Goal: Task Accomplishment & Management: Use online tool/utility

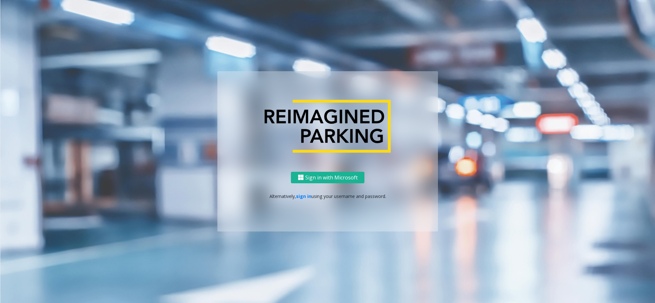
click at [297, 201] on div "Sign in with Microsoft Alternatively, sign in using your username and password." at bounding box center [327, 202] width 220 height 60
click at [300, 196] on link "sign in" at bounding box center [303, 197] width 15 height 6
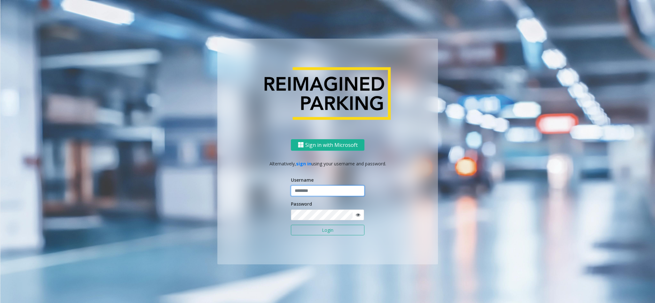
click at [345, 194] on input "text" at bounding box center [327, 191] width 73 height 11
type input "*****"
click at [329, 222] on form "Username ***** Password Login" at bounding box center [327, 209] width 73 height 65
click at [291, 225] on button "Login" at bounding box center [327, 230] width 73 height 11
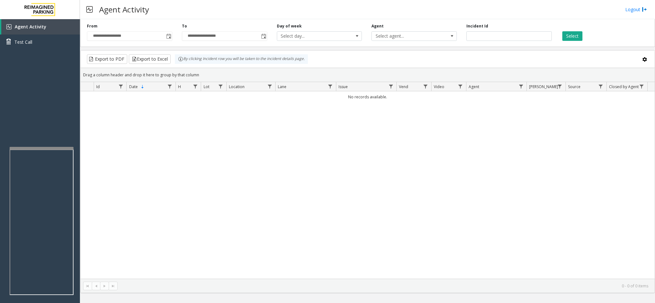
drag, startPoint x: 605, startPoint y: 32, endPoint x: 597, endPoint y: 29, distance: 9.2
click at [605, 32] on div "Select" at bounding box center [603, 32] width 95 height 18
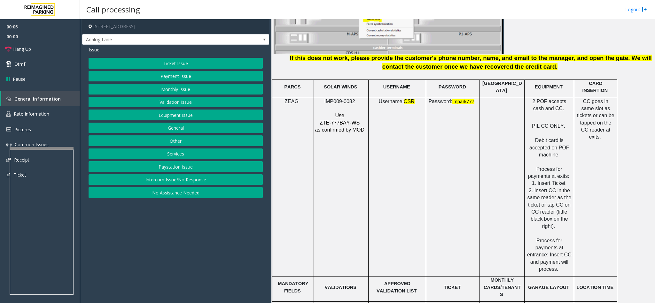
scroll to position [1006, 0]
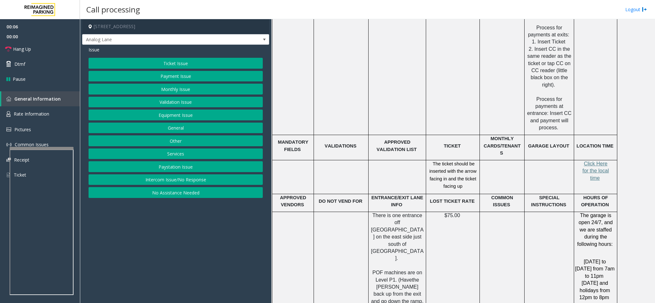
click at [175, 178] on button "Intercom Issue/No Response" at bounding box center [176, 179] width 174 height 11
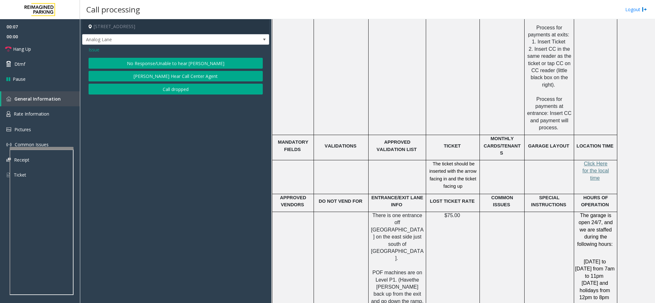
click at [153, 64] on button "No Response/Unable to hear [PERSON_NAME]" at bounding box center [176, 63] width 174 height 11
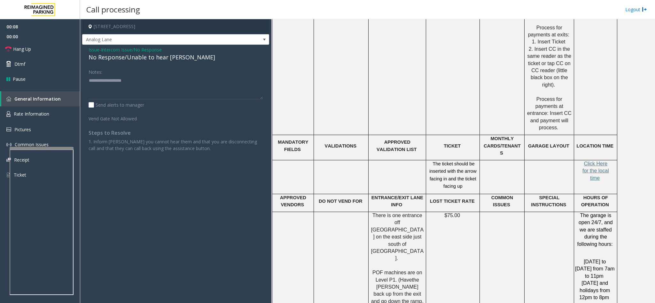
click at [145, 62] on div "Issue - Intercom Issue/No Response No Response/Unable to hear [PERSON_NAME] Not…" at bounding box center [175, 101] width 187 height 113
drag, startPoint x: 145, startPoint y: 62, endPoint x: 147, endPoint y: 54, distance: 8.6
click at [145, 61] on div "Issue - Intercom Issue/No Response No Response/Unable to hear [PERSON_NAME] Not…" at bounding box center [175, 101] width 187 height 113
click at [147, 54] on div "No Response/Unable to hear [PERSON_NAME]" at bounding box center [176, 57] width 174 height 9
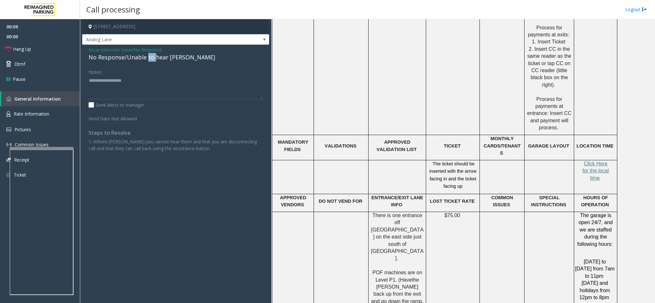
click at [147, 61] on div "No Response/Unable to hear [PERSON_NAME]" at bounding box center [176, 57] width 174 height 9
click at [143, 83] on textarea at bounding box center [176, 87] width 174 height 24
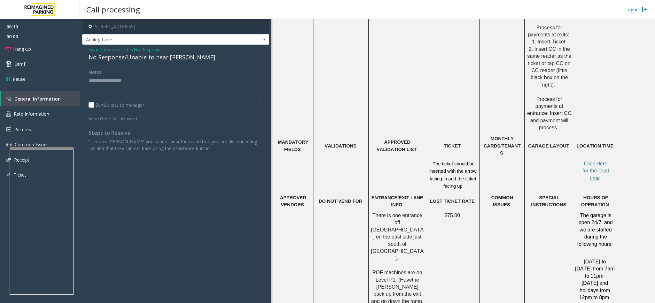
paste textarea "**********"
type textarea "**********"
click at [19, 53] on link "Hang Up" at bounding box center [40, 49] width 80 height 15
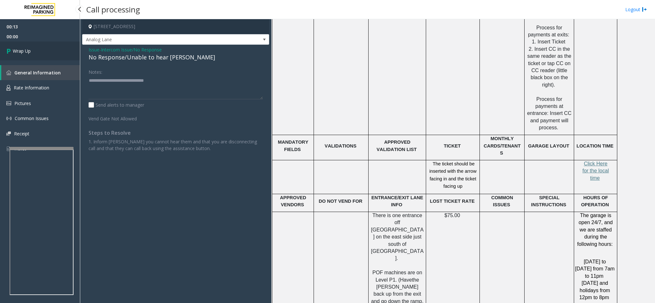
click at [19, 53] on span "Wrap Up" at bounding box center [22, 51] width 18 height 7
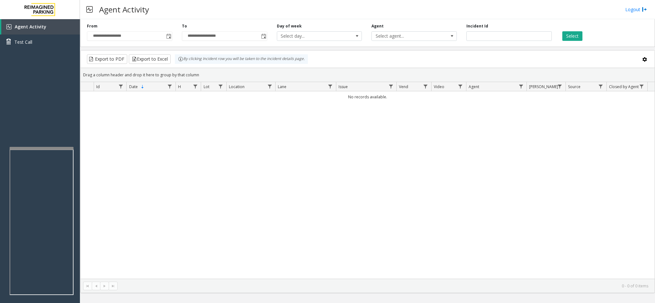
click at [540, 205] on div "No records available." at bounding box center [368, 185] width 574 height 188
drag, startPoint x: 385, startPoint y: 209, endPoint x: 326, endPoint y: 104, distance: 120.8
click at [385, 209] on div "No records available." at bounding box center [368, 185] width 574 height 188
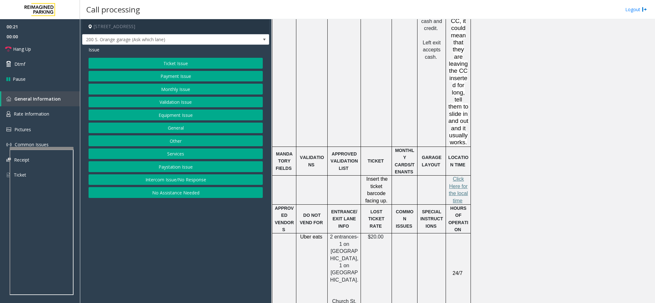
scroll to position [719, 0]
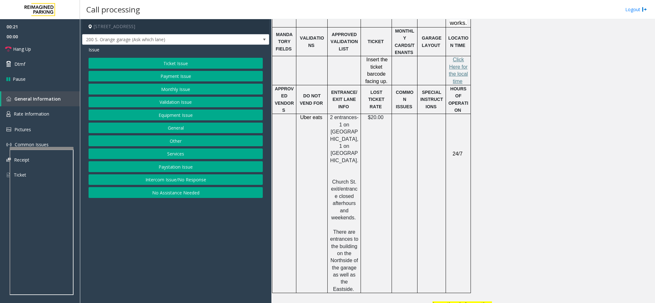
click at [171, 153] on button "Services" at bounding box center [176, 154] width 174 height 11
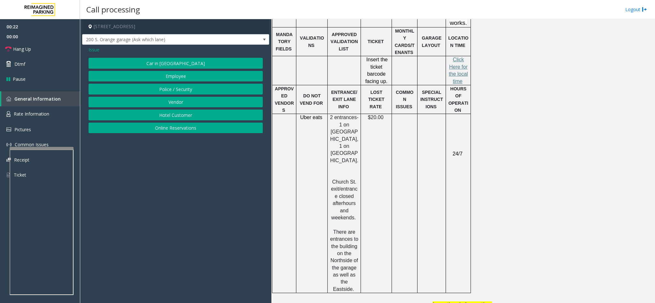
click at [169, 129] on button "Online Reservations" at bounding box center [176, 128] width 174 height 11
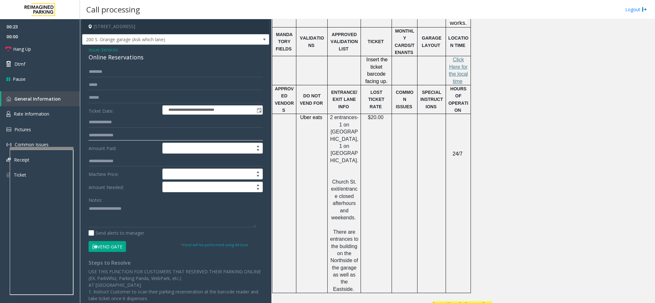
click at [120, 135] on input "text" at bounding box center [176, 135] width 174 height 11
click at [128, 59] on div "Online Reservations" at bounding box center [176, 57] width 174 height 9
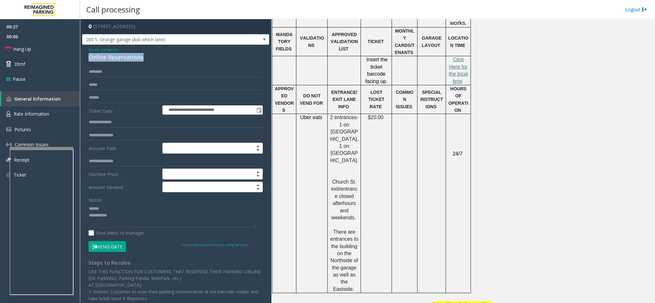
copy div "Online Reservations"
click at [121, 210] on textarea at bounding box center [172, 216] width 167 height 24
paste textarea "**********"
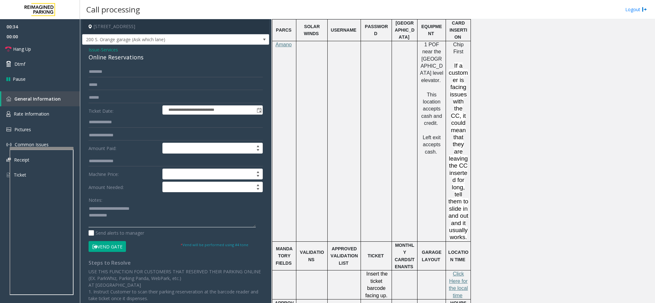
scroll to position [479, 0]
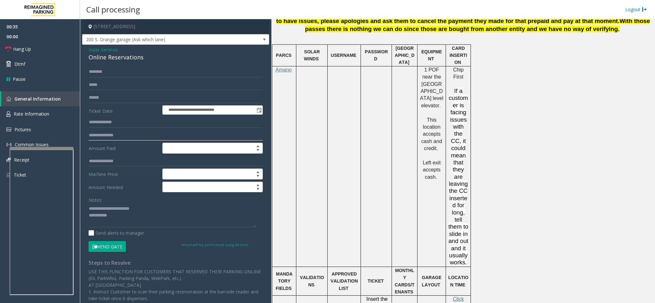
click at [125, 137] on input "text" at bounding box center [176, 135] width 174 height 11
click at [155, 226] on textarea at bounding box center [172, 216] width 167 height 24
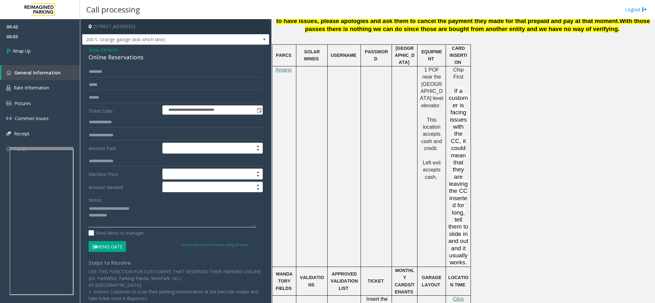
click at [160, 221] on textarea at bounding box center [172, 216] width 167 height 24
paste textarea "**********"
type textarea "**********"
click at [56, 48] on link "Wrap Up" at bounding box center [40, 51] width 80 height 19
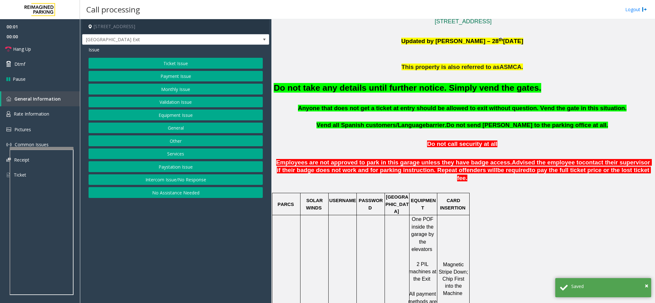
scroll to position [240, 0]
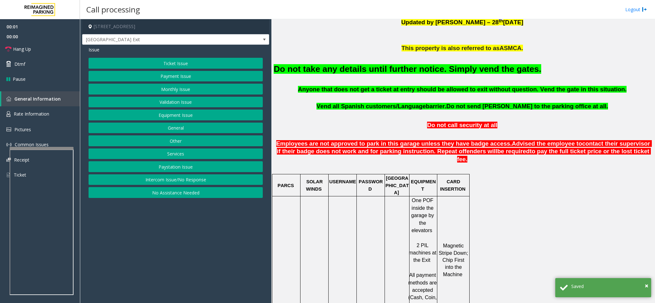
click at [407, 72] on font "Do not take any details until further notice. Simply vend the gates." at bounding box center [407, 69] width 267 height 10
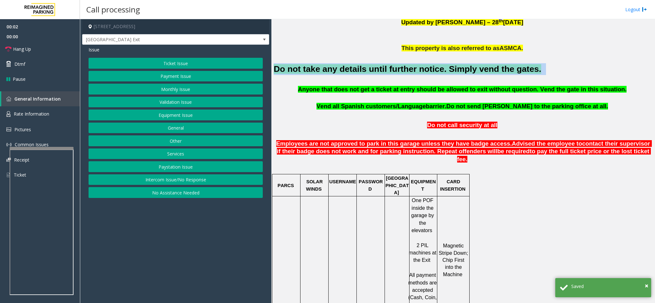
click at [407, 71] on font "Do not take any details until further notice. Simply vend the gates." at bounding box center [407, 69] width 267 height 10
copy h2 "Do not take any details until further notice. Simply vend the gates."
click at [208, 116] on button "Equipment Issue" at bounding box center [176, 115] width 174 height 11
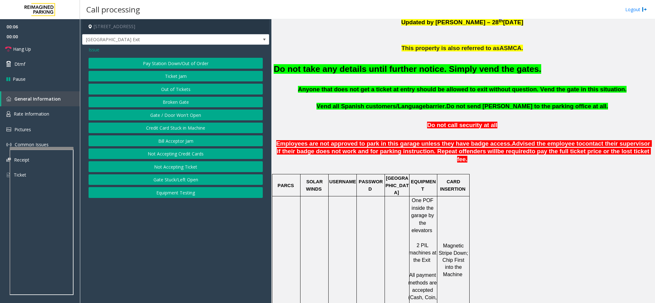
click at [92, 49] on span "Issue" at bounding box center [94, 49] width 11 height 7
click at [195, 184] on button "Intercom Issue/No Response" at bounding box center [176, 179] width 174 height 11
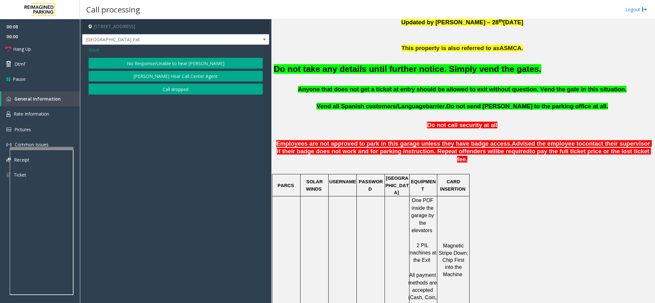
click at [173, 62] on button "No Response/Unable to hear [PERSON_NAME]" at bounding box center [176, 63] width 174 height 11
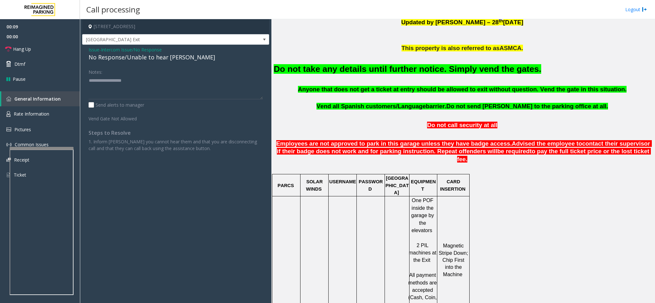
click at [147, 59] on div "No Response/Unable to hear [PERSON_NAME]" at bounding box center [176, 57] width 174 height 9
copy div "No Response/Unable to hear [PERSON_NAME]"
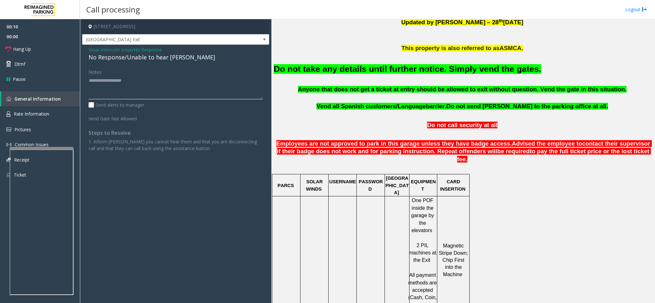
click at [149, 99] on textarea at bounding box center [176, 87] width 174 height 24
paste textarea "**********"
type textarea "**********"
click at [49, 46] on link "Hang Up" at bounding box center [40, 49] width 80 height 15
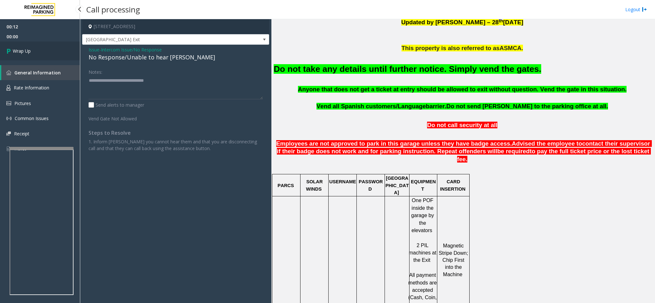
click at [49, 46] on link "Wrap Up" at bounding box center [40, 51] width 80 height 19
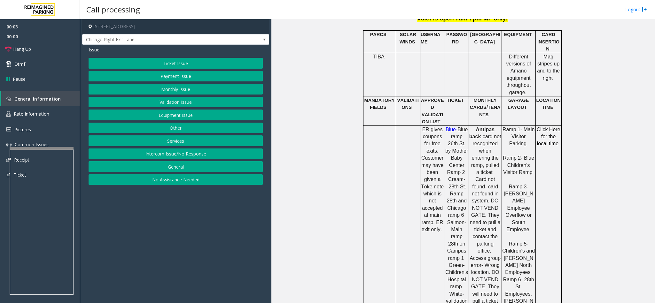
scroll to position [383, 0]
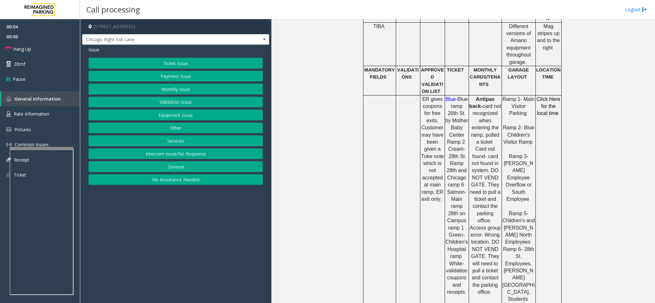
click at [159, 156] on button "Intercom Issue/No Response" at bounding box center [176, 154] width 174 height 11
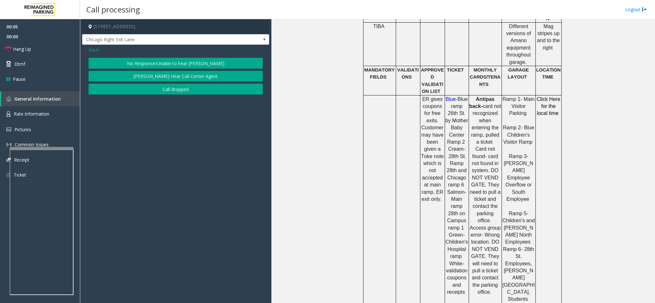
click at [158, 58] on div "Issue No Response/Unable to hear [PERSON_NAME] Cannot Hear Call Center Agent Ca…" at bounding box center [175, 71] width 187 height 53
click at [156, 60] on button "No Response/Unable to hear [PERSON_NAME]" at bounding box center [176, 63] width 174 height 11
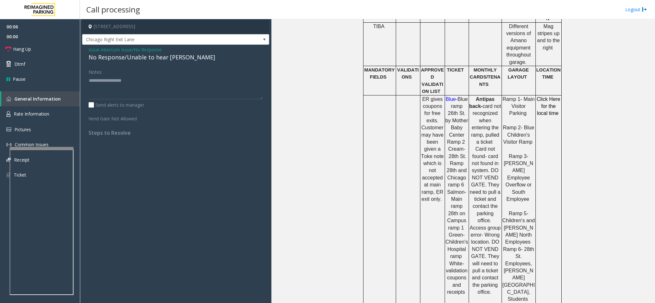
click at [135, 54] on div "No Response/Unable to hear [PERSON_NAME]" at bounding box center [176, 57] width 174 height 9
copy div "No Response/Unable to hear [PERSON_NAME]"
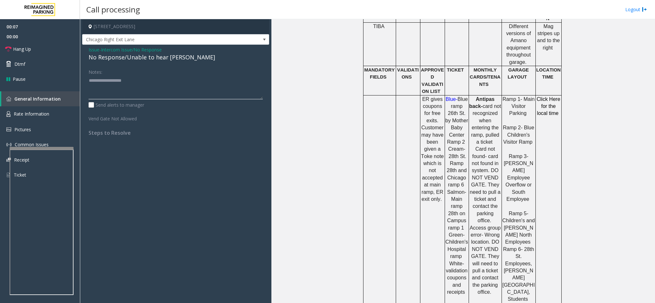
click at [136, 94] on textarea at bounding box center [176, 87] width 174 height 24
paste textarea "**********"
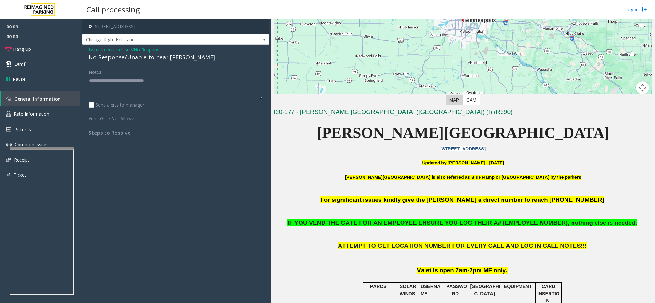
scroll to position [96, 0]
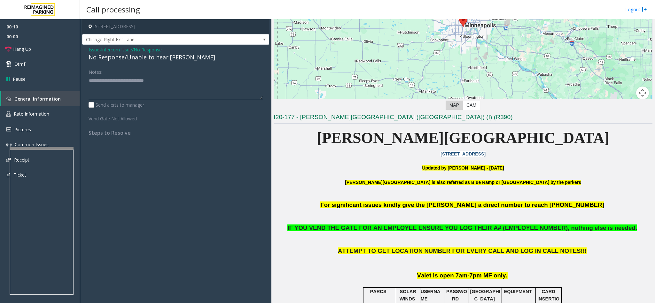
type textarea "**********"
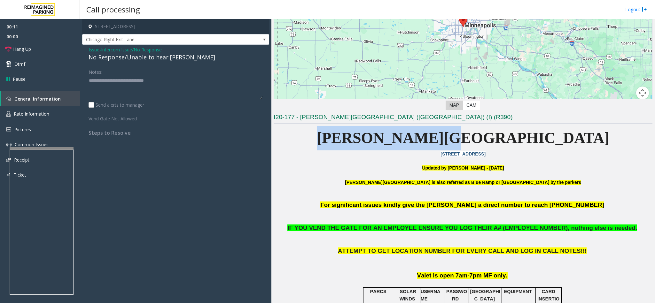
drag, startPoint x: 402, startPoint y: 137, endPoint x: 528, endPoint y: 129, distance: 126.2
click at [528, 129] on p "[PERSON_NAME][GEOGRAPHIC_DATA]" at bounding box center [463, 138] width 379 height 25
click at [526, 130] on p "[PERSON_NAME][GEOGRAPHIC_DATA]" at bounding box center [463, 138] width 379 height 25
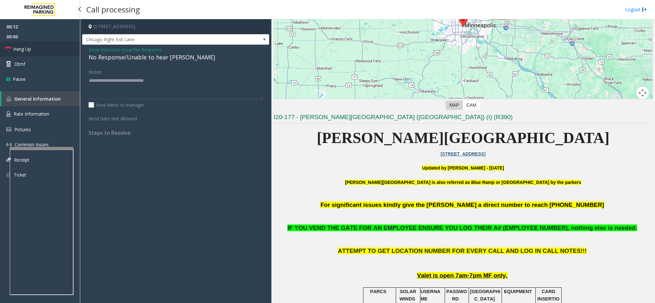
click at [3, 54] on link "Hang Up" at bounding box center [40, 49] width 80 height 15
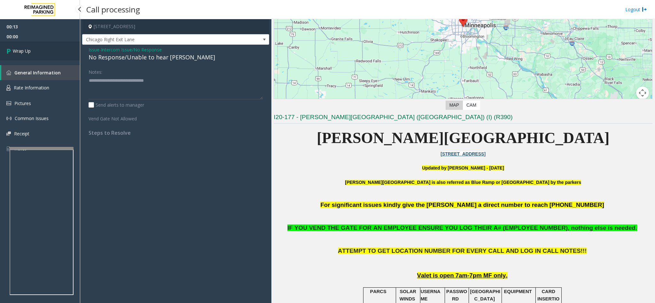
click at [3, 54] on link "Wrap Up" at bounding box center [40, 51] width 80 height 19
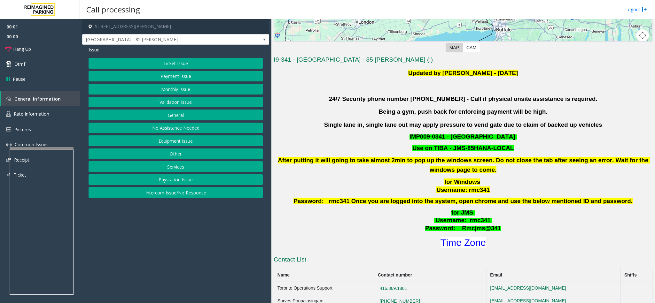
scroll to position [192, 0]
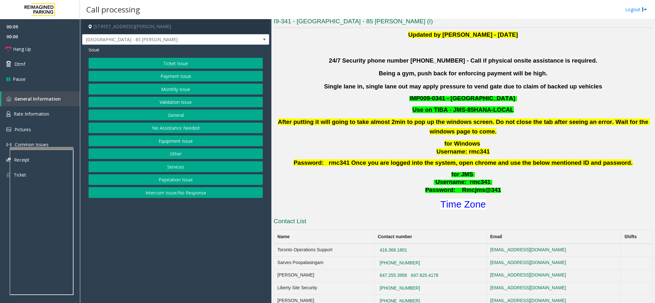
click at [165, 102] on button "Validation Issue" at bounding box center [176, 102] width 174 height 11
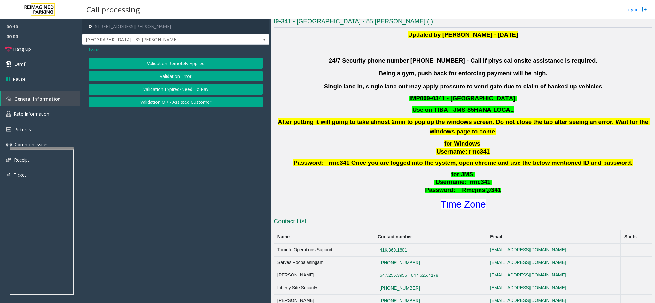
click at [92, 48] on span "Issue" at bounding box center [94, 49] width 11 height 7
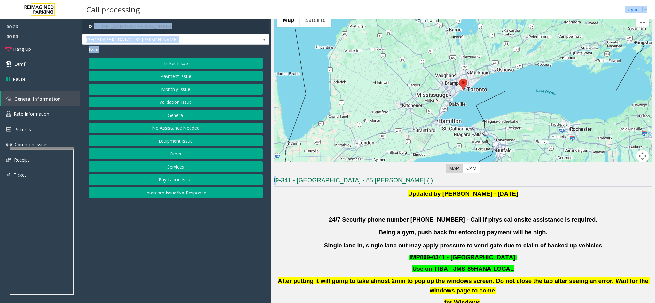
scroll to position [0, 0]
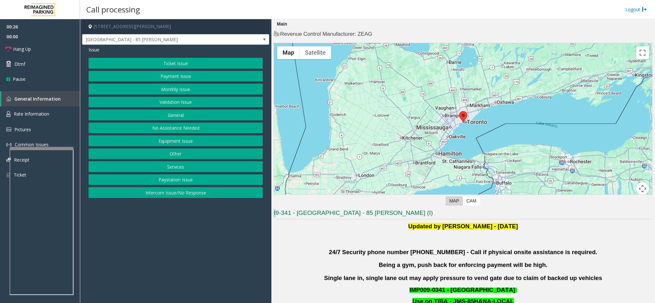
drag, startPoint x: 276, startPoint y: 19, endPoint x: 329, endPoint y: 170, distance: 159.2
click at [334, 226] on p "Updated by [PERSON_NAME] - [DATE]" at bounding box center [463, 227] width 379 height 10
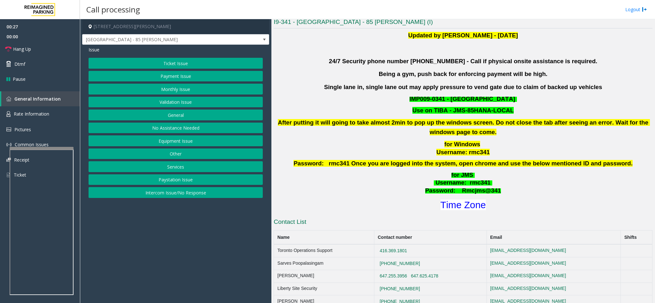
scroll to position [192, 0]
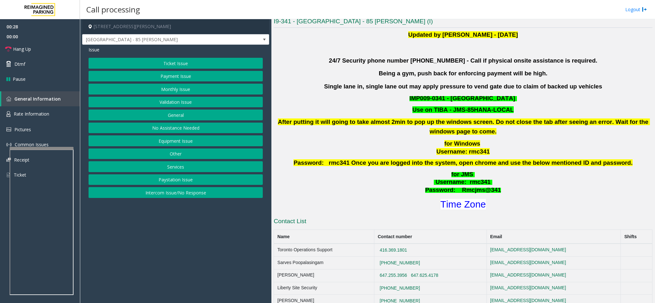
click at [175, 60] on button "Ticket Issue" at bounding box center [176, 63] width 174 height 11
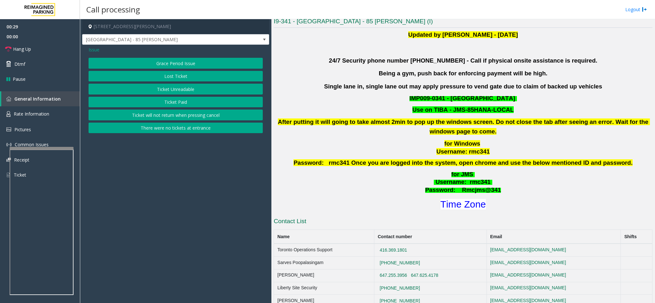
click at [176, 89] on button "Ticket Unreadable" at bounding box center [176, 89] width 174 height 11
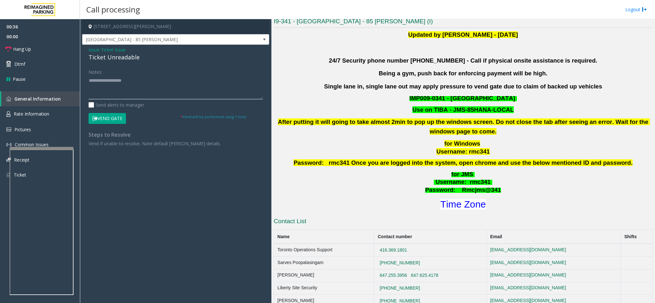
click at [177, 90] on textarea at bounding box center [176, 87] width 174 height 24
paste textarea "**********"
click at [129, 57] on div "Ticket Unreadable" at bounding box center [176, 57] width 174 height 9
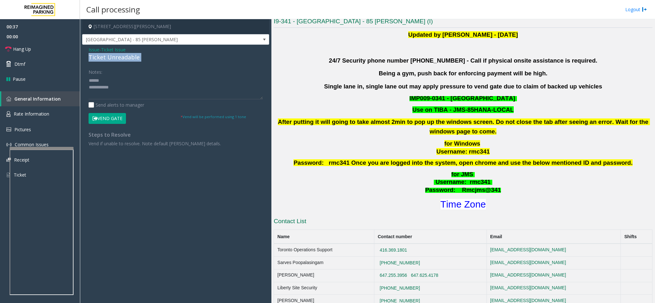
click at [129, 57] on div "Ticket Unreadable" at bounding box center [176, 57] width 174 height 9
copy div "Ticket Unreadable"
click at [112, 79] on textarea at bounding box center [176, 87] width 174 height 24
paste textarea "**********"
click at [112, 120] on button "Vend Gate" at bounding box center [107, 118] width 37 height 11
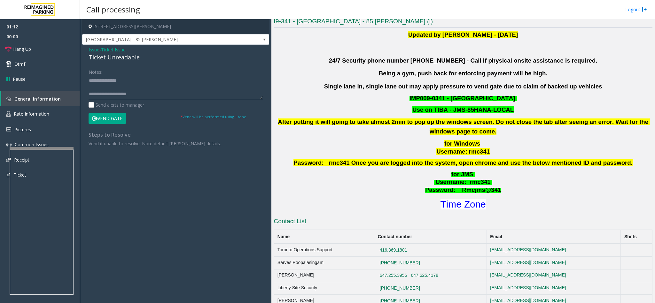
click at [126, 89] on textarea at bounding box center [176, 87] width 174 height 24
click at [34, 45] on link "Hang Up" at bounding box center [40, 49] width 80 height 15
click at [210, 89] on textarea at bounding box center [176, 87] width 174 height 24
click at [210, 96] on textarea at bounding box center [176, 87] width 174 height 24
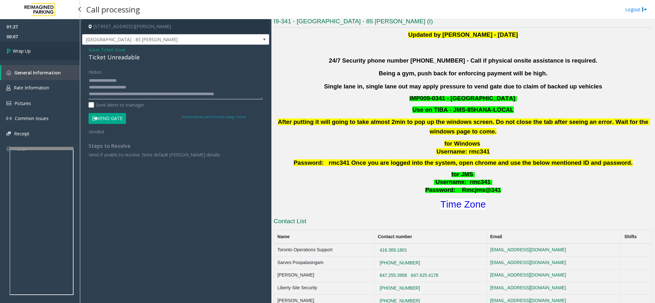
type textarea "**********"
click at [21, 47] on link "Wrap Up" at bounding box center [40, 51] width 80 height 19
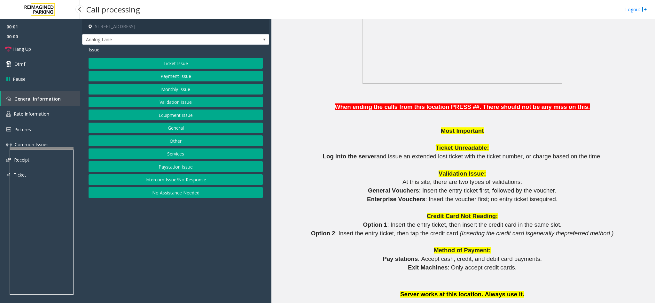
scroll to position [479, 0]
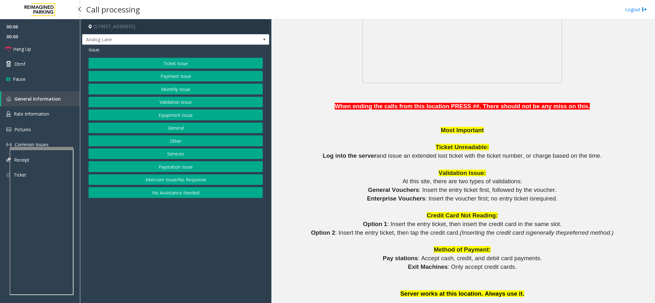
click at [191, 184] on button "Intercom Issue/No Response" at bounding box center [176, 179] width 174 height 11
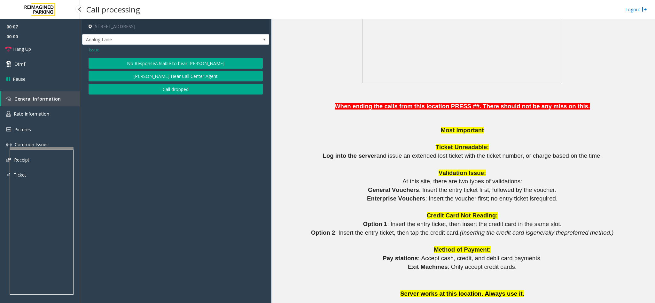
click at [185, 58] on button "No Response/Unable to hear [PERSON_NAME]" at bounding box center [176, 63] width 174 height 11
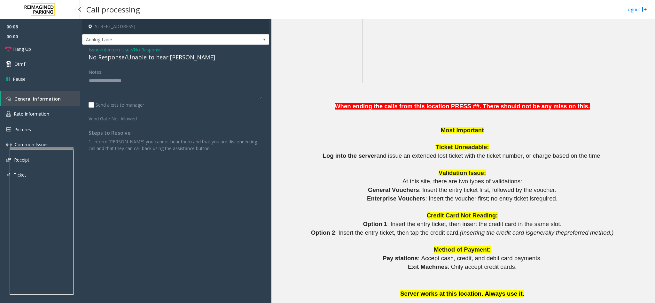
click at [158, 59] on div "No Response/Unable to hear [PERSON_NAME]" at bounding box center [176, 57] width 174 height 9
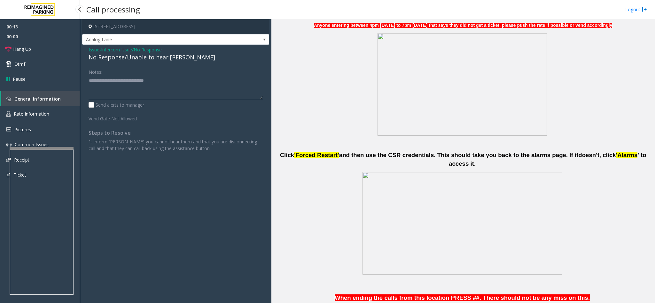
type textarea "**********"
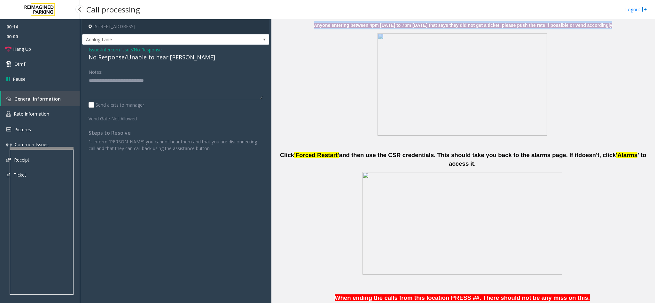
drag, startPoint x: 309, startPoint y: 30, endPoint x: 468, endPoint y: 38, distance: 159.0
click at [331, 51] on p at bounding box center [463, 85] width 379 height 104
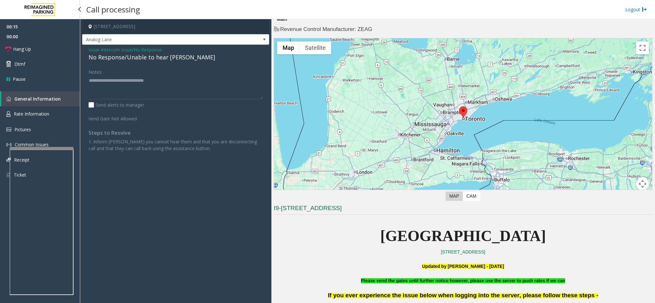
scroll to position [0, 0]
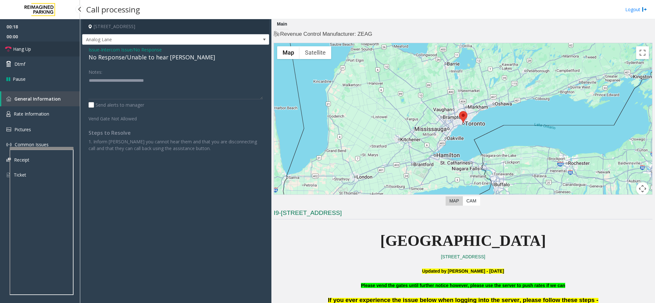
click at [29, 48] on span "Hang Up" at bounding box center [22, 49] width 18 height 7
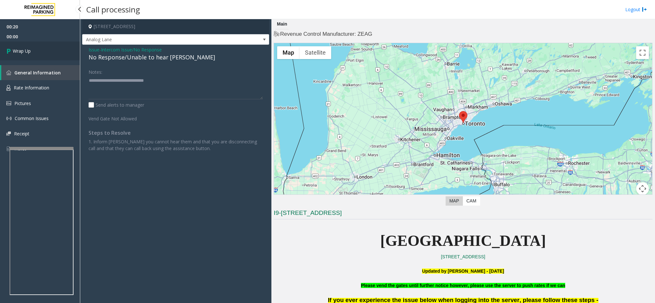
click at [29, 48] on span "Wrap Up" at bounding box center [22, 51] width 18 height 7
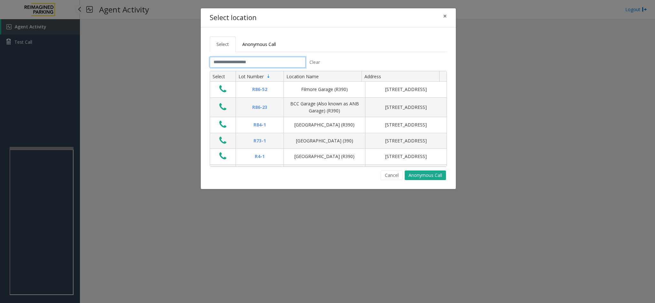
click at [295, 66] on input "text" at bounding box center [258, 62] width 96 height 11
click at [255, 60] on input "text" at bounding box center [258, 62] width 96 height 11
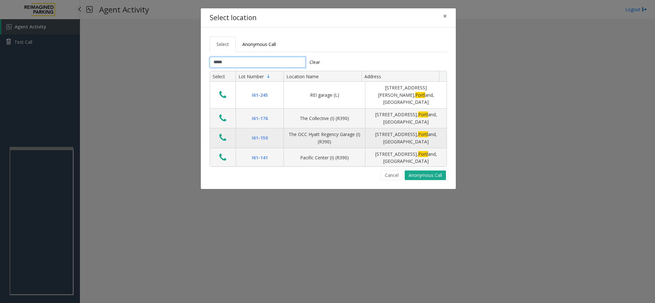
type input "*****"
click at [219, 133] on icon "Data table" at bounding box center [222, 137] width 7 height 9
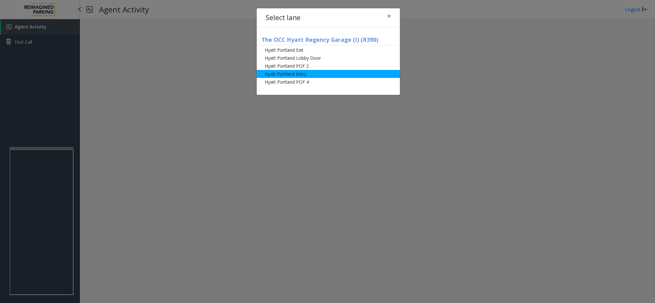
click at [311, 72] on li "Hyatt Portland Entry" at bounding box center [328, 74] width 143 height 8
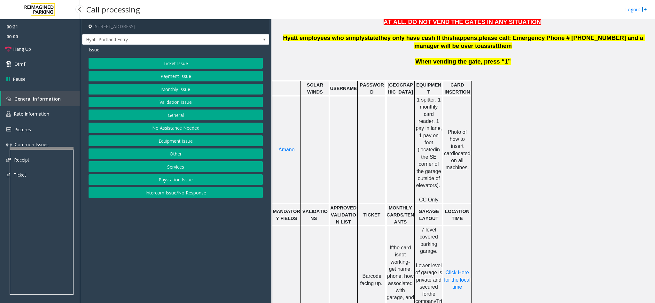
scroll to position [192, 0]
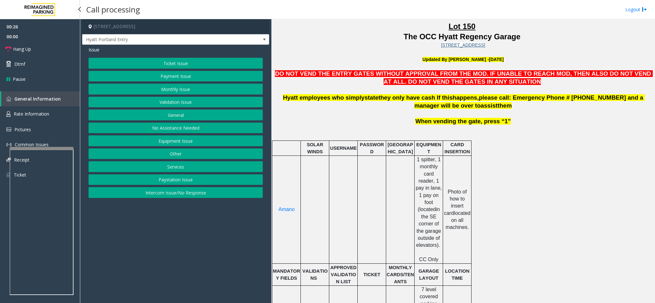
click at [167, 89] on button "Monthly Issue" at bounding box center [176, 89] width 174 height 11
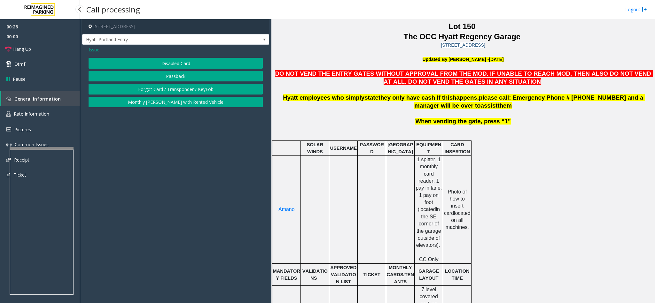
click at [94, 47] on span "Issue" at bounding box center [94, 49] width 11 height 7
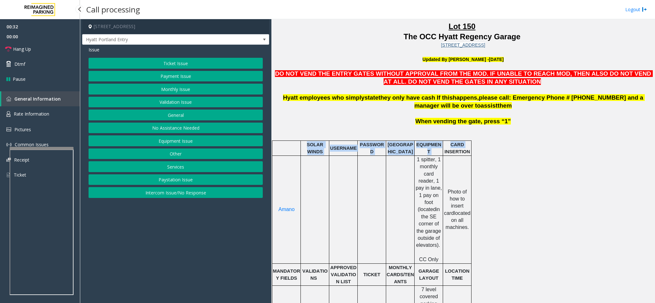
drag, startPoint x: 302, startPoint y: 148, endPoint x: 470, endPoint y: 149, distance: 167.4
click at [470, 149] on tr "SOLAR WINDS USERNAME PASSWORD PARIS EQUIPMENT CARD INSERTION" at bounding box center [371, 148] width 199 height 15
click at [470, 149] on p "CARD INSERTION" at bounding box center [456, 148] width 27 height 14
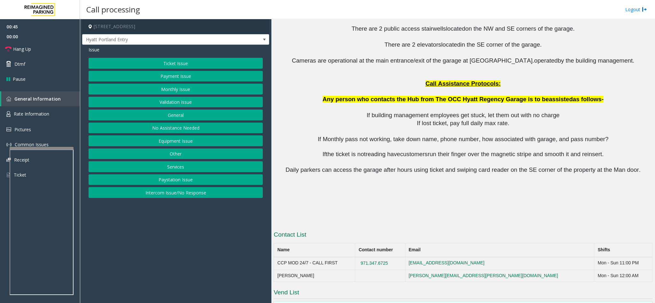
scroll to position [761, 0]
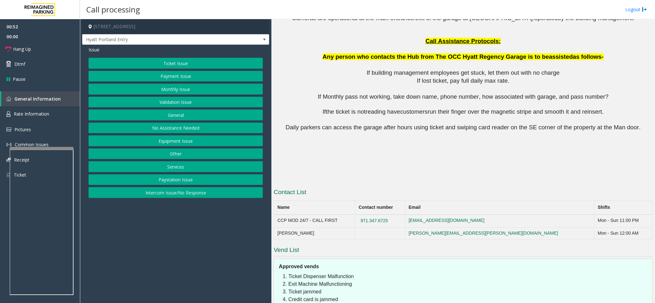
drag, startPoint x: 380, startPoint y: 196, endPoint x: 415, endPoint y: 202, distance: 35.8
click at [405, 215] on td "971.347.6725" at bounding box center [380, 221] width 50 height 13
copy button "971.347.6725"
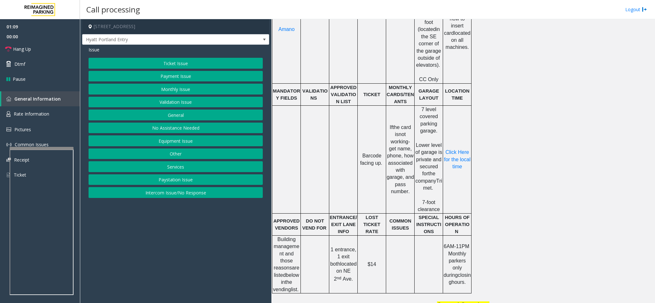
scroll to position [378, 0]
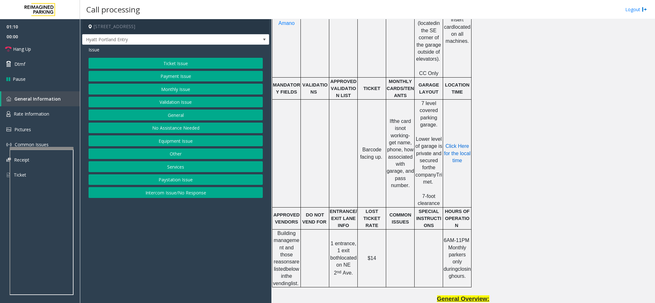
click at [453, 143] on span "Click Here for the local time" at bounding box center [458, 153] width 28 height 20
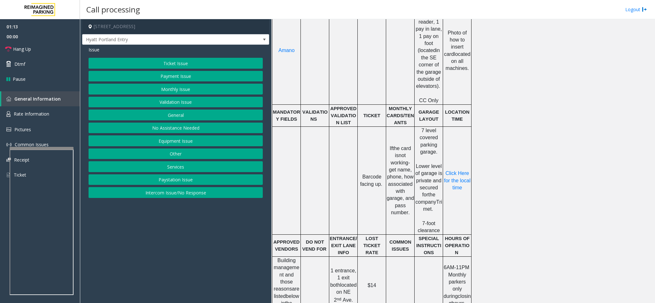
scroll to position [138, 0]
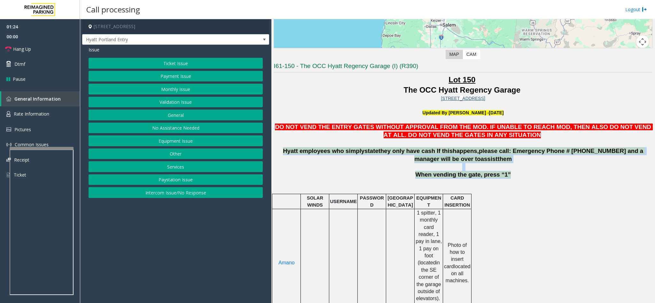
drag, startPoint x: 278, startPoint y: 150, endPoint x: 502, endPoint y: 176, distance: 225.8
click at [502, 175] on p "When vending the gate, press “1”" at bounding box center [463, 175] width 379 height 8
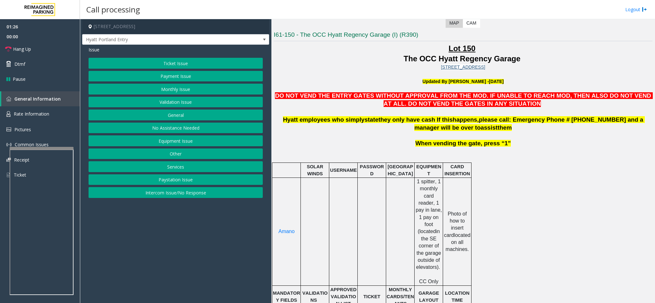
scroll to position [186, 0]
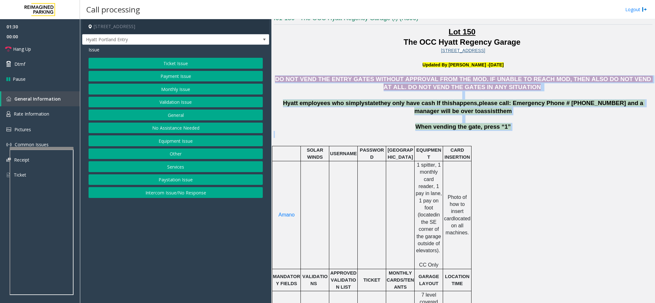
drag, startPoint x: 280, startPoint y: 76, endPoint x: 530, endPoint y: 133, distance: 256.8
click at [530, 133] on p at bounding box center [463, 134] width 379 height 7
drag, startPoint x: 278, startPoint y: 81, endPoint x: 505, endPoint y: 127, distance: 231.3
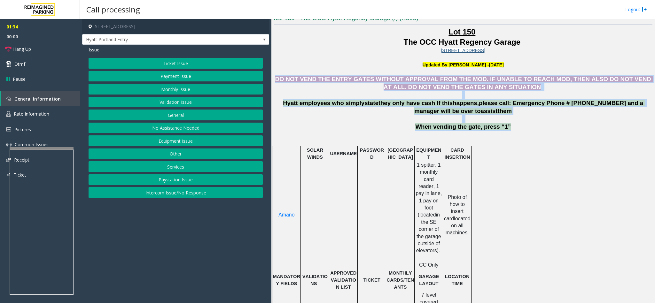
click at [505, 127] on p "When vending the gate, press “1”" at bounding box center [463, 127] width 379 height 8
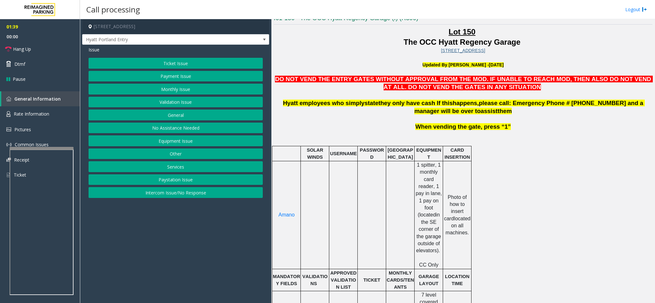
click at [208, 143] on button "Equipment Issue" at bounding box center [176, 140] width 174 height 11
click at [186, 130] on button "Credit Card Stuck in Machine" at bounding box center [176, 128] width 174 height 11
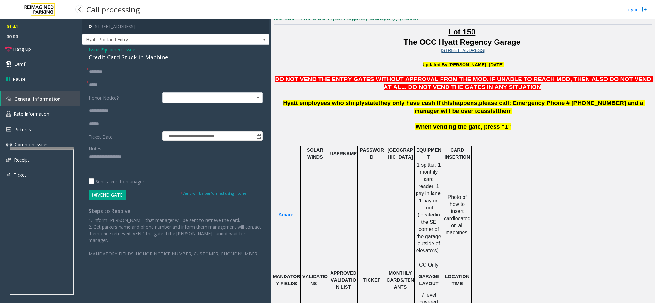
click at [112, 48] on span "Equipment Issue" at bounding box center [118, 49] width 34 height 7
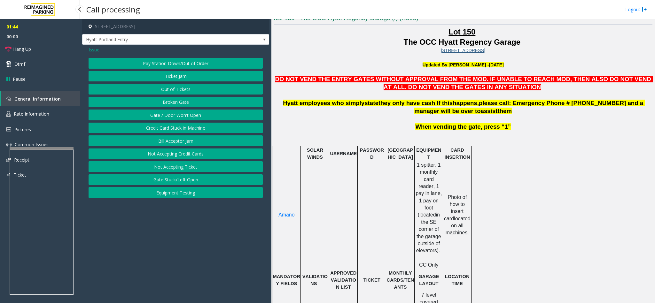
click at [196, 116] on button "Gate / Door Won't Open" at bounding box center [176, 115] width 174 height 11
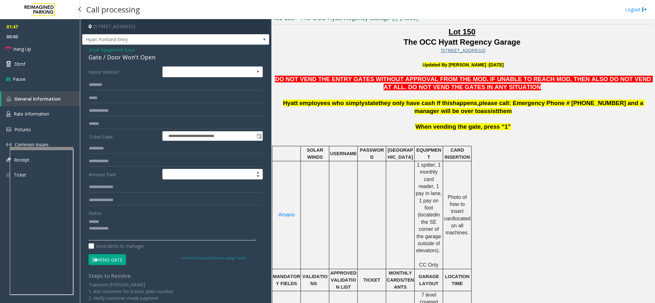
type textarea "**********"
click at [128, 59] on div "Gate / Door Won't Open" at bounding box center [176, 57] width 174 height 9
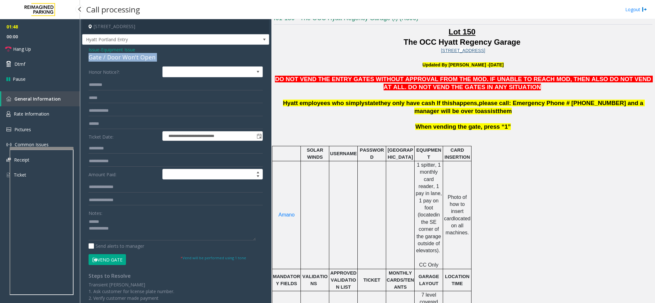
copy div "Gate / Door Won't Open"
click at [126, 52] on span "Equipment Issue" at bounding box center [118, 49] width 34 height 7
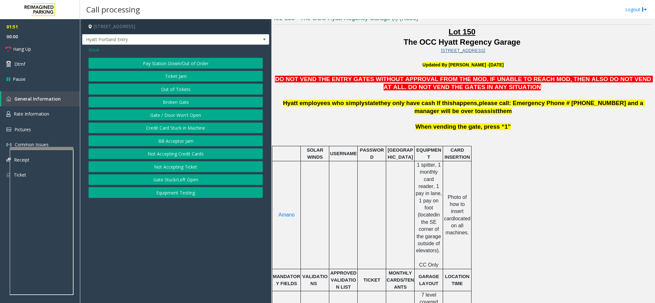
click at [90, 49] on span "Issue" at bounding box center [94, 49] width 11 height 7
click at [171, 172] on button "Services" at bounding box center [176, 166] width 174 height 11
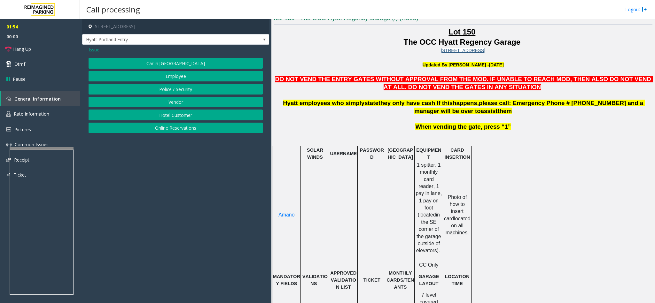
click at [180, 111] on button "Hotel Customer" at bounding box center [176, 115] width 174 height 11
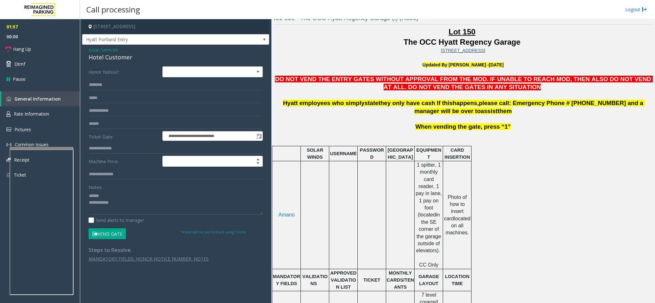
click at [127, 54] on div "Hotel Customer" at bounding box center [176, 57] width 174 height 9
copy div "Hotel Customer"
click at [124, 195] on textarea at bounding box center [176, 203] width 174 height 24
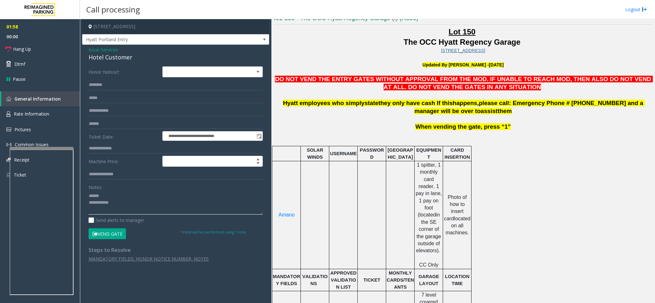
paste textarea "**********"
click at [42, 51] on link "Hang Up" at bounding box center [40, 49] width 80 height 15
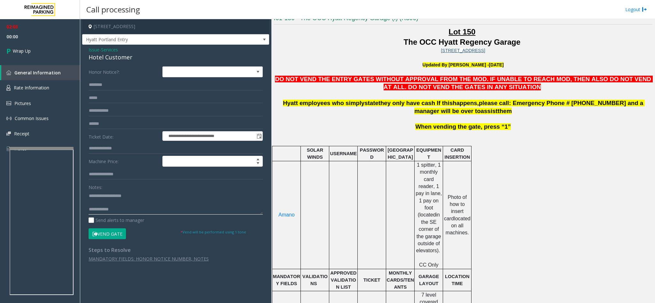
click at [142, 210] on textarea at bounding box center [176, 203] width 174 height 24
click at [207, 206] on textarea at bounding box center [176, 203] width 174 height 24
click at [204, 211] on textarea at bounding box center [176, 203] width 174 height 24
paste textarea "**********"
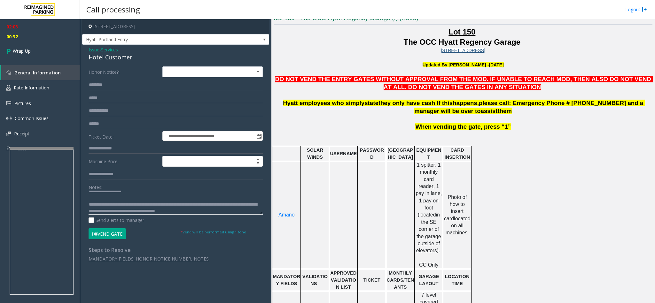
scroll to position [12, 0]
type textarea "**********"
click at [42, 54] on link "Wrap Up" at bounding box center [40, 51] width 80 height 19
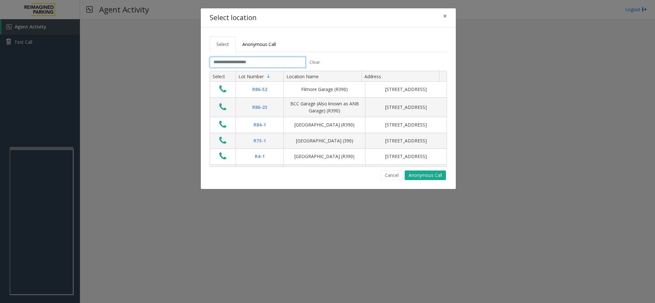
click at [248, 58] on input "text" at bounding box center [258, 62] width 96 height 11
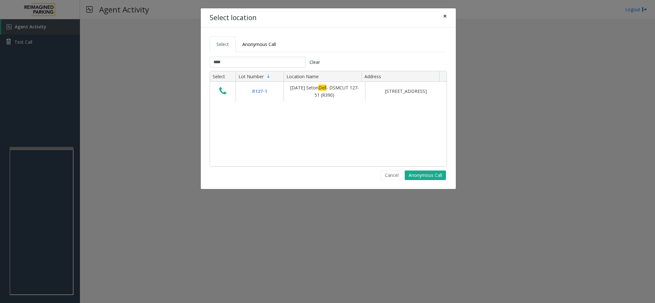
click at [441, 17] on button "×" at bounding box center [444, 16] width 13 height 16
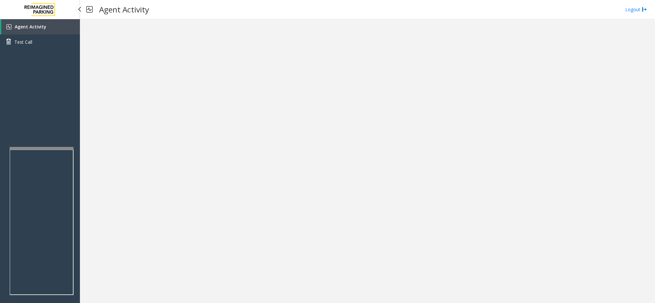
click at [47, 25] on link "Agent Activity" at bounding box center [40, 26] width 79 height 15
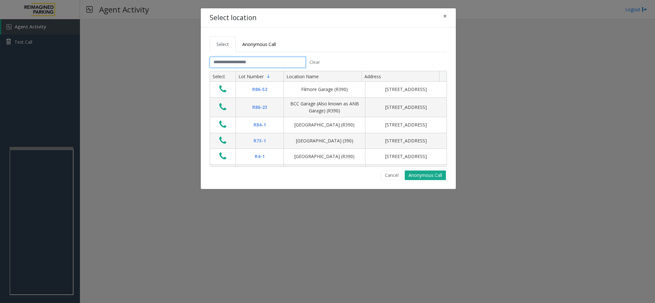
click at [253, 64] on input "text" at bounding box center [258, 62] width 96 height 11
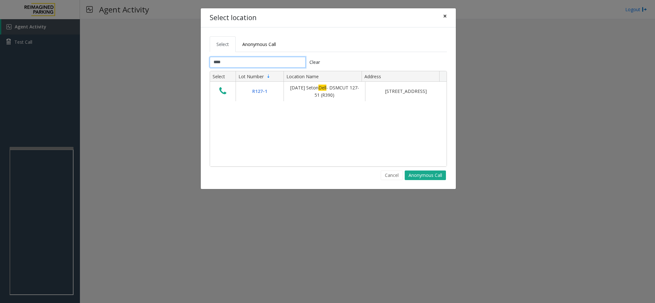
type input "****"
click at [444, 16] on span "×" at bounding box center [445, 16] width 4 height 9
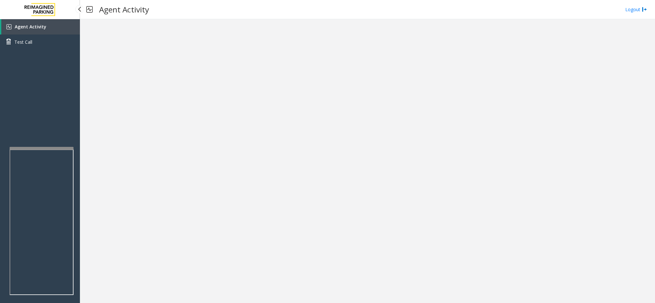
click at [52, 24] on link "Agent Activity" at bounding box center [40, 26] width 79 height 15
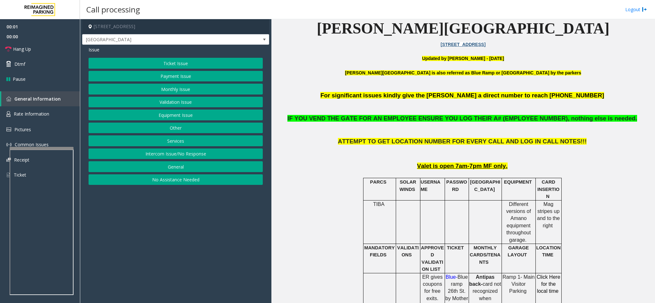
scroll to position [288, 0]
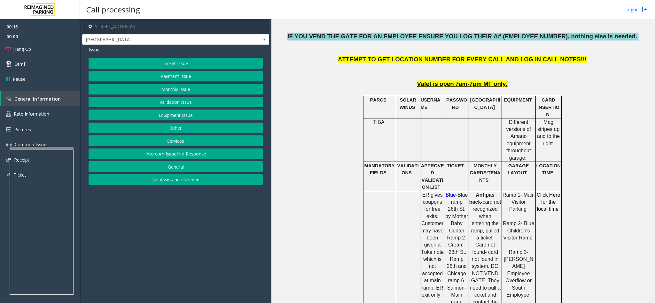
drag, startPoint x: 310, startPoint y: 36, endPoint x: 605, endPoint y: 39, distance: 295.2
click at [605, 39] on p "IF YOU VEND THE GATE FOR AN EMPLOYEE ENSURE YOU LOG THEIR A# (EMPLOYEE NUMBER),…" at bounding box center [463, 37] width 379 height 8
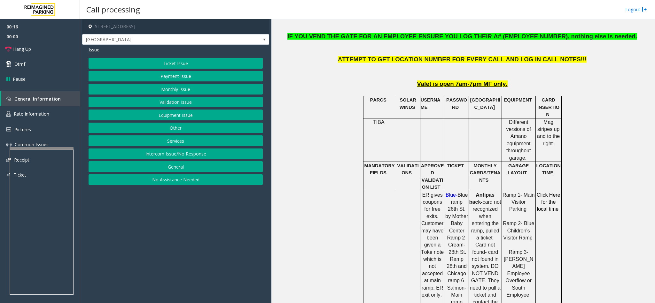
click at [404, 125] on td at bounding box center [408, 139] width 24 height 43
click at [156, 89] on button "Monthly Issue" at bounding box center [176, 89] width 174 height 11
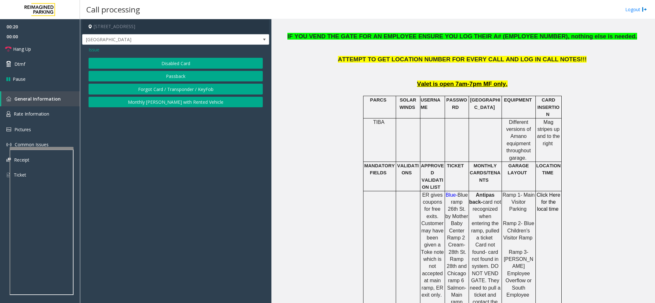
click at [170, 61] on button "Disabled Card" at bounding box center [176, 63] width 174 height 11
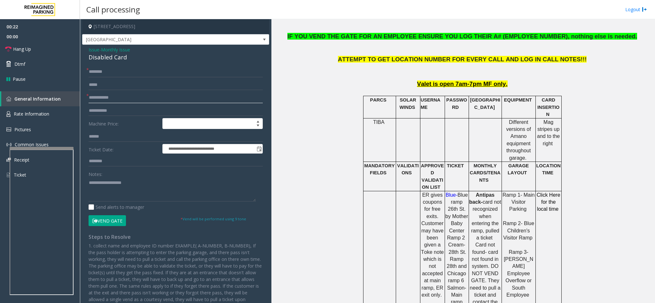
click at [108, 102] on input "text" at bounding box center [176, 97] width 174 height 11
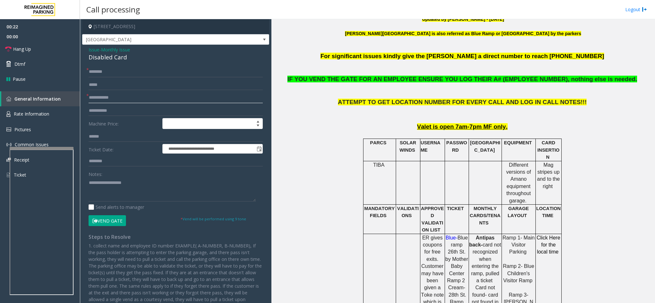
scroll to position [192, 0]
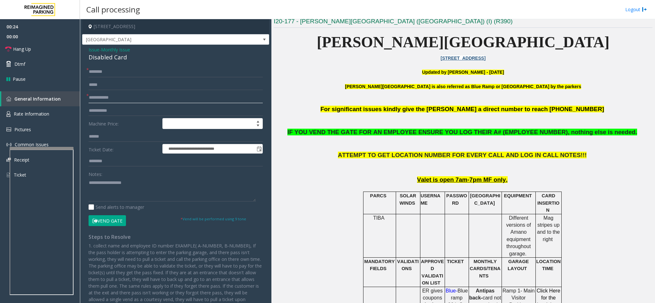
click at [94, 99] on input "text" at bounding box center [176, 97] width 174 height 11
click at [124, 179] on textarea at bounding box center [172, 190] width 167 height 24
paste textarea "**********"
type textarea "**********"
click at [132, 94] on input "text" at bounding box center [176, 97] width 174 height 11
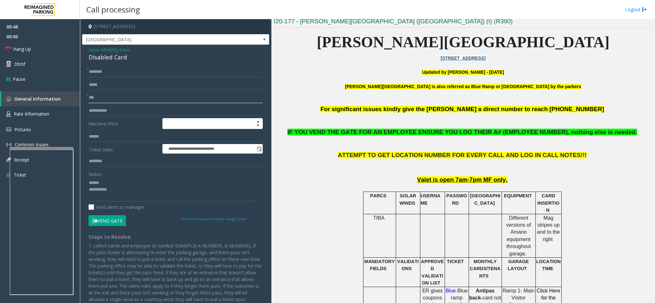
type input "***"
click at [142, 70] on input "text" at bounding box center [176, 71] width 174 height 11
type input "**"
click at [116, 60] on div "Disabled Card" at bounding box center [176, 57] width 174 height 9
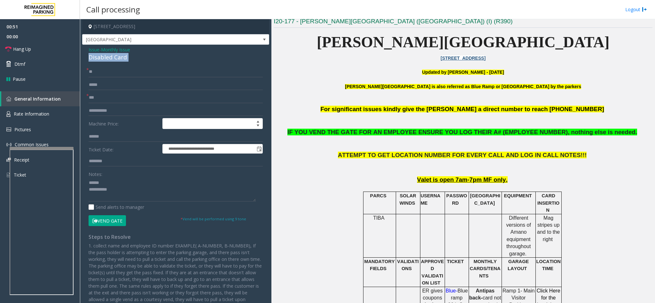
click at [116, 60] on div "Disabled Card" at bounding box center [176, 57] width 174 height 9
copy div "Disabled Card"
click at [108, 178] on div "Notes:" at bounding box center [176, 185] width 174 height 33
click at [109, 179] on textarea at bounding box center [172, 190] width 167 height 24
click at [109, 183] on textarea at bounding box center [172, 190] width 167 height 24
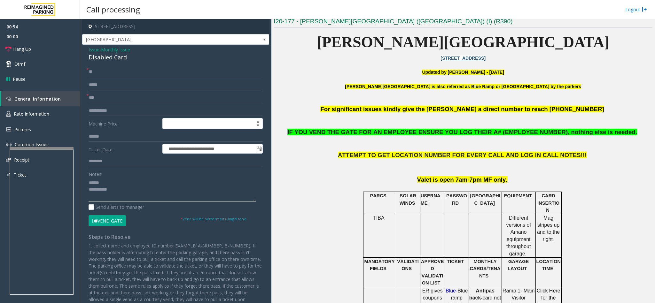
paste textarea "**********"
click at [144, 97] on input "***" at bounding box center [176, 97] width 174 height 11
click at [135, 193] on textarea at bounding box center [172, 190] width 167 height 24
paste textarea "**********"
click at [110, 220] on button "Vend Gate" at bounding box center [107, 220] width 37 height 11
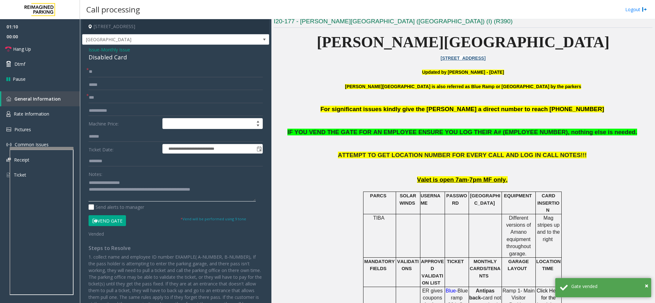
click at [112, 189] on textarea at bounding box center [172, 190] width 167 height 24
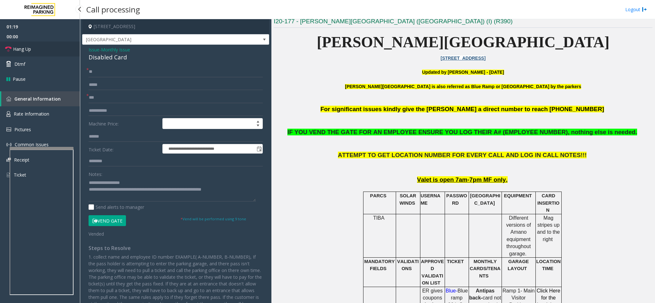
click at [49, 49] on link "Hang Up" at bounding box center [40, 49] width 80 height 15
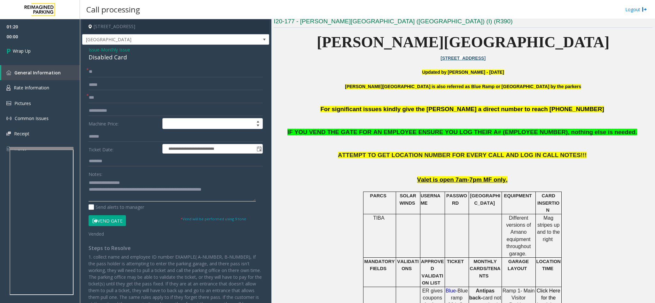
click at [218, 191] on textarea at bounding box center [172, 190] width 167 height 24
click at [144, 191] on textarea at bounding box center [172, 190] width 167 height 24
click at [149, 189] on textarea at bounding box center [172, 190] width 167 height 24
click at [175, 199] on textarea at bounding box center [172, 190] width 167 height 24
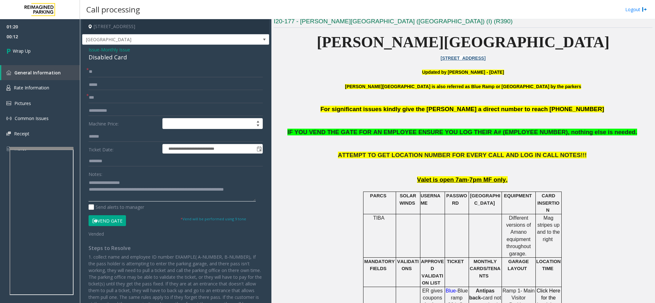
click at [94, 196] on textarea at bounding box center [172, 190] width 167 height 24
type textarea "**********"
click at [65, 52] on link "Wrap Up" at bounding box center [40, 51] width 80 height 19
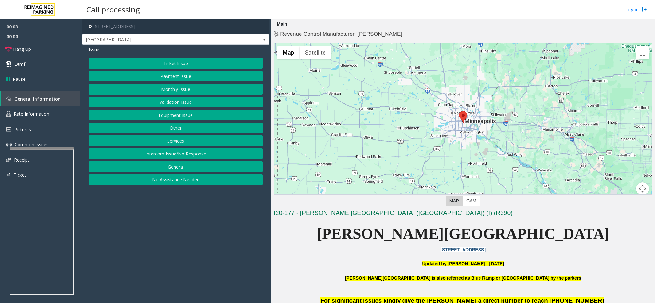
scroll to position [192, 0]
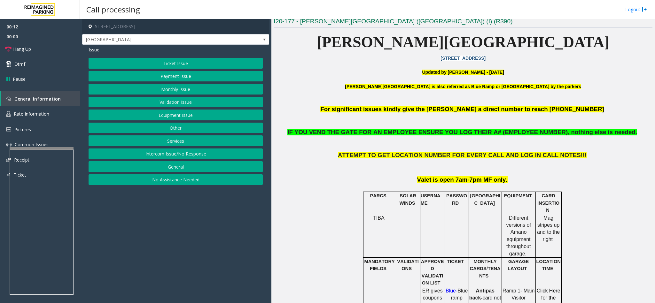
click at [206, 94] on button "Monthly Issue" at bounding box center [176, 89] width 174 height 11
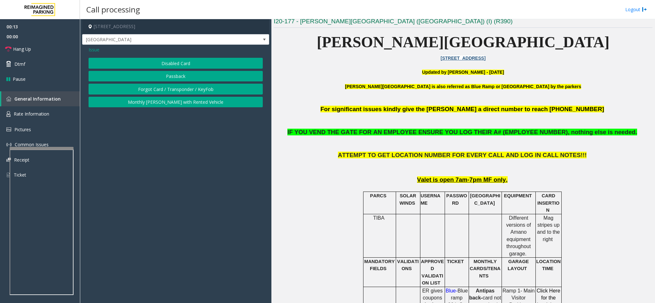
click at [188, 63] on button "Disabled Card" at bounding box center [176, 63] width 174 height 11
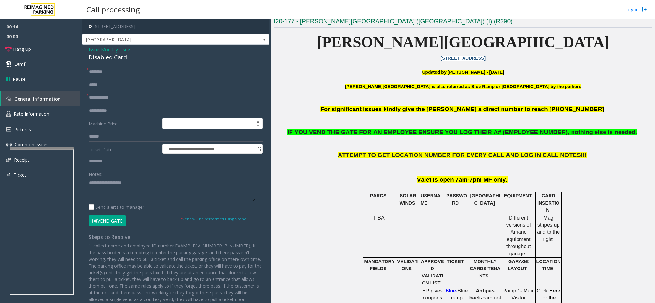
click at [192, 178] on textarea at bounding box center [172, 190] width 167 height 24
paste textarea "**********"
drag, startPoint x: 111, startPoint y: 53, endPoint x: 113, endPoint y: 56, distance: 3.8
click at [113, 56] on div "Disabled Card" at bounding box center [176, 57] width 174 height 9
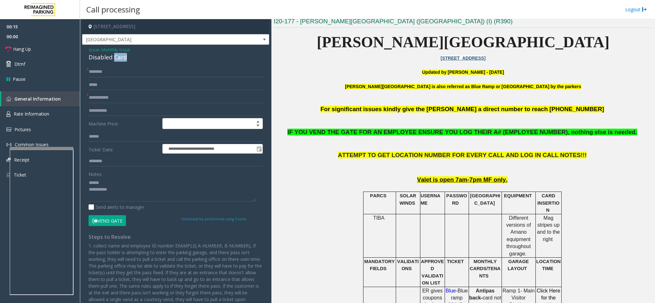
click at [113, 56] on div "Disabled Card" at bounding box center [176, 57] width 174 height 9
click at [132, 181] on textarea at bounding box center [172, 190] width 167 height 24
paste textarea "**********"
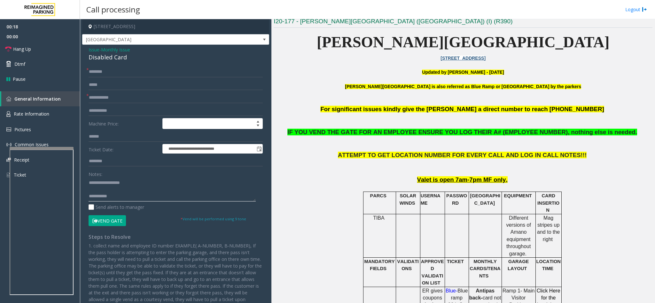
type textarea "**********"
click at [155, 94] on input "text" at bounding box center [176, 97] width 174 height 11
click at [134, 66] on div "**********" at bounding box center [175, 187] width 187 height 285
click at [135, 73] on input "text" at bounding box center [176, 71] width 174 height 11
type input "**"
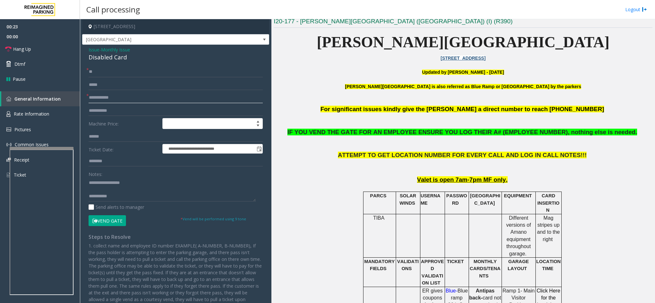
click at [124, 98] on input "text" at bounding box center [176, 97] width 174 height 11
click at [125, 98] on input "text" at bounding box center [176, 97] width 174 height 11
click at [110, 98] on input "**********" at bounding box center [176, 97] width 174 height 11
click at [92, 94] on input "**********" at bounding box center [176, 97] width 174 height 11
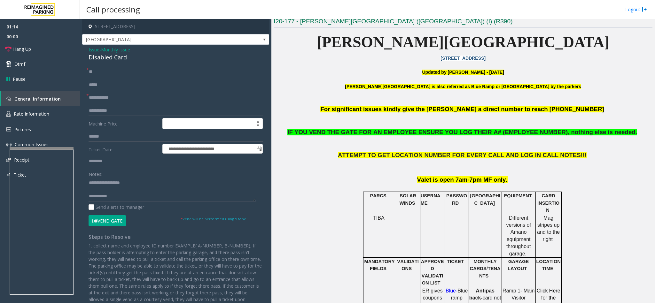
click at [117, 215] on form "**********" at bounding box center [176, 146] width 174 height 160
click at [116, 220] on button "Vend Gate" at bounding box center [107, 220] width 37 height 11
click at [93, 99] on input "**********" at bounding box center [176, 97] width 174 height 11
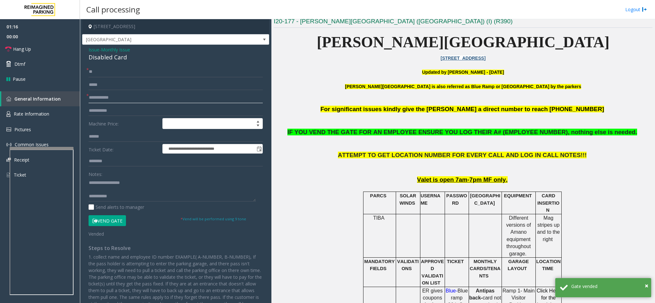
click at [93, 99] on input "**********" at bounding box center [176, 97] width 174 height 11
type input "******"
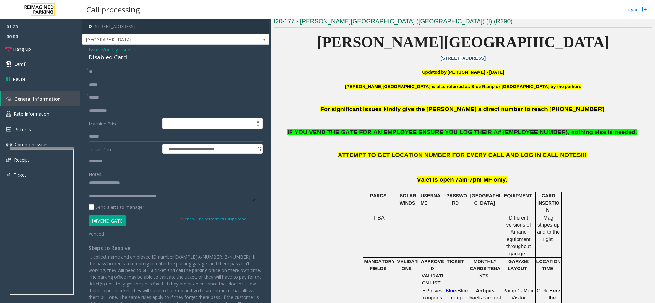
click at [163, 188] on textarea at bounding box center [172, 190] width 167 height 24
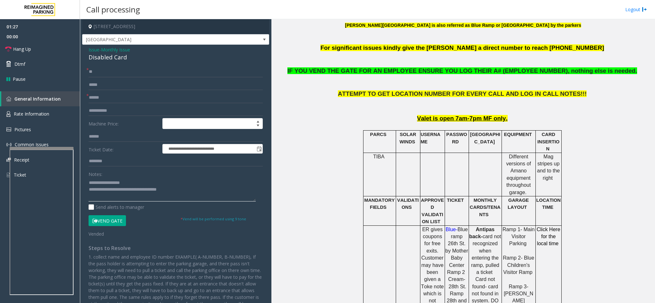
scroll to position [144, 0]
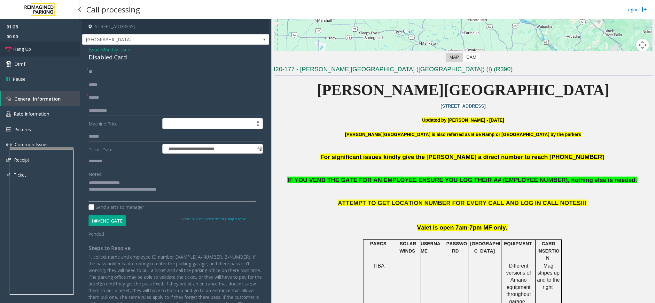
type textarea "**********"
click at [14, 46] on span "Hang Up" at bounding box center [22, 49] width 18 height 7
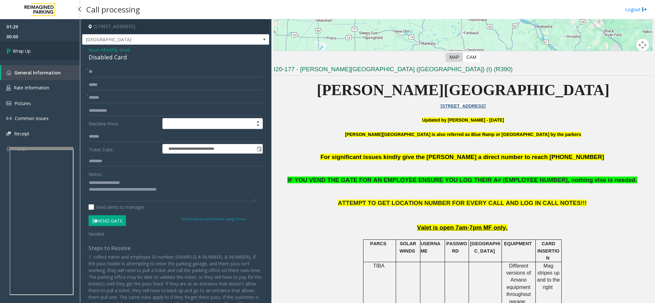
click at [14, 45] on link "Wrap Up" at bounding box center [40, 51] width 80 height 19
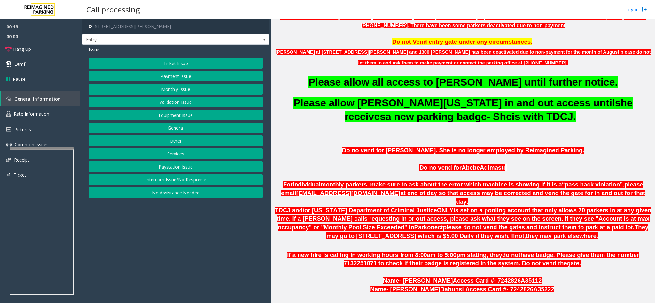
scroll to position [274, 0]
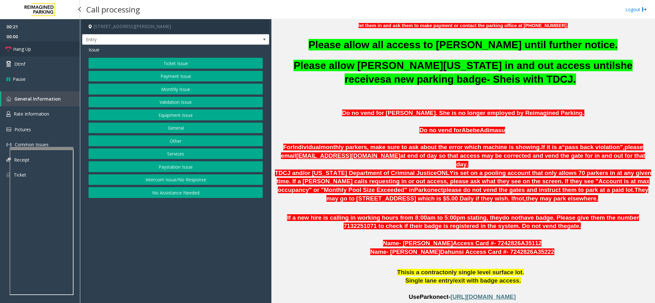
click at [35, 50] on link "Hang Up" at bounding box center [40, 49] width 80 height 15
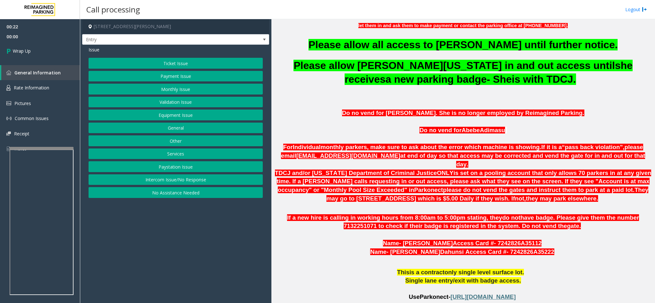
click at [188, 128] on button "General" at bounding box center [176, 128] width 174 height 11
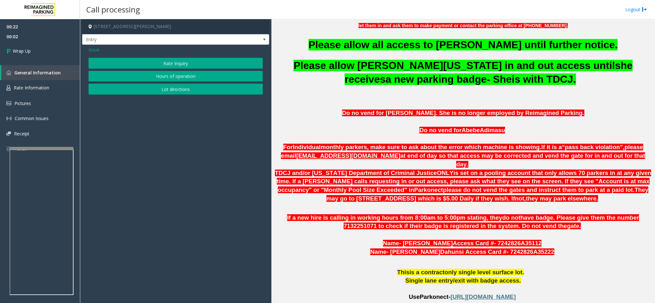
click at [97, 51] on span "Issue" at bounding box center [94, 49] width 11 height 7
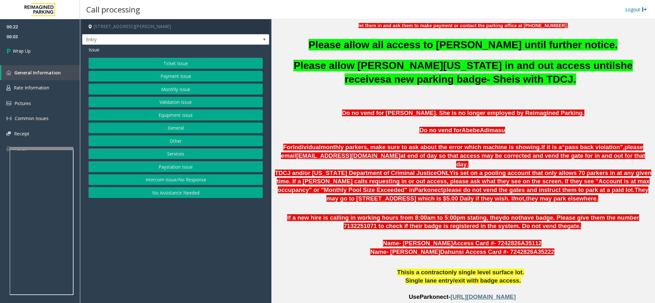
click at [158, 112] on button "Equipment Issue" at bounding box center [176, 115] width 174 height 11
click at [161, 112] on button "Gate / Door Won't Open" at bounding box center [176, 115] width 174 height 11
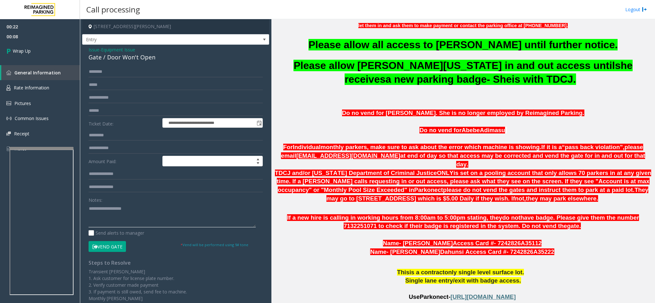
drag, startPoint x: 121, startPoint y: 212, endPoint x: 122, endPoint y: 207, distance: 4.9
click at [121, 212] on textarea at bounding box center [172, 216] width 167 height 24
paste textarea "**********"
click at [135, 59] on div "Gate / Door Won't Open" at bounding box center [176, 57] width 174 height 9
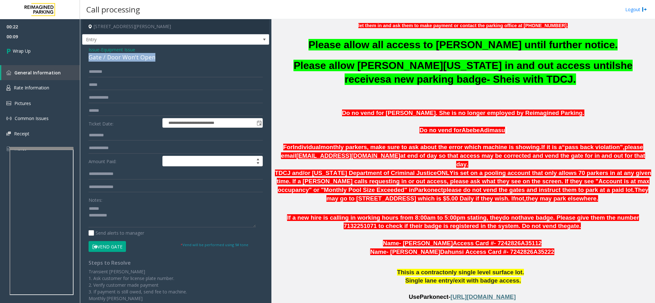
click at [135, 59] on div "Gate / Door Won't Open" at bounding box center [176, 57] width 174 height 9
copy div "Gate / Door Won't Open"
click at [112, 209] on textarea at bounding box center [172, 216] width 167 height 24
paste textarea "**********"
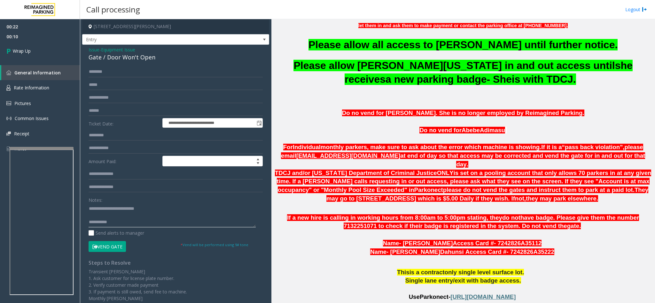
click at [123, 227] on textarea at bounding box center [172, 216] width 167 height 24
click at [183, 218] on textarea at bounding box center [172, 216] width 167 height 24
type textarea "**********"
click at [39, 55] on link "Wrap Up" at bounding box center [40, 51] width 80 height 19
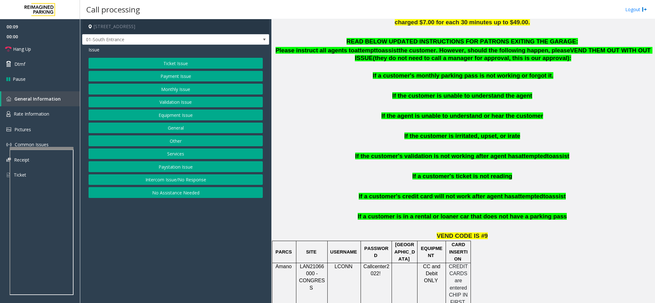
scroll to position [383, 0]
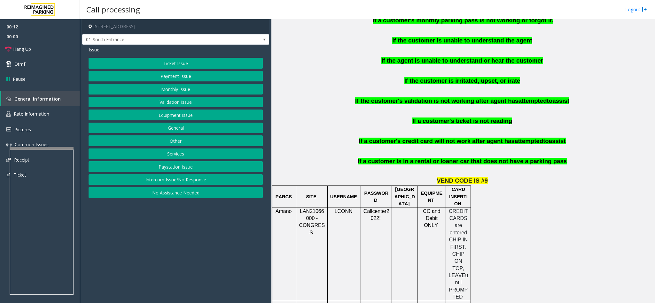
click at [215, 180] on button "Intercom Issue/No Response" at bounding box center [176, 179] width 174 height 11
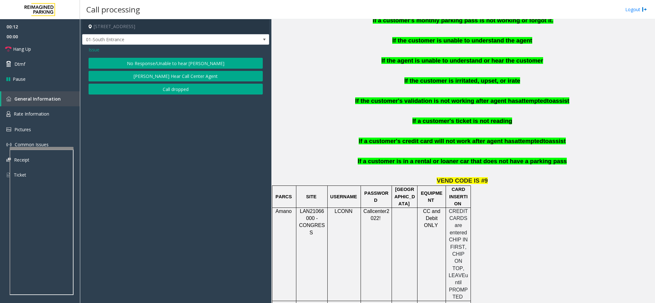
click at [164, 60] on button "No Response/Unable to hear [PERSON_NAME]" at bounding box center [176, 63] width 174 height 11
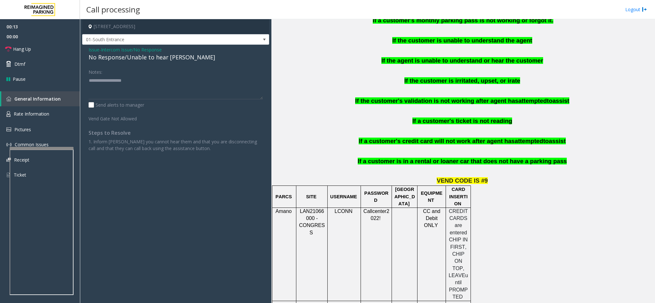
click at [145, 56] on div "No Response/Unable to hear [PERSON_NAME]" at bounding box center [176, 57] width 174 height 9
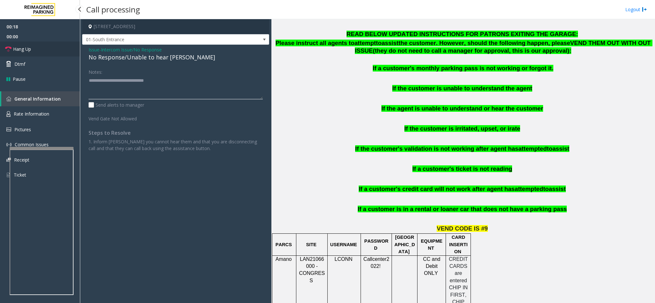
type textarea "**********"
click at [51, 42] on link "Hang Up" at bounding box center [40, 49] width 80 height 15
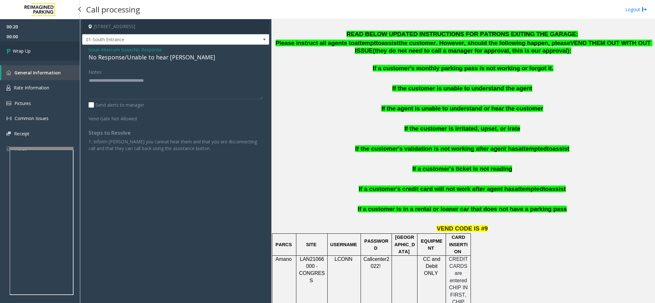
click at [51, 46] on link "Wrap Up" at bounding box center [40, 51] width 80 height 19
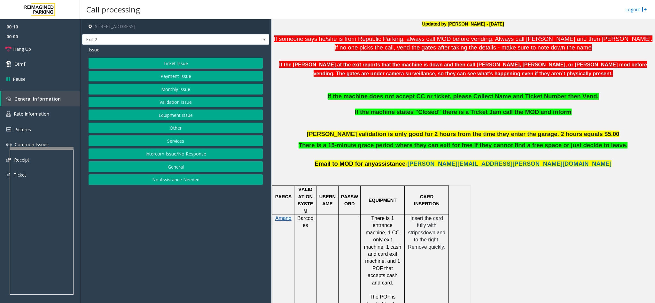
scroll to position [240, 0]
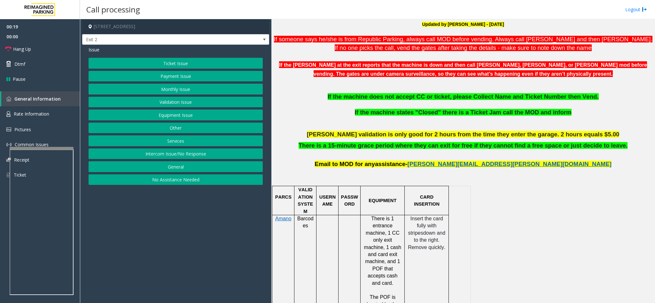
click at [174, 104] on button "Validation Issue" at bounding box center [176, 102] width 174 height 11
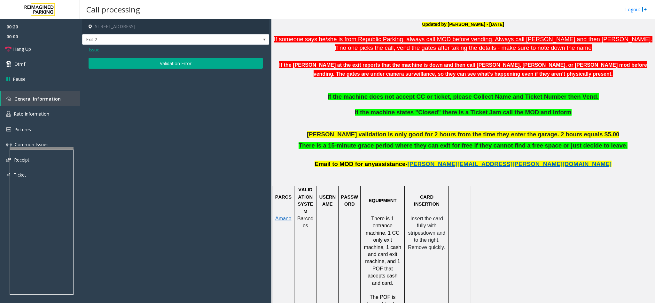
click at [164, 60] on button "Validation Error" at bounding box center [176, 63] width 174 height 11
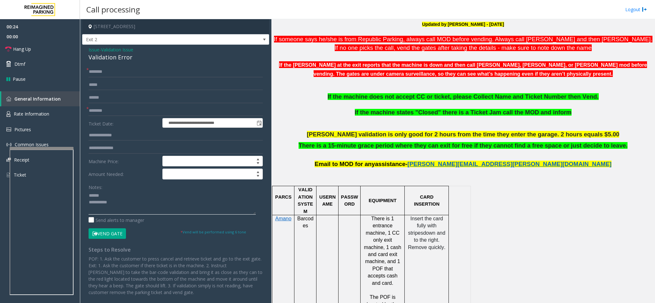
type textarea "**********"
click at [155, 100] on input "text" at bounding box center [176, 97] width 174 height 11
click at [157, 104] on form "**********" at bounding box center [176, 152] width 174 height 173
click at [157, 105] on form "**********" at bounding box center [176, 152] width 174 height 173
click at [157, 108] on input "text" at bounding box center [176, 110] width 174 height 11
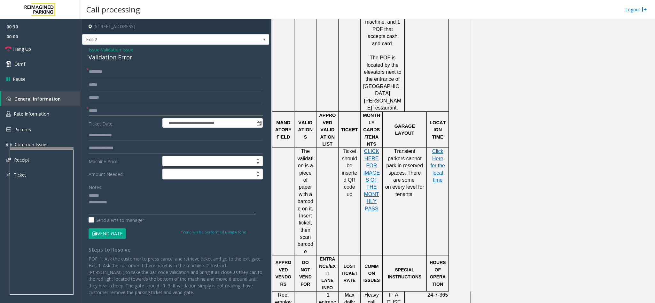
scroll to position [192, 0]
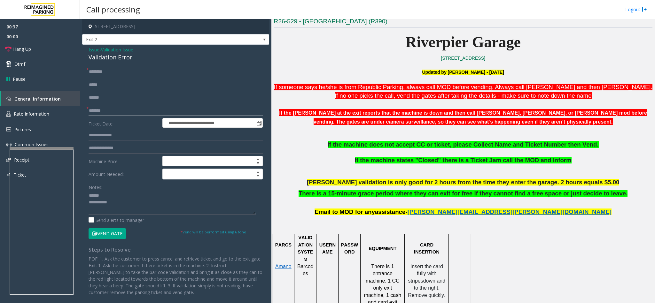
type input "*******"
click at [110, 57] on div "Validation Error" at bounding box center [176, 57] width 174 height 9
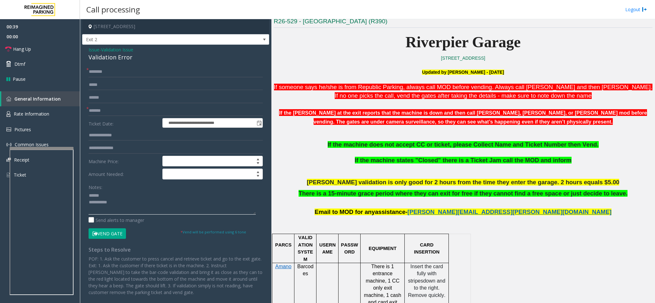
click at [136, 196] on textarea at bounding box center [172, 203] width 167 height 24
paste textarea "**********"
type textarea "**********"
click at [114, 68] on input "text" at bounding box center [176, 71] width 174 height 11
type input "**"
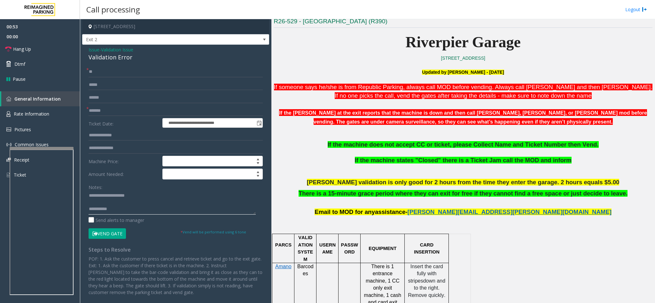
click at [157, 211] on textarea at bounding box center [172, 203] width 167 height 24
paste textarea "**********"
type textarea "**********"
click at [51, 50] on link "Hang Up" at bounding box center [40, 49] width 80 height 15
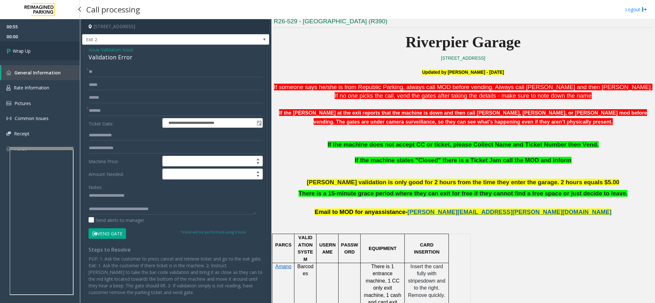
click at [51, 50] on link "Wrap Up" at bounding box center [40, 51] width 80 height 19
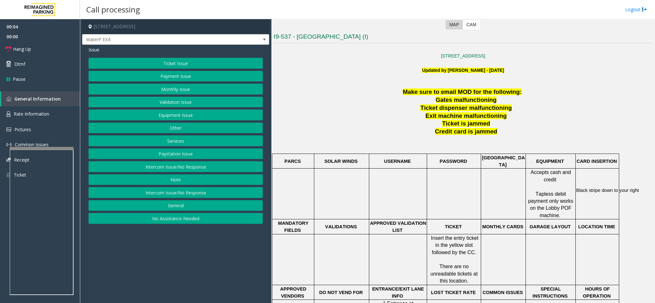
scroll to position [192, 0]
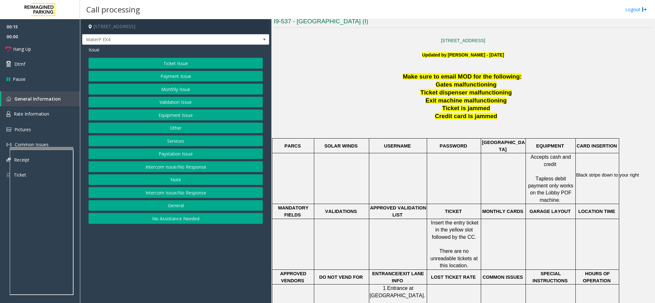
click at [143, 64] on button "Ticket Issue" at bounding box center [176, 63] width 174 height 11
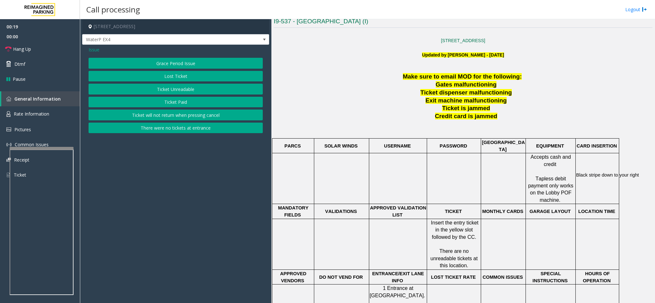
click at [144, 88] on button "Ticket Unreadable" at bounding box center [176, 89] width 174 height 11
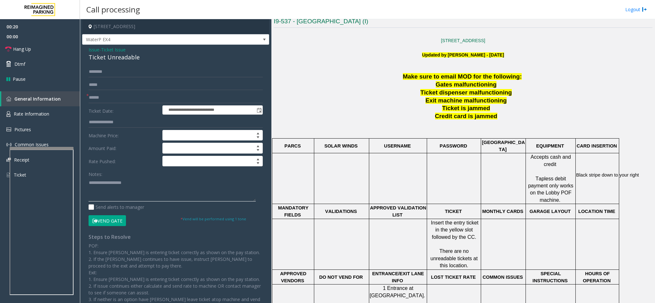
click at [154, 184] on textarea at bounding box center [172, 190] width 167 height 24
paste textarea "**********"
click at [115, 54] on div "Ticket Unreadable" at bounding box center [176, 57] width 174 height 9
click at [115, 60] on div "Ticket Unreadable" at bounding box center [176, 57] width 174 height 9
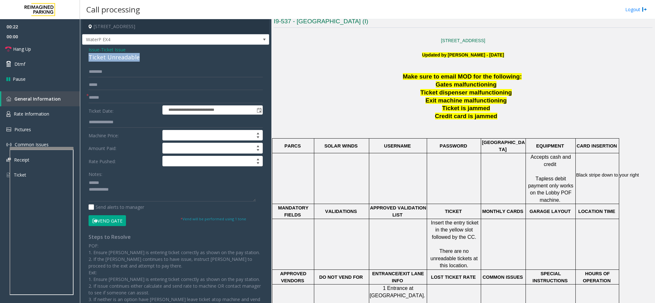
click at [115, 60] on div "Ticket Unreadable" at bounding box center [176, 57] width 174 height 9
click at [138, 184] on textarea at bounding box center [172, 190] width 167 height 24
paste textarea "**********"
click at [134, 194] on textarea at bounding box center [172, 190] width 167 height 24
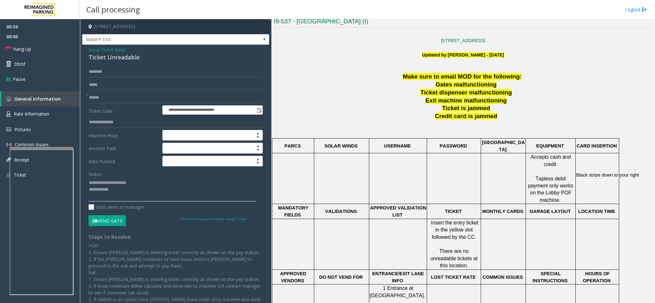
type textarea "**********"
click at [121, 102] on input "text" at bounding box center [176, 97] width 174 height 11
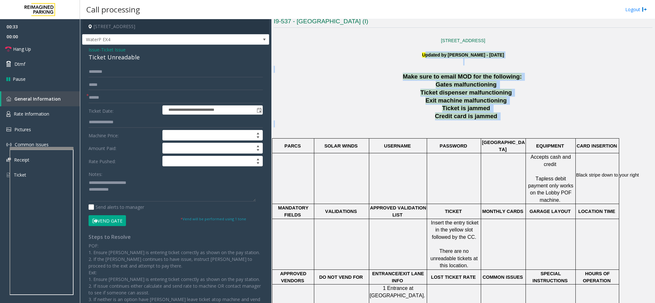
drag, startPoint x: 412, startPoint y: 53, endPoint x: 505, endPoint y: 122, distance: 115.8
click at [505, 122] on div "[STREET_ADDRESS] Updated by [PERSON_NAME] - [DATE] Make sure to email MOD for t…" at bounding box center [463, 223] width 379 height 387
click at [505, 122] on p at bounding box center [463, 127] width 379 height 14
drag, startPoint x: 409, startPoint y: 51, endPoint x: 493, endPoint y: 119, distance: 107.9
click at [493, 119] on div "[STREET_ADDRESS] Updated by [PERSON_NAME] - [DATE] Make sure to email MOD for t…" at bounding box center [463, 223] width 379 height 387
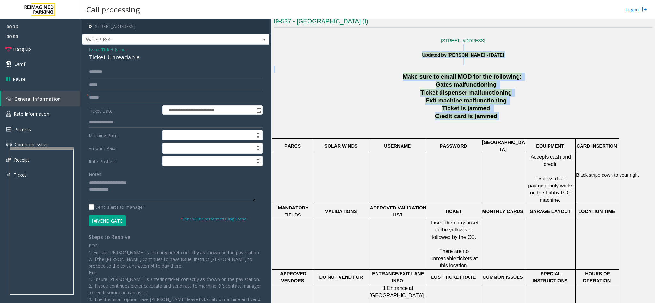
click at [493, 119] on p "Credit card is jammed" at bounding box center [466, 116] width 371 height 8
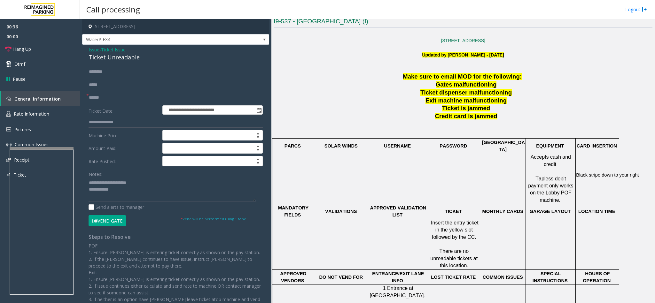
click at [108, 102] on input "text" at bounding box center [176, 97] width 174 height 11
type input "**"
click at [31, 46] on span "Hang Up" at bounding box center [22, 49] width 18 height 7
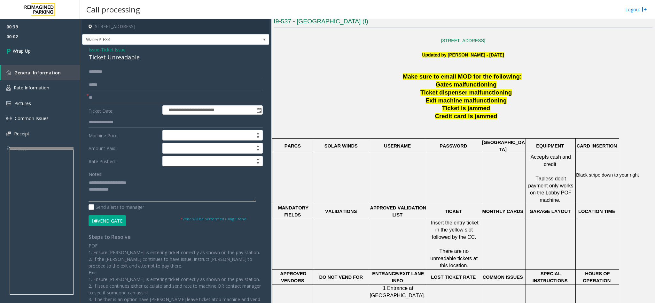
click at [164, 192] on textarea at bounding box center [172, 190] width 167 height 24
paste textarea "**********"
type textarea "**********"
click at [45, 50] on link "Wrap Up" at bounding box center [40, 51] width 80 height 19
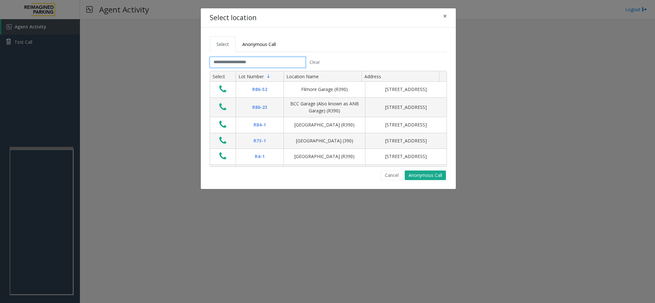
click at [252, 64] on input "text" at bounding box center [258, 62] width 96 height 11
click at [444, 18] on span "×" at bounding box center [445, 16] width 4 height 9
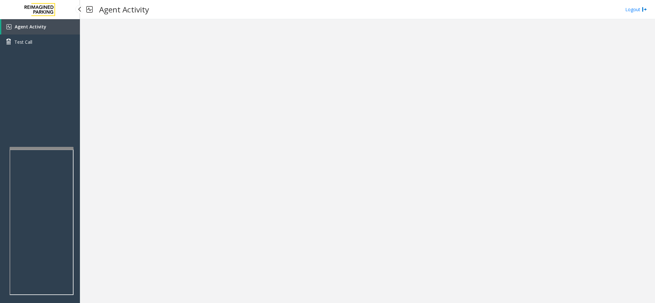
click at [66, 27] on link "Agent Activity" at bounding box center [40, 26] width 79 height 15
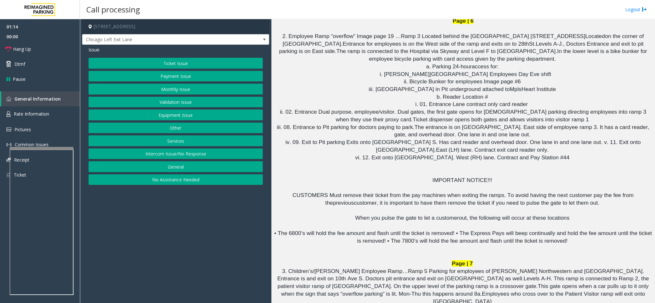
scroll to position [1965, 0]
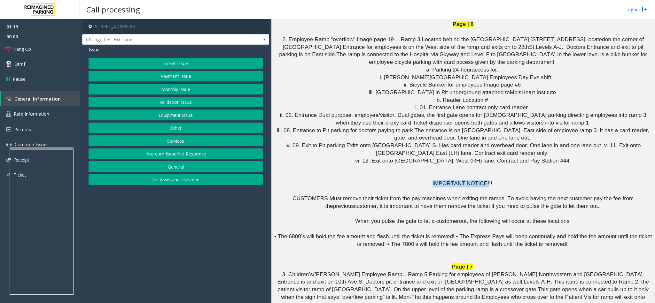
drag, startPoint x: 423, startPoint y: 123, endPoint x: 477, endPoint y: 125, distance: 54.7
click at [477, 180] on p "IMPORTANT NOTICE!!!" at bounding box center [463, 184] width 379 height 8
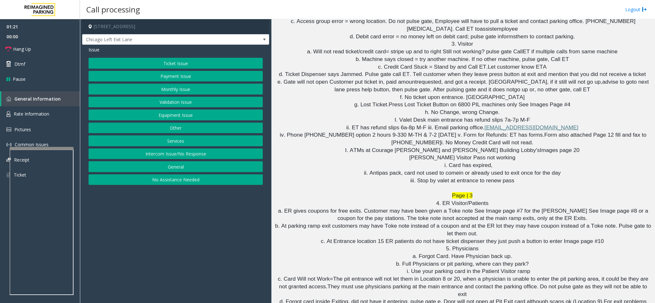
scroll to position [1198, 0]
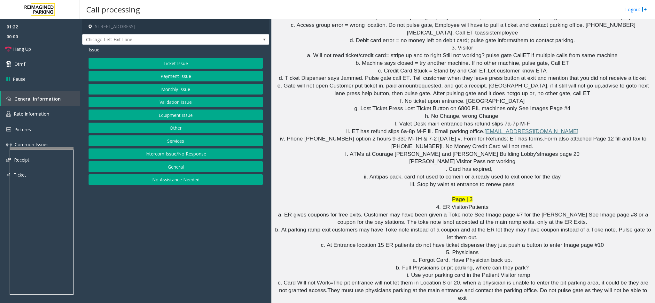
click at [180, 61] on button "Ticket Issue" at bounding box center [176, 63] width 174 height 11
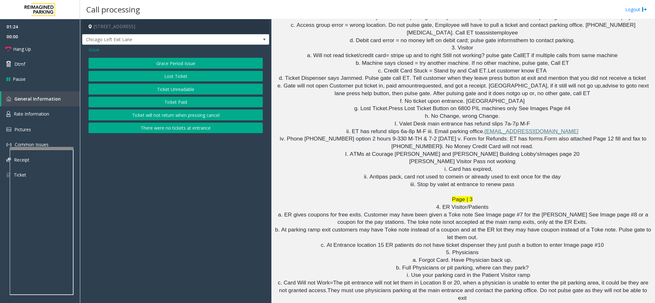
click at [173, 89] on button "Ticket Unreadable" at bounding box center [176, 89] width 174 height 11
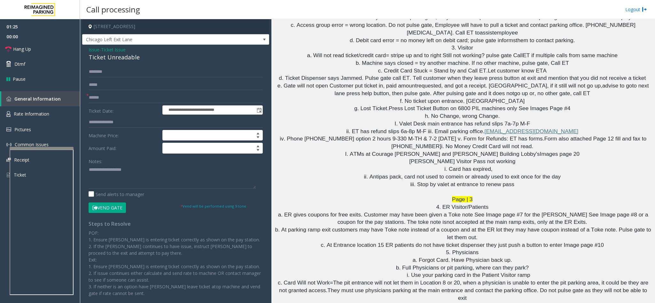
click at [143, 91] on form "**********" at bounding box center [176, 139] width 174 height 147
click at [147, 94] on input "text" at bounding box center [176, 97] width 174 height 11
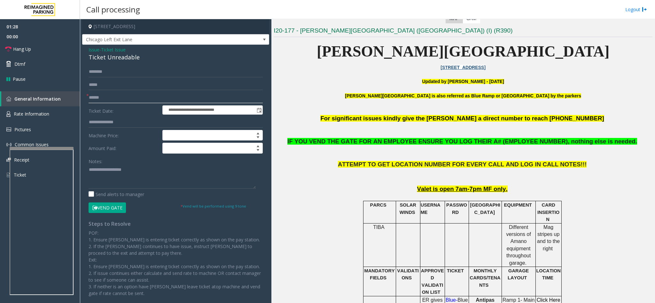
scroll to position [96, 0]
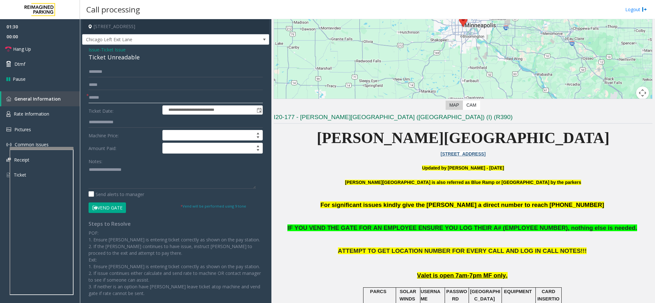
click at [138, 98] on input "text" at bounding box center [176, 97] width 174 height 11
type input "*********"
type textarea "**********"
click at [106, 94] on input "*********" at bounding box center [176, 97] width 174 height 11
type input "*********"
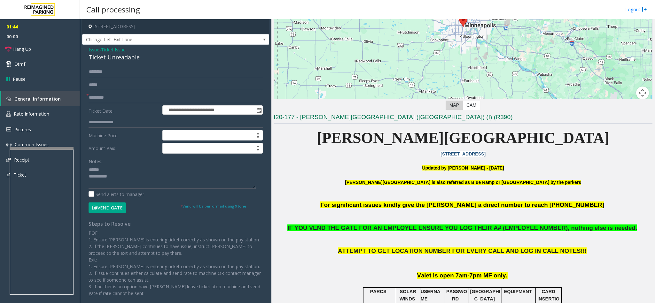
click at [126, 58] on div "Ticket Unreadable" at bounding box center [176, 57] width 174 height 9
click at [142, 79] on form "**********" at bounding box center [176, 139] width 174 height 147
drag, startPoint x: 112, startPoint y: 212, endPoint x: 177, endPoint y: 190, distance: 68.8
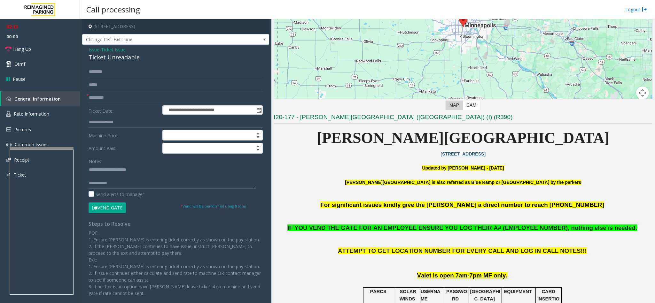
click at [114, 212] on button "Vend Gate" at bounding box center [107, 208] width 37 height 11
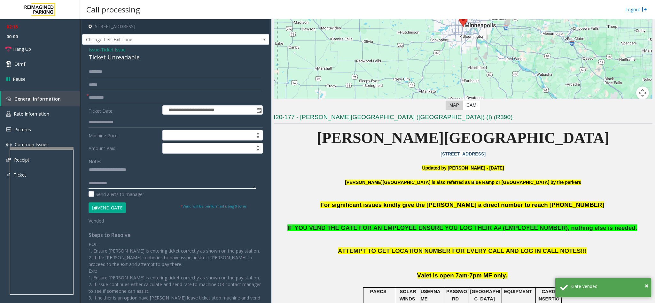
drag, startPoint x: 141, startPoint y: 182, endPoint x: 143, endPoint y: 180, distance: 3.4
click at [141, 182] on textarea at bounding box center [172, 177] width 167 height 24
paste textarea "**********"
click at [212, 183] on textarea at bounding box center [172, 177] width 167 height 24
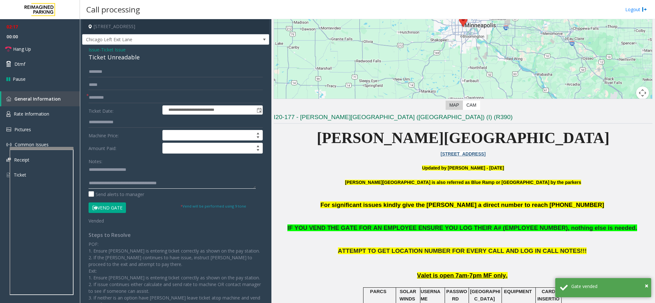
click at [211, 178] on textarea at bounding box center [172, 177] width 167 height 24
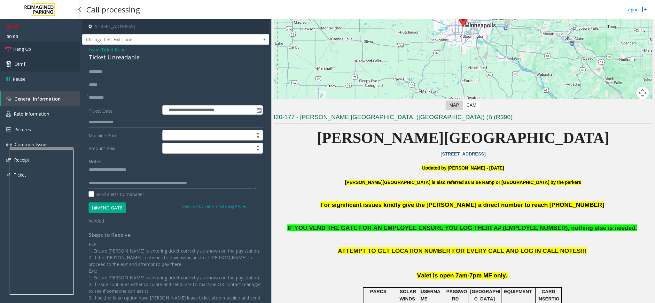
drag, startPoint x: 24, startPoint y: 48, endPoint x: 37, endPoint y: 56, distance: 15.3
click at [24, 48] on span "Hang Up" at bounding box center [22, 49] width 18 height 7
click at [231, 177] on textarea at bounding box center [172, 177] width 167 height 24
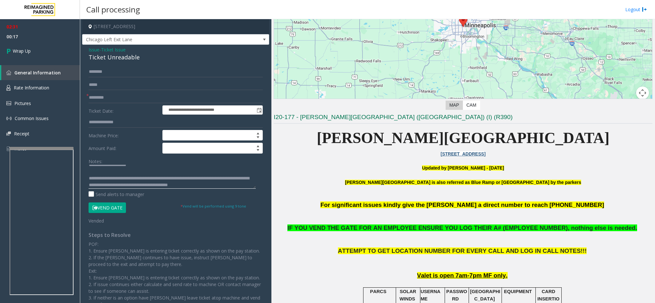
scroll to position [12, 0]
click at [224, 169] on textarea at bounding box center [172, 177] width 167 height 24
click at [220, 173] on textarea at bounding box center [172, 177] width 167 height 24
type textarea "**********"
click at [38, 44] on link "Wrap Up" at bounding box center [40, 51] width 80 height 19
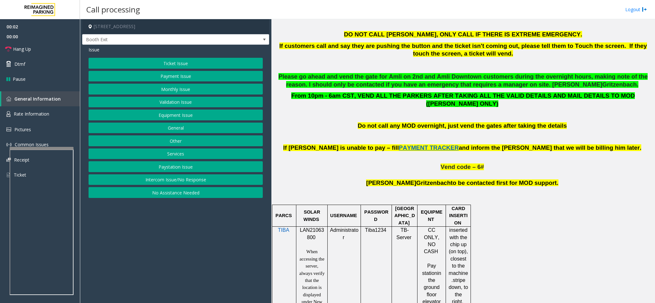
scroll to position [288, 0]
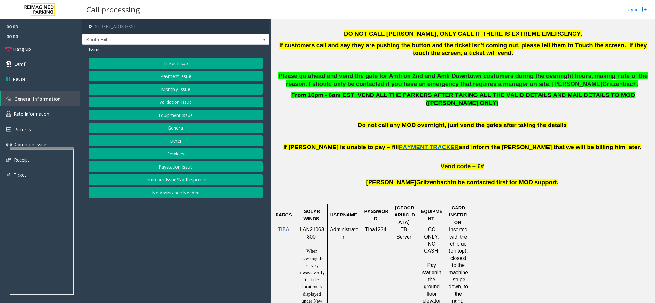
click at [315, 234] on span at bounding box center [315, 236] width 1 height 5
click at [182, 100] on button "Validation Issue" at bounding box center [176, 102] width 174 height 11
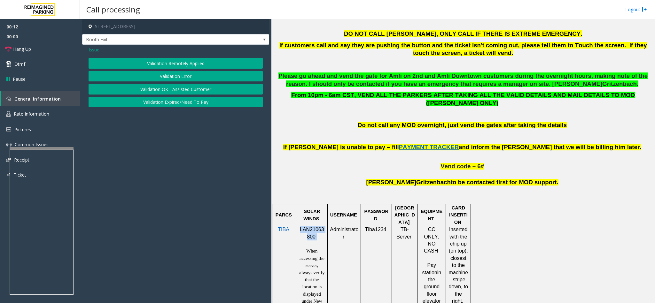
click at [194, 78] on button "Validation Error" at bounding box center [176, 76] width 174 height 11
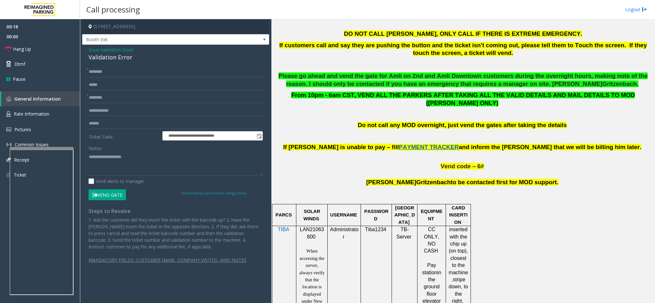
click at [96, 150] on label "Notes:" at bounding box center [96, 147] width 14 height 9
click at [102, 158] on textarea at bounding box center [176, 164] width 174 height 24
paste textarea "**********"
click at [103, 57] on div "Validation Error" at bounding box center [176, 57] width 174 height 9
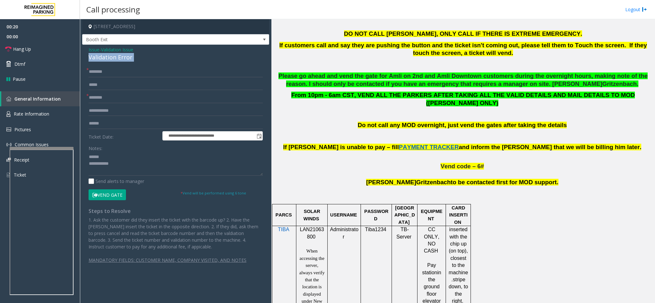
click at [103, 57] on div "Validation Error" at bounding box center [176, 57] width 174 height 9
click at [112, 158] on textarea at bounding box center [176, 164] width 174 height 24
paste textarea "**********"
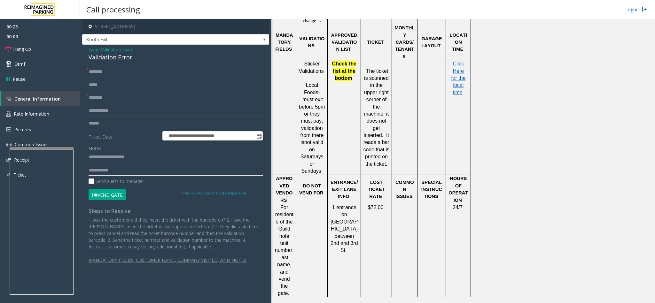
scroll to position [623, 0]
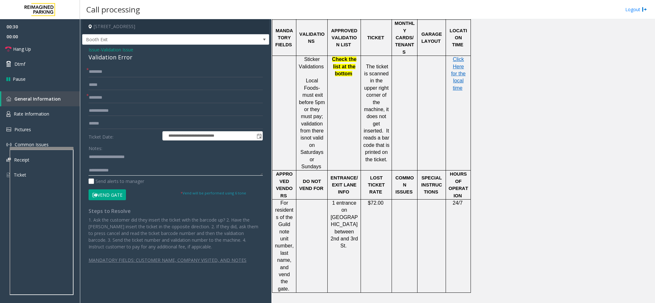
click at [144, 166] on textarea at bounding box center [176, 164] width 174 height 24
type textarea "**********"
click at [135, 101] on input "text" at bounding box center [176, 97] width 174 height 11
click at [120, 118] on form "**********" at bounding box center [176, 133] width 174 height 134
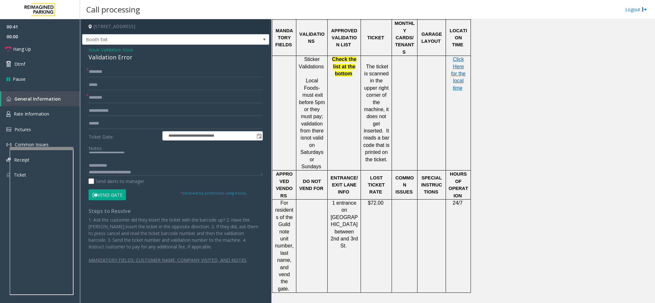
click at [118, 132] on label "Ticket Date:" at bounding box center [124, 136] width 74 height 10
click at [119, 118] on form "**********" at bounding box center [176, 133] width 174 height 134
click at [127, 123] on input "text" at bounding box center [176, 123] width 174 height 11
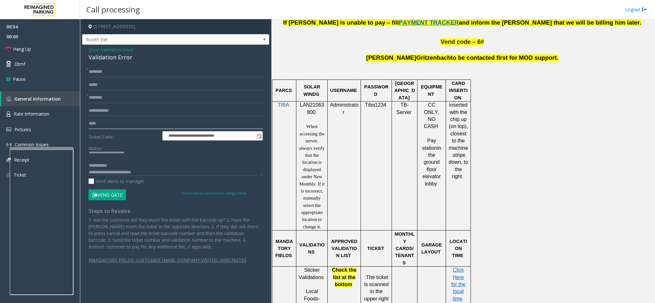
scroll to position [431, 0]
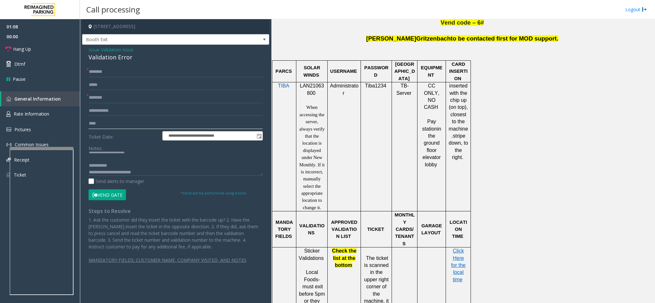
click at [128, 126] on input "****" at bounding box center [176, 123] width 174 height 11
type input "**********"
click at [151, 74] on input "text" at bounding box center [176, 71] width 174 height 11
click at [133, 65] on div "**********" at bounding box center [175, 161] width 187 height 232
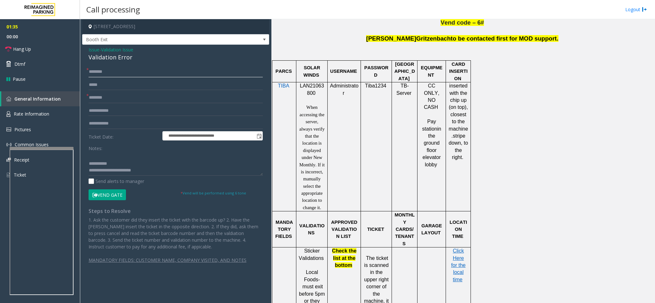
click at [133, 71] on input "text" at bounding box center [176, 71] width 174 height 11
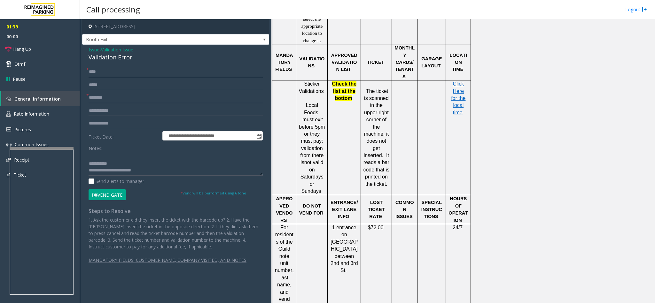
scroll to position [623, 0]
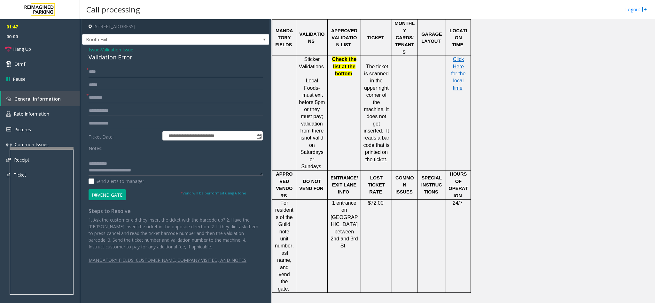
type input "****"
click at [137, 92] on form "**********" at bounding box center [176, 133] width 174 height 134
click at [138, 98] on input "text" at bounding box center [176, 97] width 174 height 11
click at [138, 90] on form "**********" at bounding box center [176, 133] width 174 height 134
click at [138, 109] on input "text" at bounding box center [176, 110] width 174 height 11
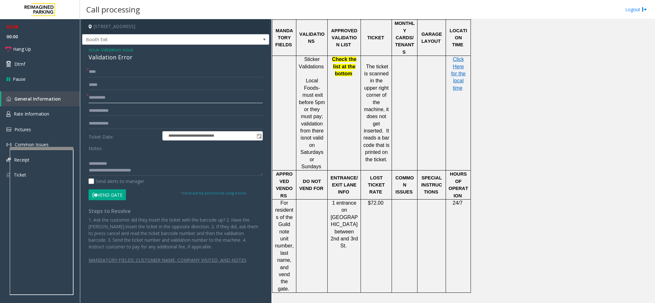
click at [138, 100] on input "**********" at bounding box center [176, 97] width 174 height 11
click at [103, 97] on input "**********" at bounding box center [176, 97] width 174 height 11
type input "*********"
click at [455, 62] on span "Click Here for the local time" at bounding box center [458, 74] width 14 height 34
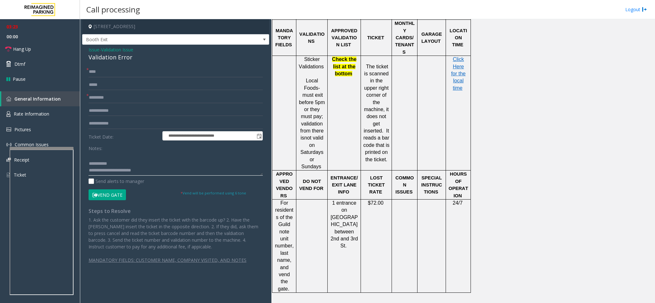
click at [151, 168] on textarea at bounding box center [176, 164] width 174 height 24
click at [127, 154] on textarea at bounding box center [176, 164] width 174 height 24
drag, startPoint x: 196, startPoint y: 165, endPoint x: 193, endPoint y: 163, distance: 3.3
click at [196, 165] on textarea at bounding box center [176, 164] width 174 height 24
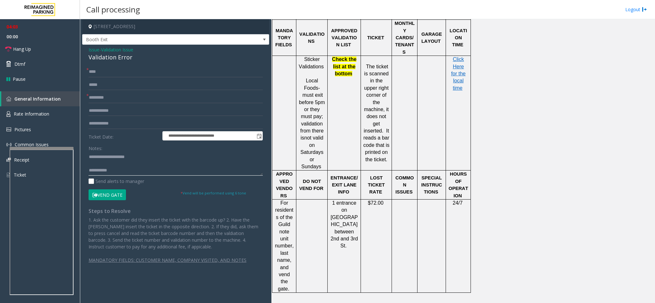
click at [135, 169] on textarea at bounding box center [176, 164] width 174 height 24
click at [68, 55] on link "Hang Up" at bounding box center [40, 49] width 80 height 15
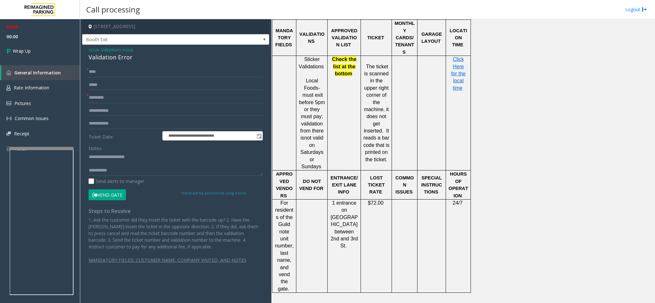
scroll to position [7, 0]
click at [167, 172] on textarea at bounding box center [176, 164] width 174 height 24
click at [123, 165] on textarea at bounding box center [176, 164] width 174 height 24
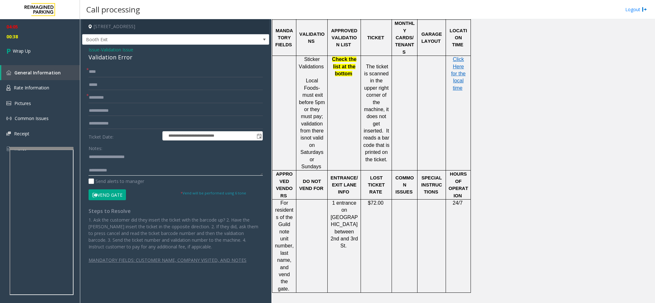
click at [150, 164] on textarea at bounding box center [176, 164] width 174 height 24
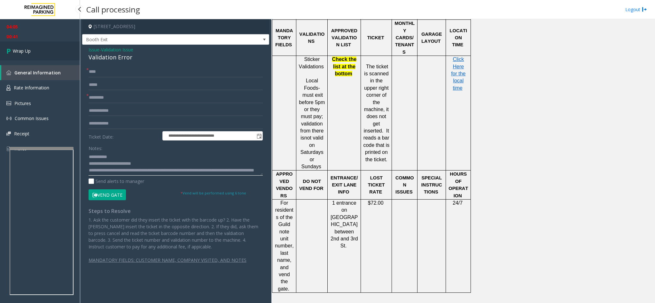
type textarea "**********"
click at [30, 51] on span "Wrap Up" at bounding box center [22, 51] width 18 height 7
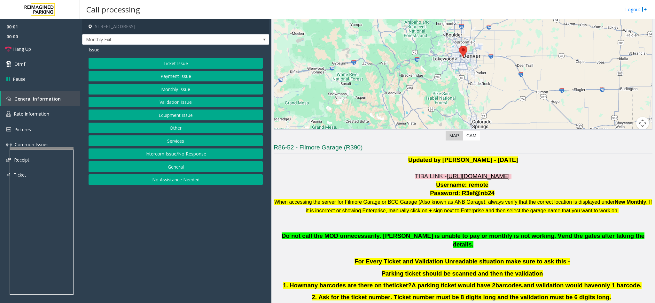
scroll to position [144, 0]
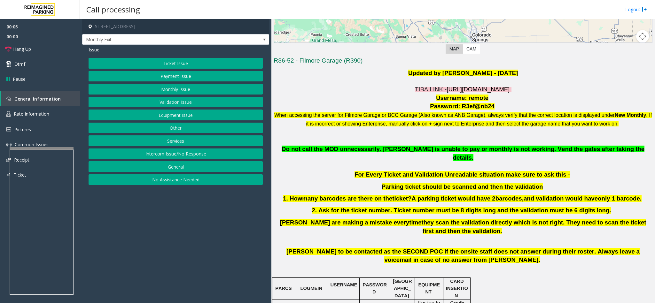
click at [204, 87] on button "Monthly Issue" at bounding box center [176, 89] width 174 height 11
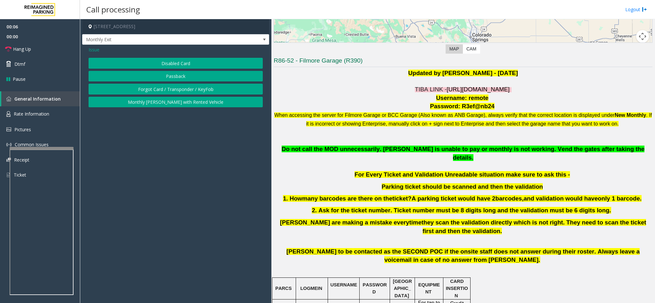
click at [196, 71] on button "Passback" at bounding box center [176, 76] width 174 height 11
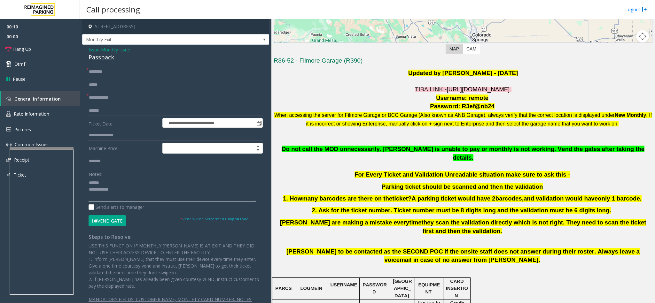
type textarea "**********"
click at [129, 96] on input "text" at bounding box center [176, 97] width 174 height 11
type input "********"
click at [116, 62] on div "Passback" at bounding box center [176, 57] width 174 height 9
click at [115, 71] on input "text" at bounding box center [176, 71] width 174 height 11
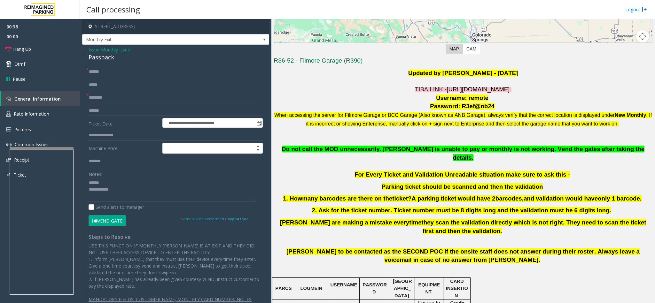
type input "******"
click at [121, 220] on button "Vend Gate" at bounding box center [107, 220] width 37 height 11
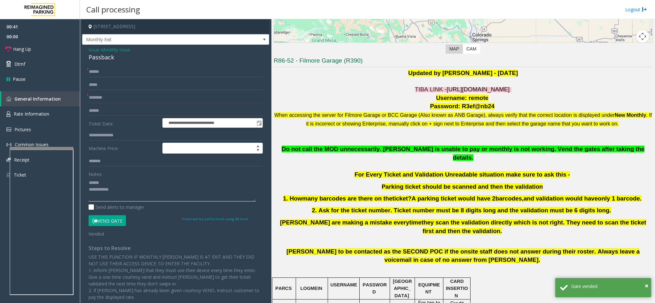
click at [134, 194] on textarea at bounding box center [172, 190] width 167 height 24
paste textarea "**********"
click at [96, 61] on div "Passback" at bounding box center [176, 57] width 174 height 9
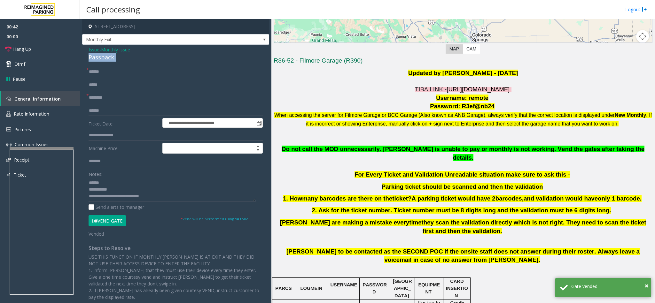
click at [96, 61] on div "Passback" at bounding box center [176, 57] width 174 height 9
click at [119, 183] on textarea at bounding box center [172, 190] width 167 height 24
paste textarea "********"
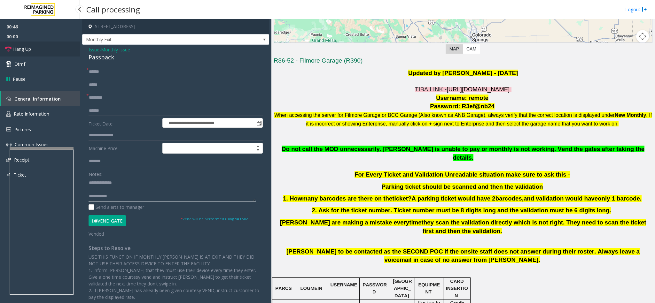
type textarea "**********"
click at [54, 53] on link "Hang Up" at bounding box center [40, 49] width 80 height 15
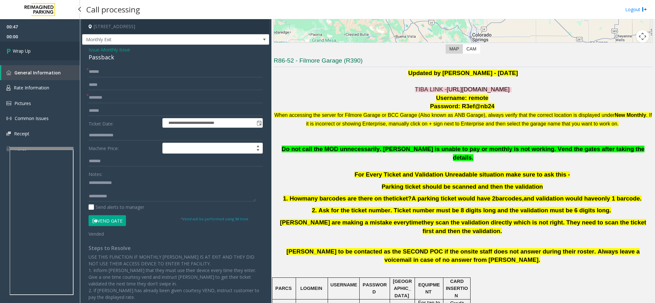
click at [54, 50] on link "Wrap Up" at bounding box center [40, 51] width 80 height 19
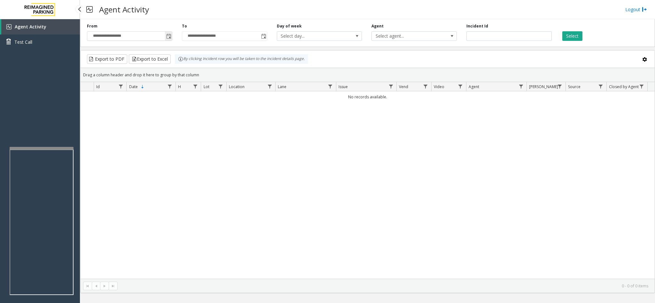
click at [165, 40] on span "Toggle popup" at bounding box center [168, 36] width 7 height 10
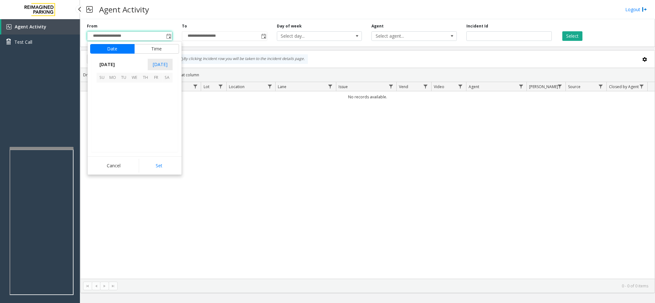
scroll to position [114545, 0]
click at [102, 135] on span "24" at bounding box center [101, 132] width 11 height 11
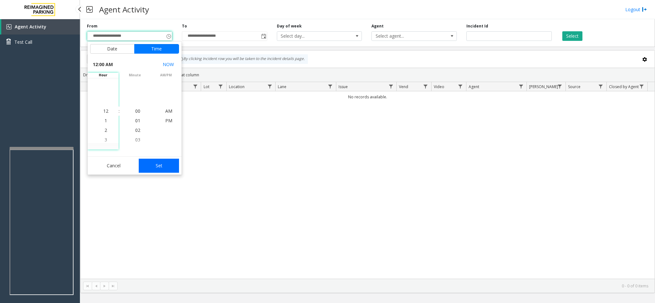
click at [174, 170] on button "Set" at bounding box center [159, 166] width 40 height 14
type input "**********"
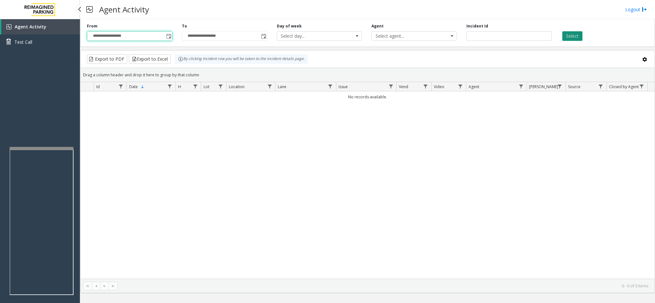
click at [577, 35] on button "Select" at bounding box center [572, 36] width 20 height 10
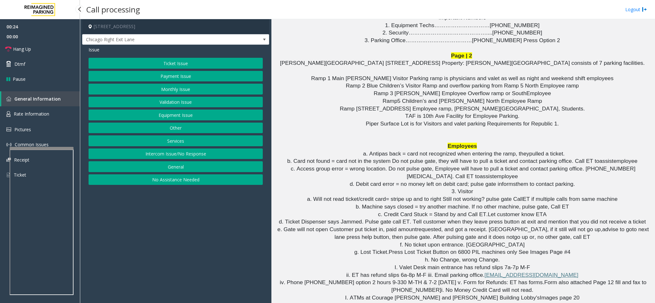
scroll to position [719, 0]
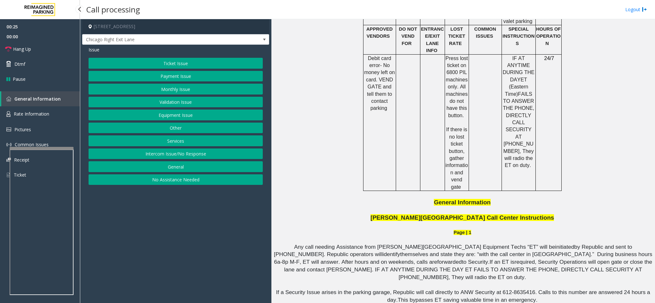
click at [201, 82] on button "Payment Issue" at bounding box center [176, 76] width 174 height 11
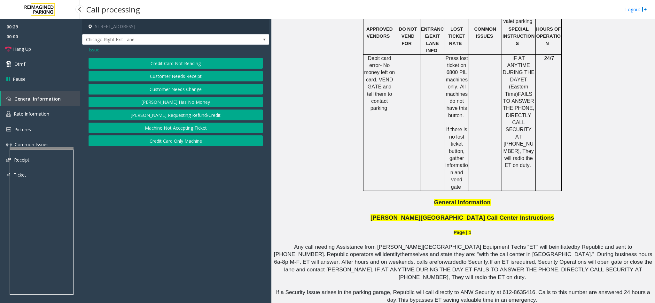
click at [197, 144] on button "Credit Card Only Machine" at bounding box center [176, 140] width 174 height 11
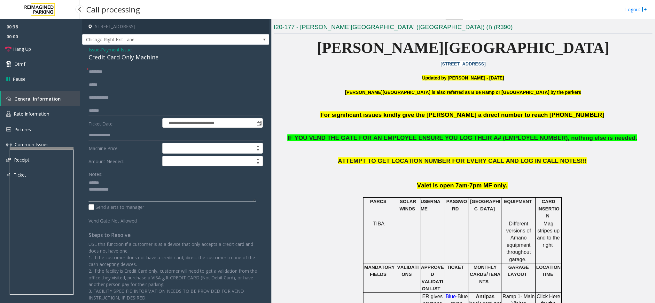
scroll to position [96, 0]
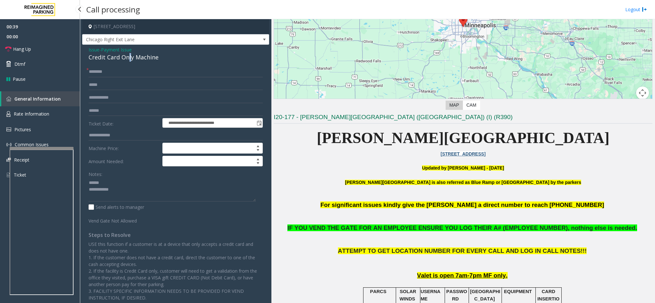
click at [131, 60] on div "Credit Card Only Machine" at bounding box center [176, 57] width 174 height 9
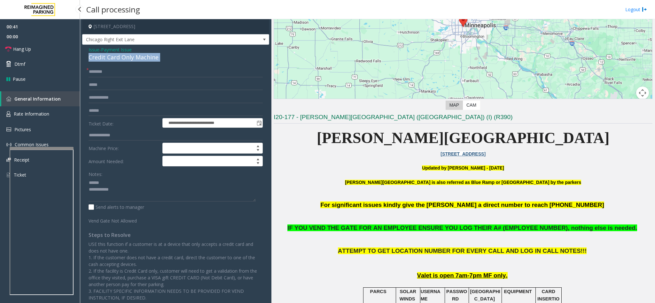
click at [131, 60] on div "Credit Card Only Machine" at bounding box center [176, 57] width 174 height 9
type textarea "**********"
click at [141, 109] on input "text" at bounding box center [176, 110] width 174 height 11
click at [100, 109] on input "**********" at bounding box center [176, 110] width 174 height 11
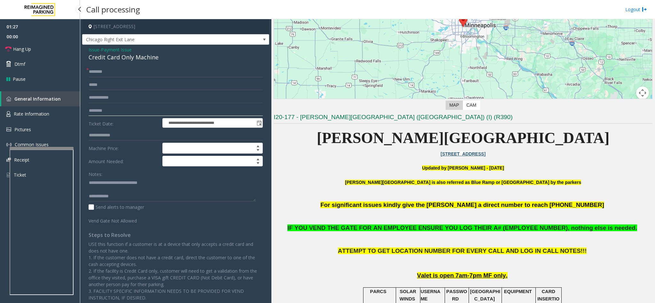
type input "********"
click at [149, 72] on input "text" at bounding box center [176, 71] width 174 height 11
type textarea "**********"
click at [157, 71] on input "text" at bounding box center [176, 71] width 174 height 11
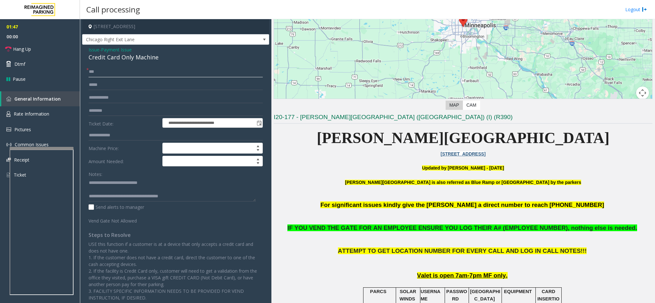
scroll to position [0, 0]
type input "***"
click at [175, 198] on textarea at bounding box center [172, 190] width 167 height 24
click at [116, 50] on span "Payment Issue" at bounding box center [116, 49] width 31 height 7
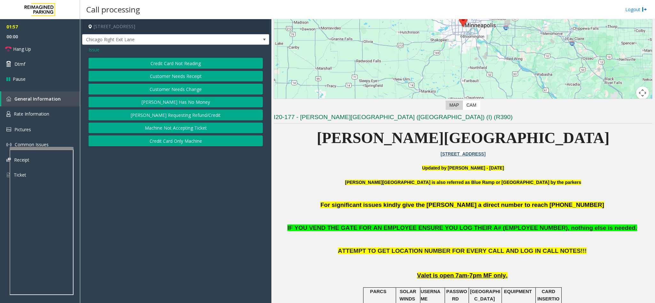
click at [193, 63] on button "Credit Card Not Reading" at bounding box center [176, 63] width 174 height 11
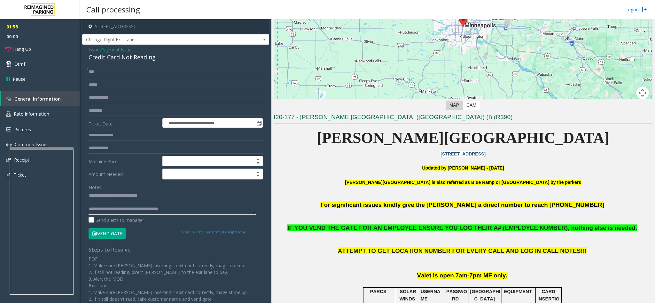
click at [177, 209] on textarea at bounding box center [172, 203] width 167 height 24
click at [102, 235] on button "Vend Gate" at bounding box center [107, 233] width 37 height 11
click at [192, 212] on textarea at bounding box center [172, 203] width 167 height 24
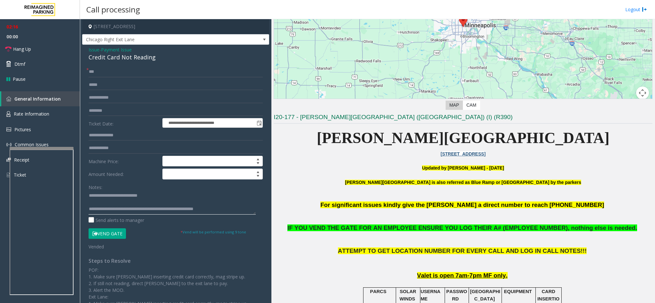
type textarea "**********"
click at [109, 48] on span "Payment Issue" at bounding box center [116, 49] width 31 height 7
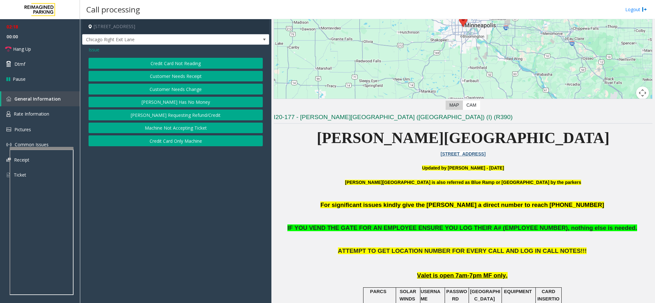
click at [159, 138] on button "Credit Card Only Machine" at bounding box center [176, 140] width 174 height 11
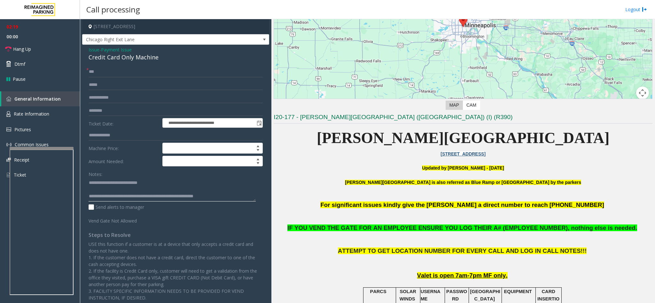
click at [138, 189] on textarea at bounding box center [172, 190] width 167 height 24
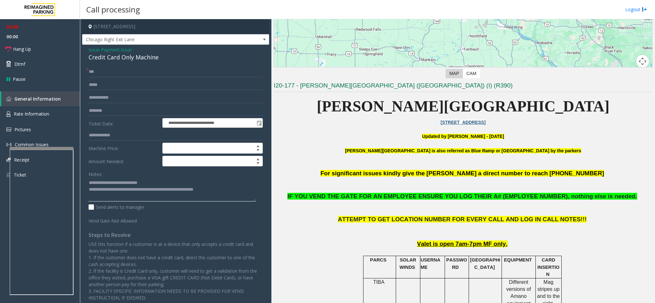
scroll to position [144, 0]
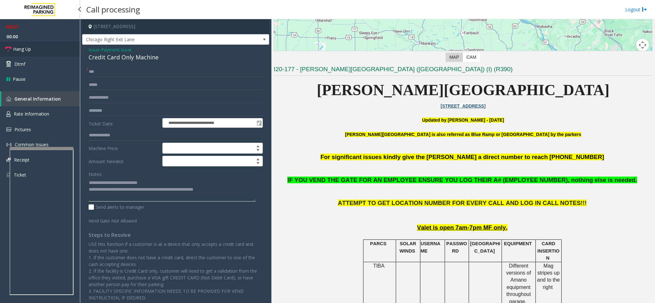
type textarea "**********"
click at [57, 50] on link "Hang Up" at bounding box center [40, 49] width 80 height 15
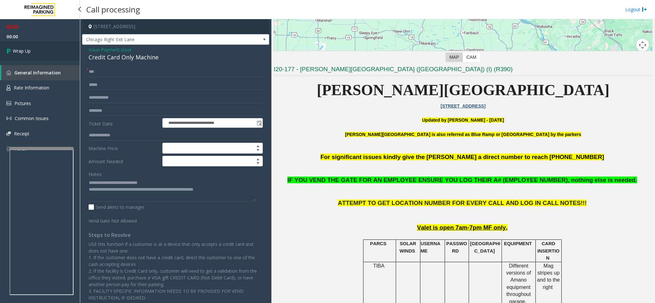
click at [57, 48] on link "Wrap Up" at bounding box center [40, 51] width 80 height 19
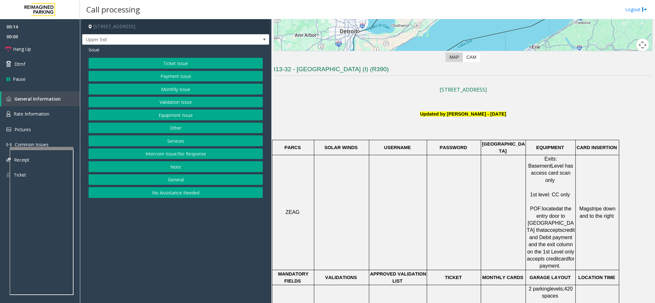
scroll to position [240, 0]
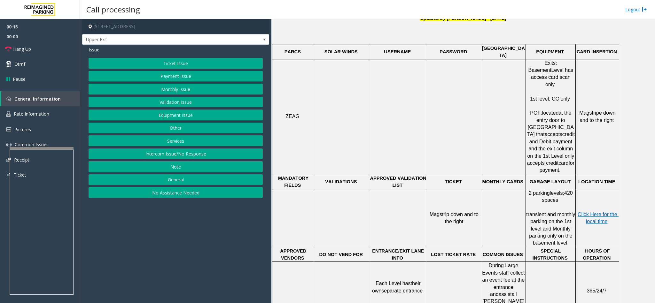
click at [180, 64] on button "Ticket Issue" at bounding box center [176, 63] width 174 height 11
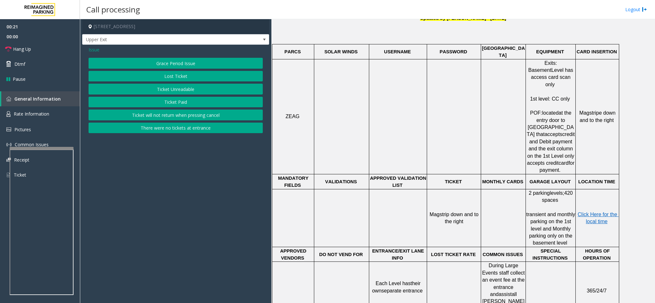
click at [175, 94] on button "Ticket Unreadable" at bounding box center [176, 89] width 174 height 11
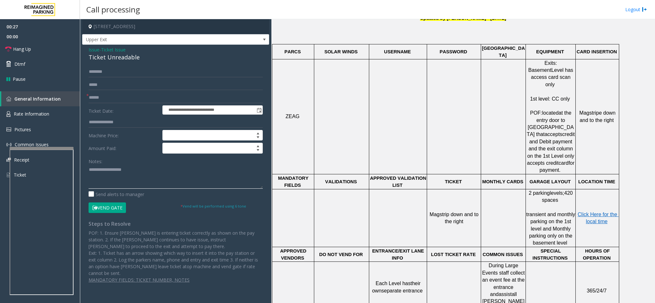
drag, startPoint x: 146, startPoint y: 178, endPoint x: 145, endPoint y: 186, distance: 8.7
click at [146, 178] on textarea at bounding box center [176, 177] width 174 height 24
paste textarea "**********"
click at [112, 53] on div "Ticket Unreadable" at bounding box center [176, 57] width 174 height 9
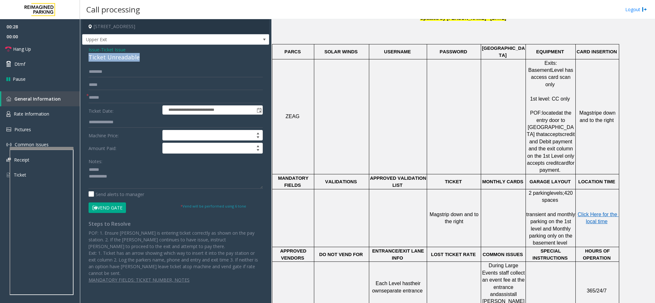
click at [112, 53] on div "Ticket Unreadable" at bounding box center [176, 57] width 174 height 9
drag, startPoint x: 112, startPoint y: 53, endPoint x: 114, endPoint y: 59, distance: 6.1
click at [114, 54] on div "Ticket Unreadable" at bounding box center [176, 57] width 174 height 9
click at [116, 173] on textarea at bounding box center [176, 177] width 174 height 24
paste textarea "**********"
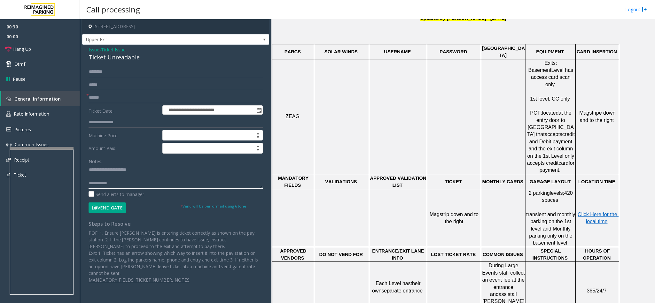
type textarea "**********"
click at [120, 94] on input "text" at bounding box center [176, 97] width 174 height 11
type input "*"
type input "********"
click at [126, 73] on input "text" at bounding box center [176, 71] width 174 height 11
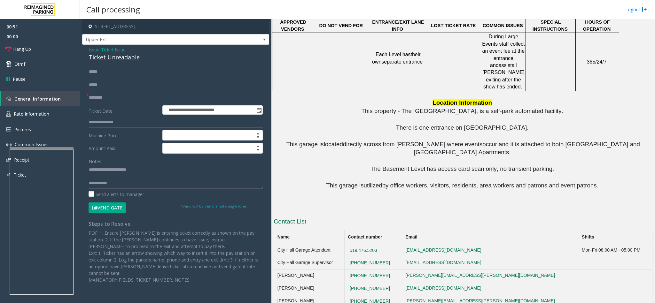
scroll to position [479, 0]
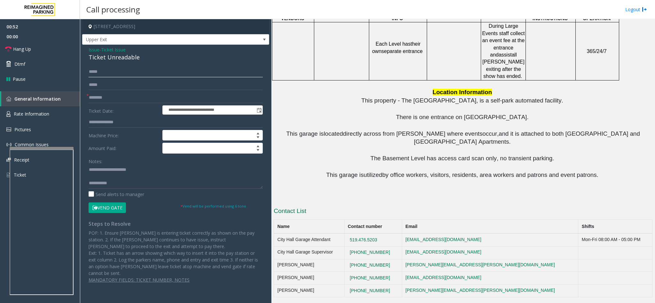
type input "*****"
click at [104, 209] on button "Vend Gate" at bounding box center [107, 208] width 37 height 11
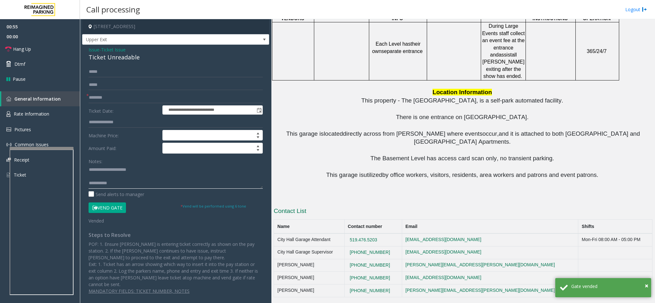
click at [113, 187] on textarea at bounding box center [176, 177] width 174 height 24
paste textarea "**********"
click at [108, 175] on textarea at bounding box center [176, 177] width 174 height 24
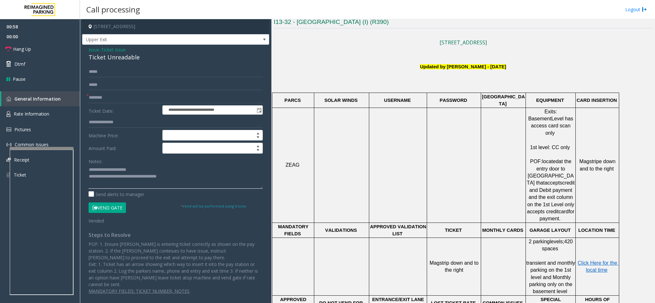
scroll to position [192, 0]
type textarea "**********"
click at [32, 49] on link "Hang Up" at bounding box center [40, 49] width 80 height 15
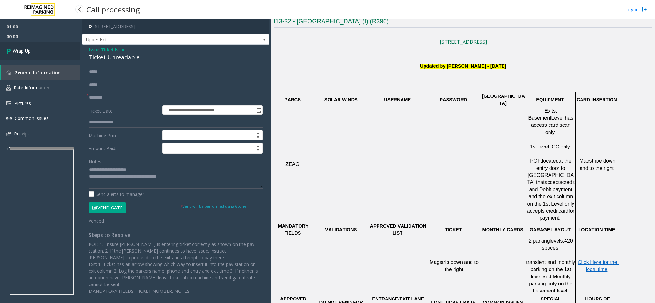
click at [32, 49] on link "Wrap Up" at bounding box center [40, 51] width 80 height 19
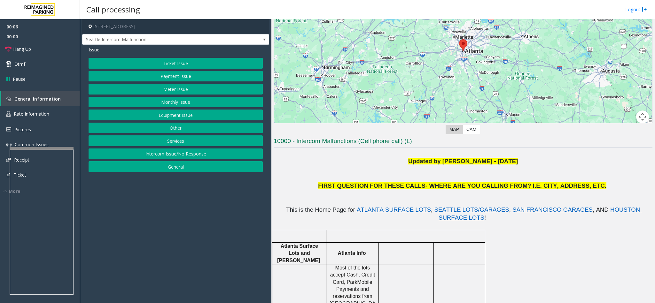
scroll to position [96, 0]
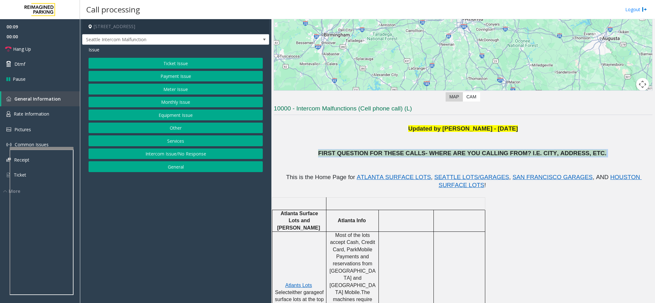
drag, startPoint x: 335, startPoint y: 159, endPoint x: 339, endPoint y: 156, distance: 5.8
click at [339, 156] on p "FIRST QUESTION FOR THESE CALLS- WHERE ARE YOU CALLING FROM? I.E. CITY, ADDRESS,…" at bounding box center [463, 153] width 379 height 8
drag, startPoint x: 341, startPoint y: 155, endPoint x: 630, endPoint y: 156, distance: 289.2
click at [630, 156] on p "FIRST QUESTION FOR THESE CALLS- WHERE ARE YOU CALLING FROM? I.E. CITY, ADDRESS,…" at bounding box center [463, 153] width 379 height 8
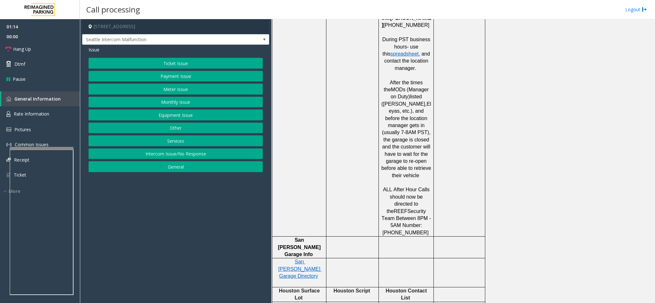
scroll to position [845, 0]
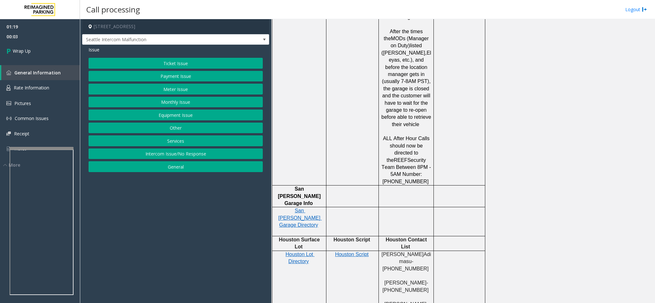
drag, startPoint x: 181, startPoint y: 115, endPoint x: 186, endPoint y: 127, distance: 13.4
click at [186, 127] on div "Ticket Issue Payment Issue Meter Issue Monthly Issue Equipment Issue Other Serv…" at bounding box center [176, 115] width 174 height 114
click at [186, 129] on button "Other" at bounding box center [176, 128] width 174 height 11
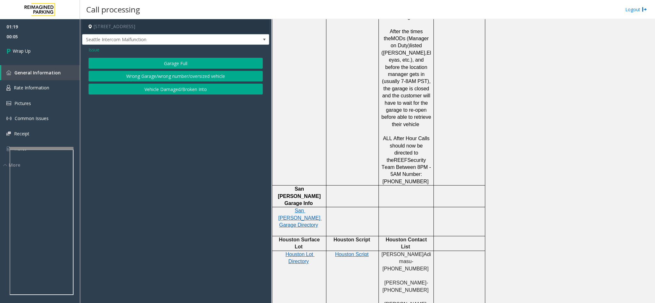
click at [135, 89] on button "Vehicle Damaged/Broken Into" at bounding box center [176, 89] width 174 height 11
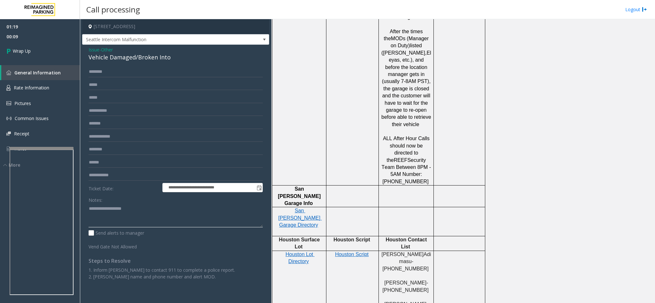
click at [126, 219] on textarea at bounding box center [176, 216] width 174 height 24
paste textarea "**********"
click at [151, 60] on div "Vehicle Damaged/Broken Into" at bounding box center [176, 57] width 174 height 9
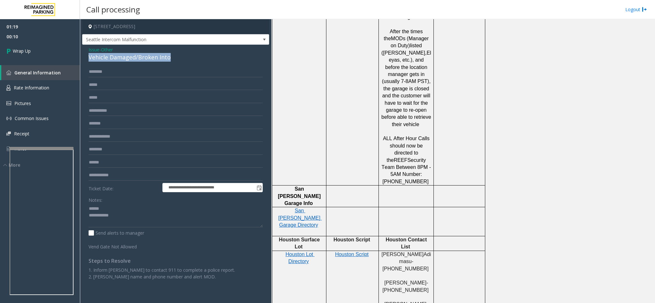
click at [151, 60] on div "Vehicle Damaged/Broken Into" at bounding box center [176, 57] width 174 height 9
click at [123, 211] on textarea at bounding box center [176, 216] width 174 height 24
paste textarea "**********"
click at [127, 228] on div "Notes: Send alerts to manager" at bounding box center [176, 216] width 174 height 42
click at [130, 225] on textarea at bounding box center [176, 216] width 174 height 24
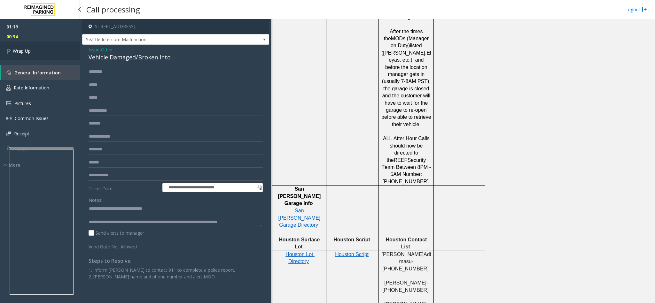
type textarea "**********"
click at [36, 50] on link "Wrap Up" at bounding box center [40, 51] width 80 height 19
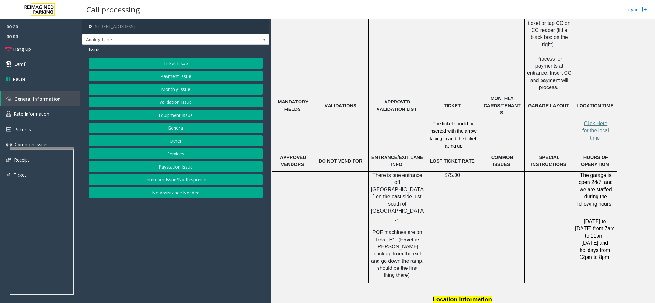
scroll to position [1036, 0]
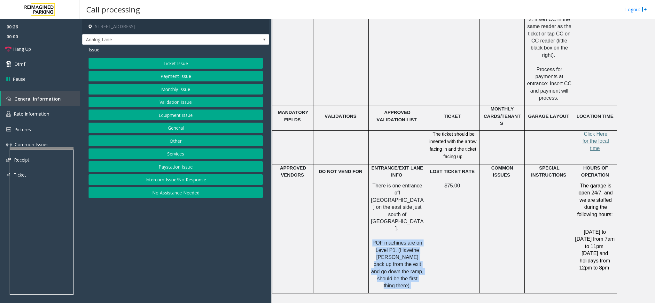
drag, startPoint x: 374, startPoint y: 190, endPoint x: 411, endPoint y: 231, distance: 55.6
click at [411, 231] on td "There is one entrance off [GEOGRAPHIC_DATA] on the east side just south of [GEO…" at bounding box center [397, 237] width 58 height 111
drag, startPoint x: 372, startPoint y: 190, endPoint x: 394, endPoint y: 199, distance: 24.0
click at [404, 214] on p "There is one entrance off [GEOGRAPHIC_DATA] on the east side just south of [GEO…" at bounding box center [397, 235] width 53 height 107
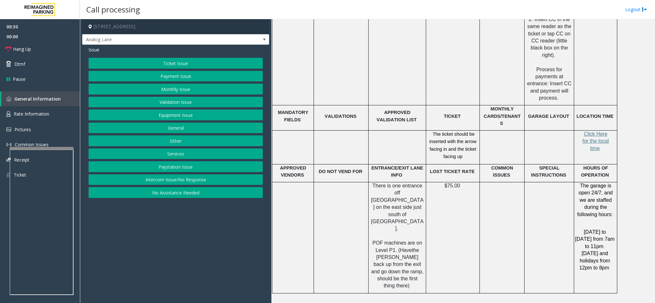
click at [377, 184] on p "There is one entrance off [GEOGRAPHIC_DATA] on the east side just south of [GEO…" at bounding box center [397, 235] width 53 height 107
drag, startPoint x: 375, startPoint y: 189, endPoint x: 410, endPoint y: 227, distance: 52.0
click at [410, 227] on p "There is one entrance off [GEOGRAPHIC_DATA] on the east side just south of [GEO…" at bounding box center [397, 235] width 53 height 107
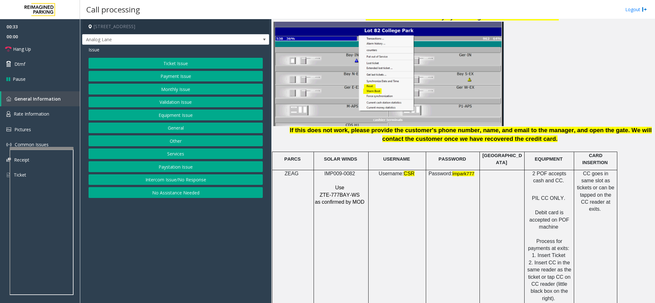
scroll to position [797, 0]
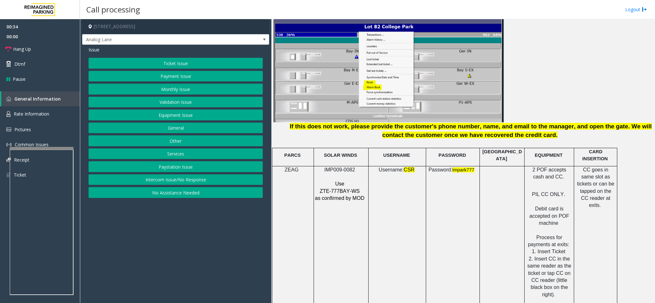
click at [336, 173] on p at bounding box center [339, 176] width 51 height 7
click at [337, 167] on span "IMP009-0082" at bounding box center [339, 169] width 31 height 5
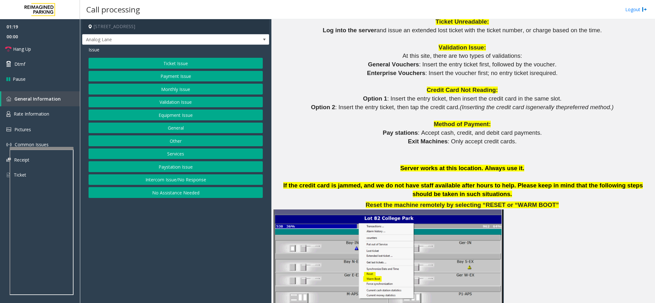
scroll to position [557, 0]
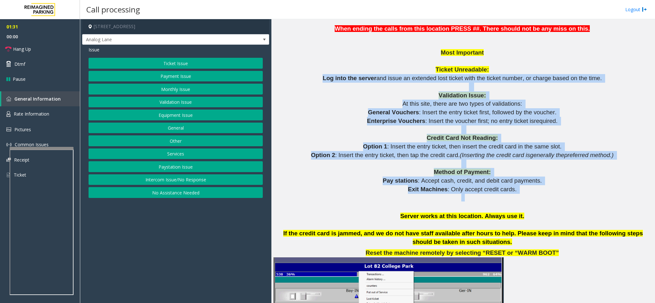
drag, startPoint x: 342, startPoint y: 74, endPoint x: 475, endPoint y: 193, distance: 179.2
click at [475, 194] on p at bounding box center [463, 198] width 379 height 8
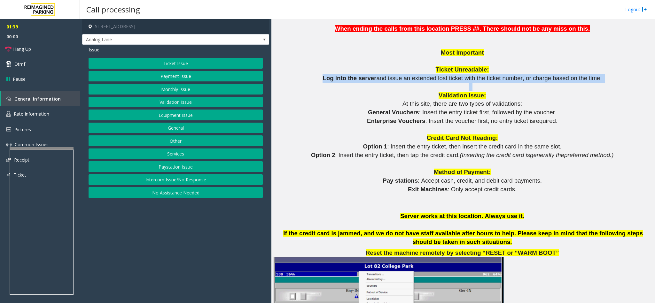
drag, startPoint x: 321, startPoint y: 73, endPoint x: 555, endPoint y: 78, distance: 233.6
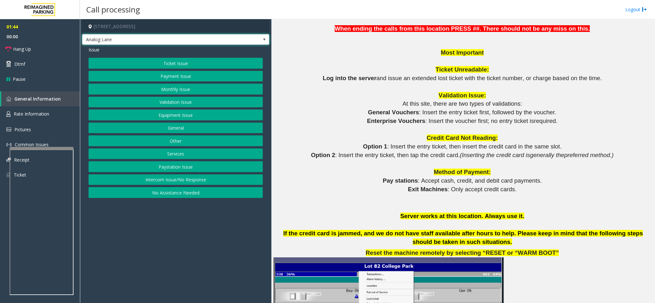
click at [162, 42] on span "Analog Lane" at bounding box center [156, 40] width 149 height 10
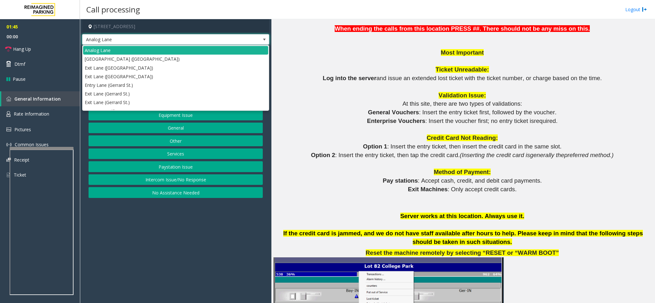
click at [162, 42] on span "Analog Lane" at bounding box center [156, 40] width 149 height 10
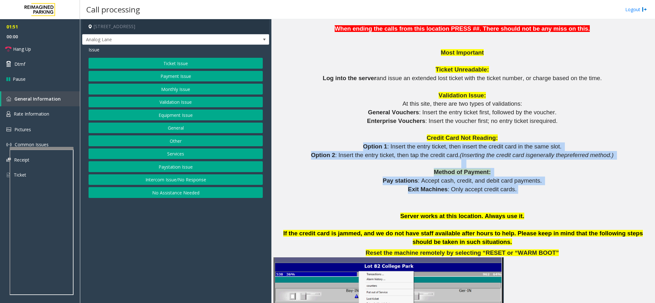
drag, startPoint x: 356, startPoint y: 136, endPoint x: 508, endPoint y: 182, distance: 158.8
click at [516, 186] on span at bounding box center [517, 189] width 2 height 7
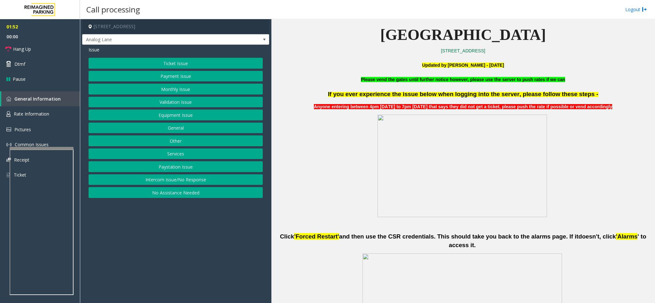
scroll to position [126, 0]
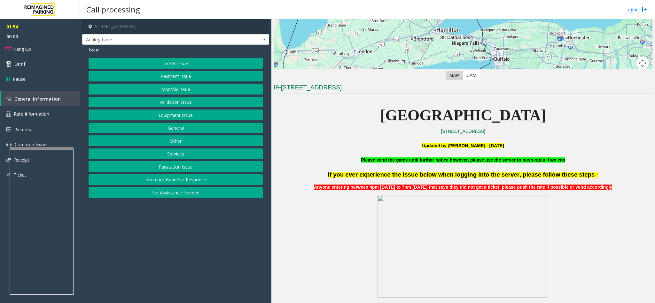
drag, startPoint x: 368, startPoint y: 124, endPoint x: 571, endPoint y: 121, distance: 202.3
click at [571, 121] on p "[GEOGRAPHIC_DATA]" at bounding box center [463, 115] width 379 height 25
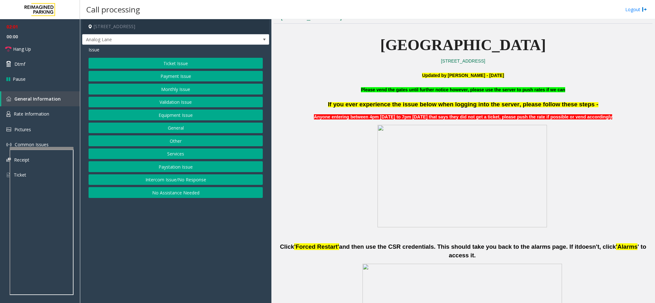
scroll to position [221, 0]
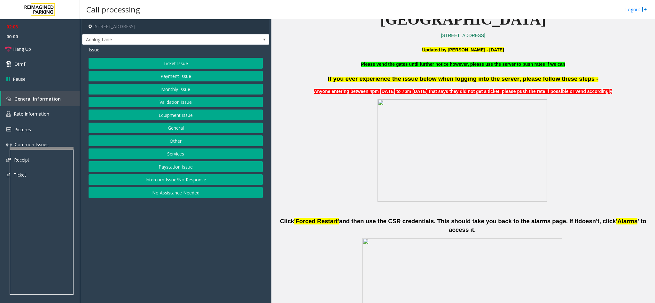
click at [180, 73] on button "Payment Issue" at bounding box center [176, 76] width 174 height 11
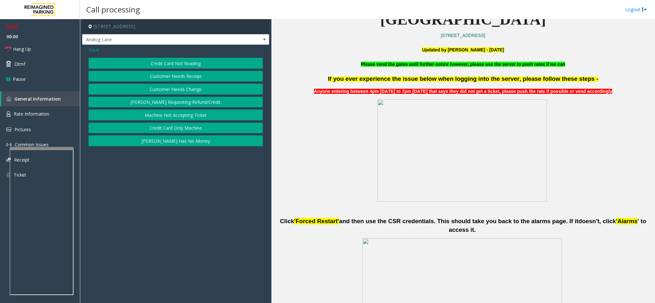
click at [387, 52] on p "Updated by [PERSON_NAME] - [DATE]" at bounding box center [463, 49] width 379 height 7
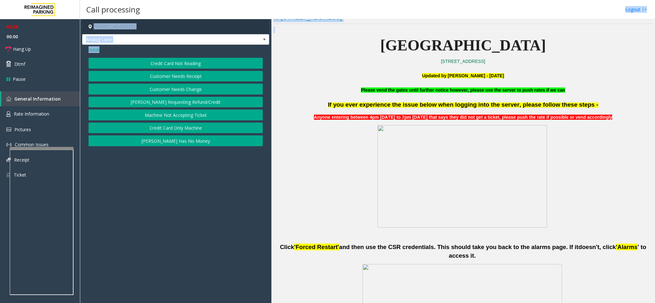
scroll to position [194, 0]
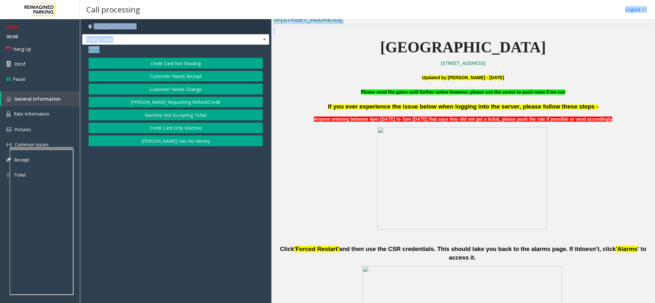
drag, startPoint x: 389, startPoint y: 19, endPoint x: 548, endPoint y: 56, distance: 163.4
click at [548, 56] on div "Call processing Logout [STREET_ADDRESS] Analog Lane Issue Credit Card Not Readi…" at bounding box center [367, 151] width 575 height 303
click at [311, 150] on p at bounding box center [463, 179] width 379 height 104
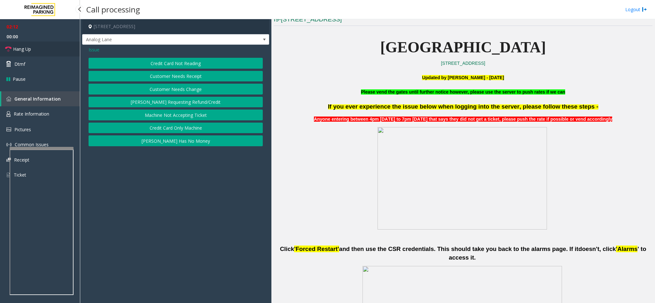
click at [76, 47] on link "Hang Up" at bounding box center [40, 49] width 80 height 15
click at [91, 50] on span "Issue" at bounding box center [94, 49] width 11 height 7
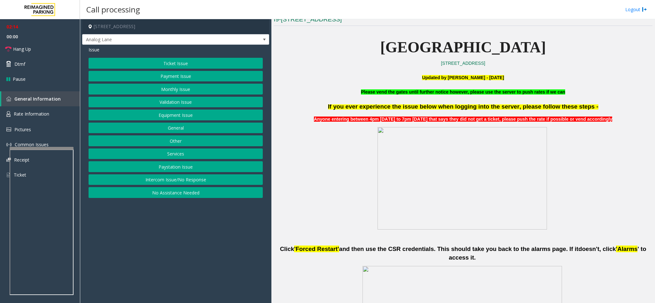
click at [162, 64] on button "Ticket Issue" at bounding box center [176, 63] width 174 height 11
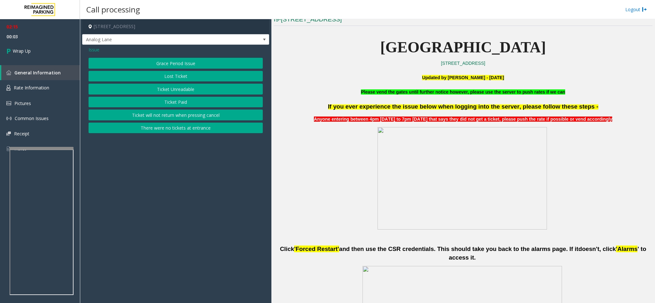
click at [94, 53] on span "Issue" at bounding box center [94, 49] width 11 height 7
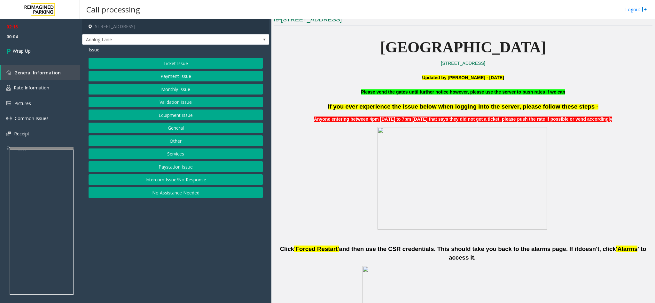
click at [183, 115] on button "Equipment Issue" at bounding box center [176, 115] width 174 height 11
click at [181, 74] on button "Ticket Jam" at bounding box center [176, 76] width 174 height 11
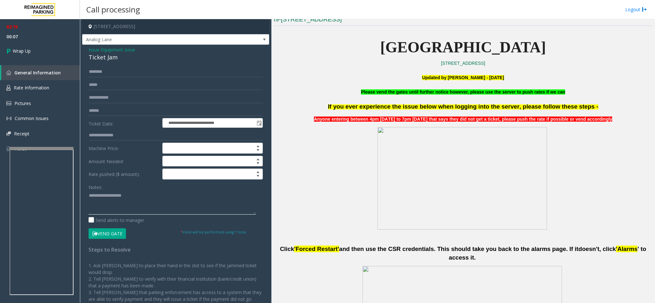
click at [181, 203] on textarea at bounding box center [172, 203] width 167 height 24
paste textarea "**********"
type textarea "**********"
click at [97, 57] on div "Ticket Jam" at bounding box center [176, 57] width 174 height 9
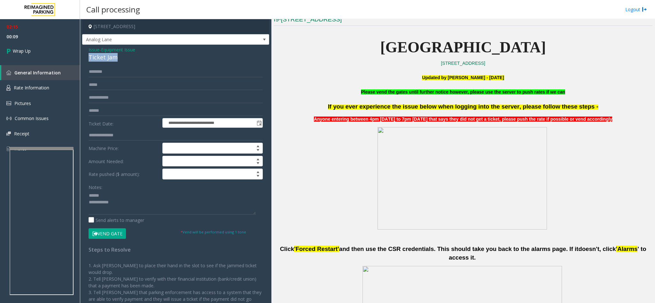
click at [97, 57] on div "Ticket Jam" at bounding box center [176, 57] width 174 height 9
click at [123, 196] on textarea at bounding box center [172, 203] width 167 height 24
click at [108, 52] on span "Equipment Issue" at bounding box center [118, 49] width 34 height 7
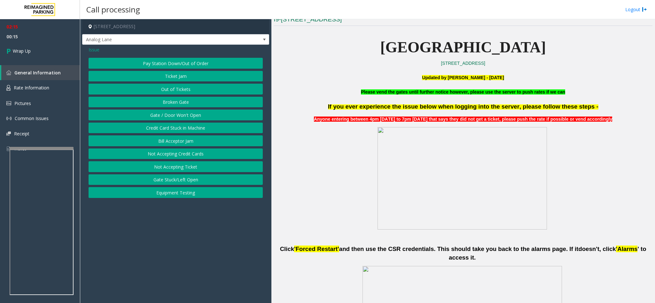
click at [95, 49] on span "Issue" at bounding box center [94, 49] width 11 height 7
click at [140, 62] on button "Ticket Issue" at bounding box center [176, 63] width 174 height 11
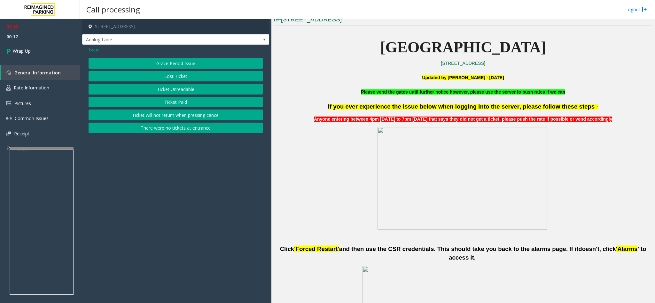
click at [158, 84] on div "Grace Period Issue Lost Ticket Ticket Unreadable Ticket Paid Ticket will not re…" at bounding box center [176, 95] width 174 height 75
click at [158, 87] on button "Ticket Unreadable" at bounding box center [176, 89] width 174 height 11
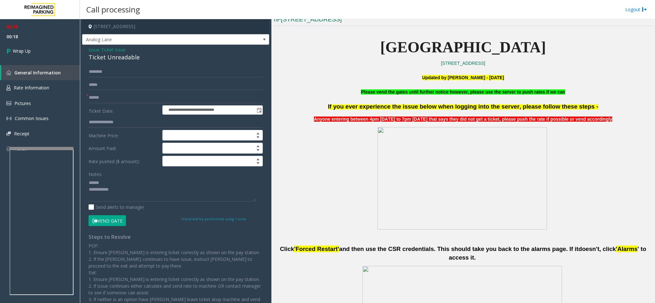
click at [116, 61] on div "Ticket Unreadable" at bounding box center [176, 57] width 174 height 9
click at [116, 181] on textarea at bounding box center [172, 190] width 167 height 24
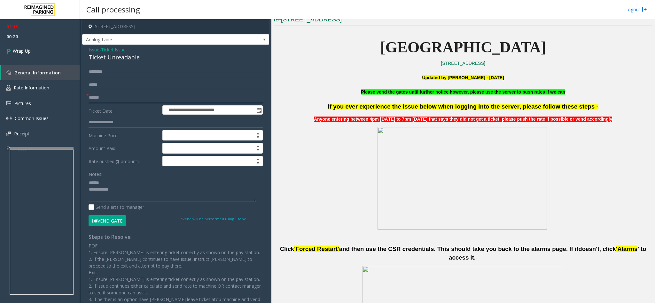
click at [128, 99] on input "text" at bounding box center [176, 97] width 174 height 11
type input "*"
type input "**"
click at [135, 186] on textarea at bounding box center [172, 190] width 167 height 24
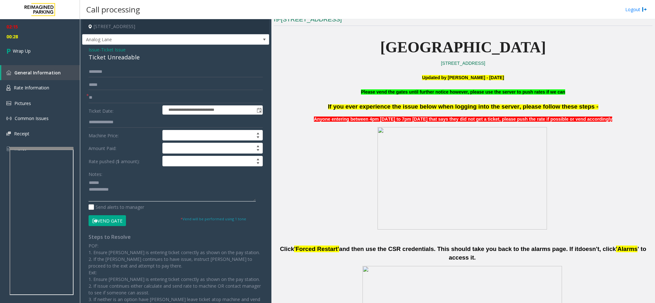
click at [134, 188] on textarea at bounding box center [172, 190] width 167 height 24
paste textarea "**********"
click at [123, 58] on div "Ticket Unreadable" at bounding box center [176, 57] width 174 height 9
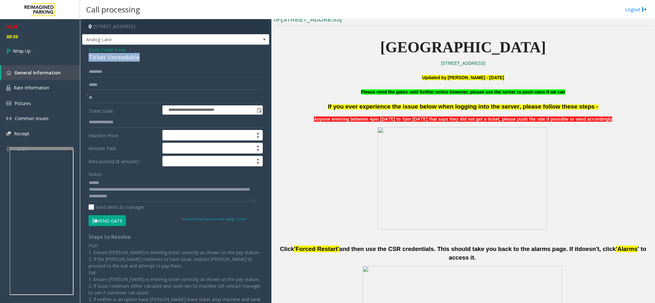
click at [123, 58] on div "Ticket Unreadable" at bounding box center [176, 57] width 174 height 9
click at [107, 181] on textarea at bounding box center [172, 190] width 167 height 24
paste textarea "**********"
click at [111, 191] on textarea at bounding box center [172, 190] width 167 height 24
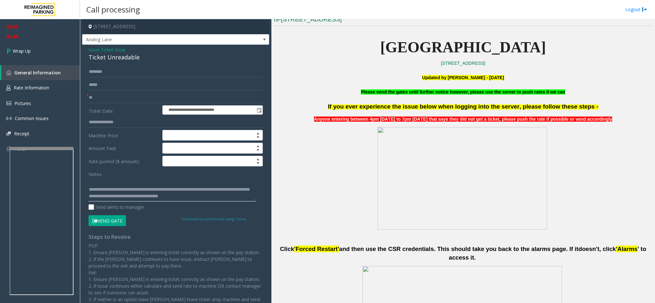
scroll to position [0, 0]
drag, startPoint x: 97, startPoint y: 195, endPoint x: 120, endPoint y: 192, distance: 23.5
click at [120, 192] on textarea at bounding box center [172, 190] width 167 height 24
click at [117, 197] on textarea at bounding box center [172, 190] width 167 height 24
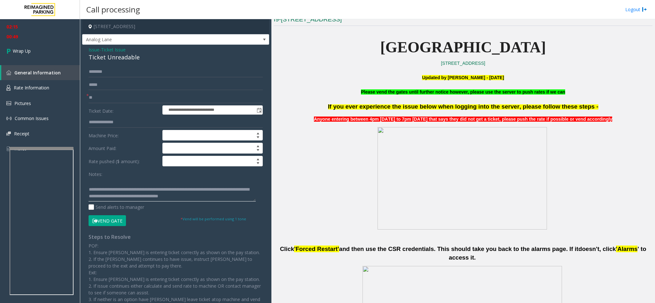
click at [120, 184] on textarea at bounding box center [172, 190] width 167 height 24
click at [199, 191] on textarea at bounding box center [172, 190] width 167 height 24
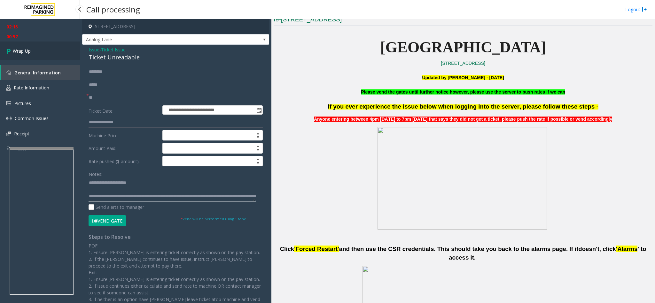
type textarea "**********"
click at [8, 50] on icon at bounding box center [9, 51] width 6 height 11
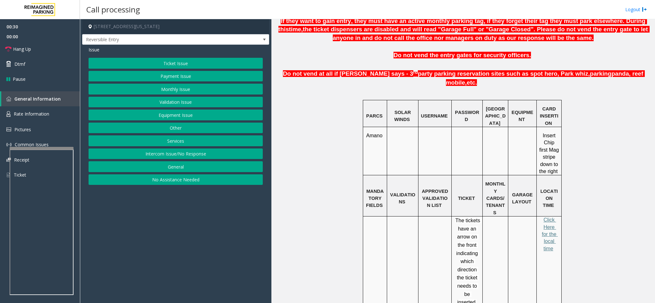
scroll to position [335, 0]
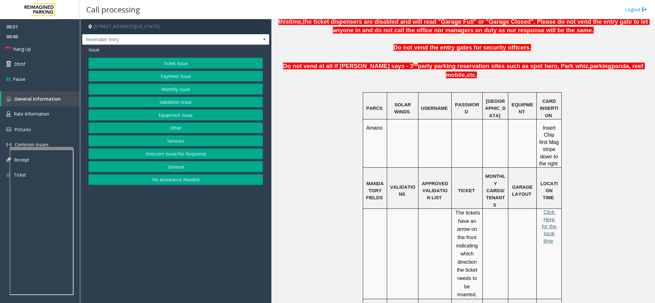
click at [543, 210] on span "Click Here for the local time" at bounding box center [550, 227] width 16 height 34
click at [539, 212] on p "Click Here for the local time" at bounding box center [549, 227] width 20 height 36
click at [547, 210] on span "Click Here for the local time" at bounding box center [550, 227] width 16 height 34
click at [187, 172] on button "General" at bounding box center [176, 166] width 174 height 11
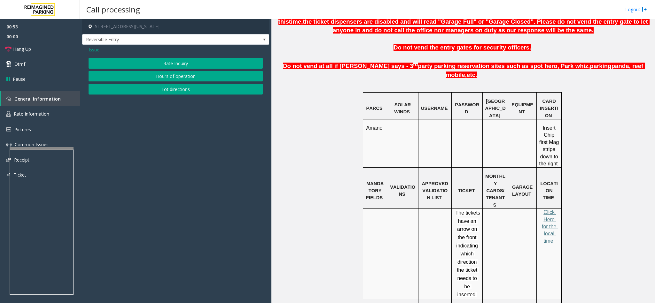
click at [198, 78] on button "Hours of operation" at bounding box center [176, 76] width 174 height 11
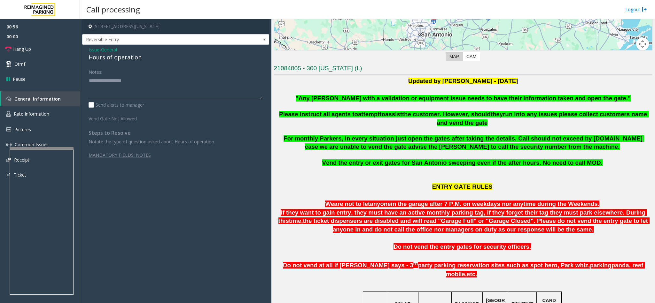
scroll to position [96, 0]
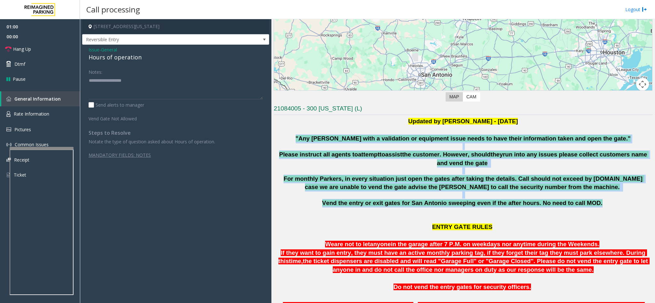
drag, startPoint x: 321, startPoint y: 135, endPoint x: 582, endPoint y: 207, distance: 271.0
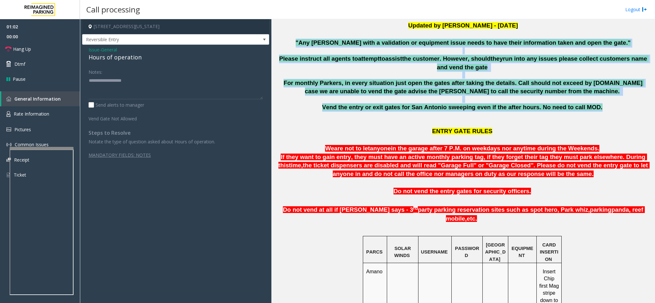
scroll to position [335, 0]
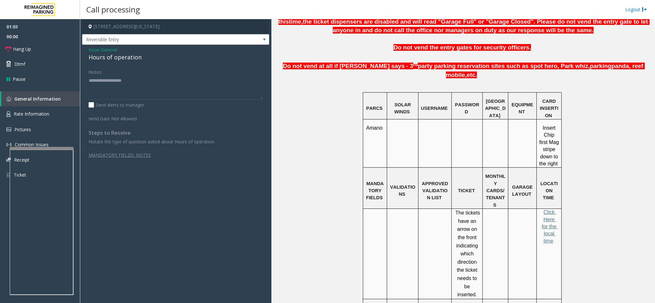
click at [582, 207] on div "PARCS SOLAR WINDS USERNAME PASSWORD PARIS EQUIPMENT CARD INSERTION Amano Insert…" at bounding box center [462, 264] width 380 height 345
click at [545, 210] on span "Click Here for the local time" at bounding box center [550, 227] width 16 height 34
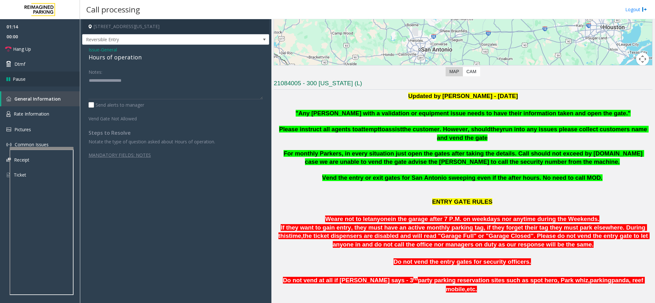
scroll to position [48, 0]
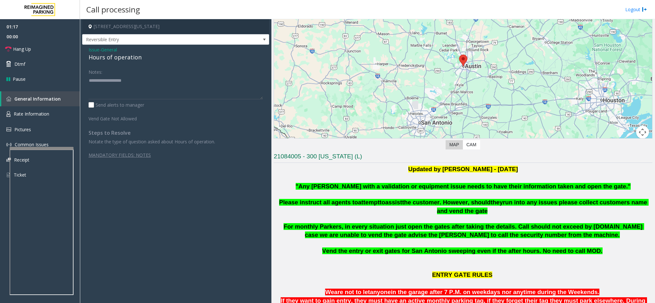
click at [128, 58] on div "Hours of operation" at bounding box center [176, 57] width 174 height 9
click at [128, 93] on textarea at bounding box center [176, 87] width 174 height 24
paste textarea "**********"
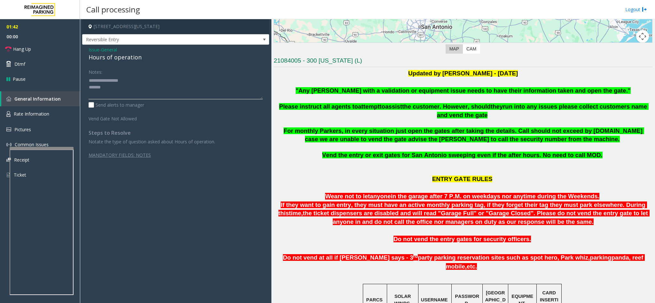
scroll to position [192, 0]
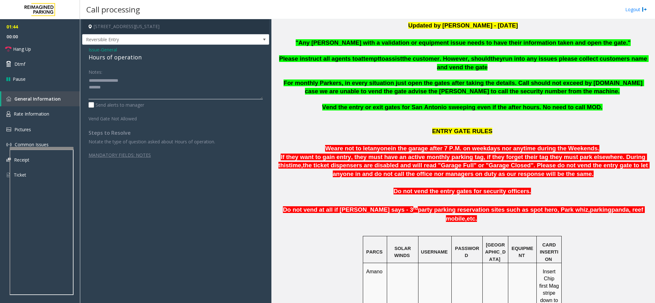
click at [112, 88] on textarea at bounding box center [176, 87] width 174 height 24
click at [63, 46] on link "Hang Up" at bounding box center [40, 49] width 80 height 15
drag, startPoint x: 120, startPoint y: 96, endPoint x: 116, endPoint y: 85, distance: 11.8
click at [120, 96] on textarea at bounding box center [176, 87] width 174 height 24
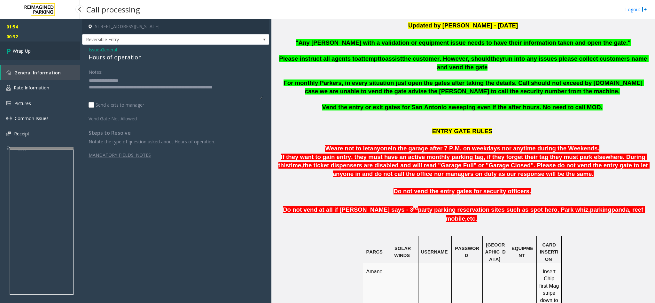
type textarea "**********"
click at [29, 51] on span "Wrap Up" at bounding box center [22, 51] width 18 height 7
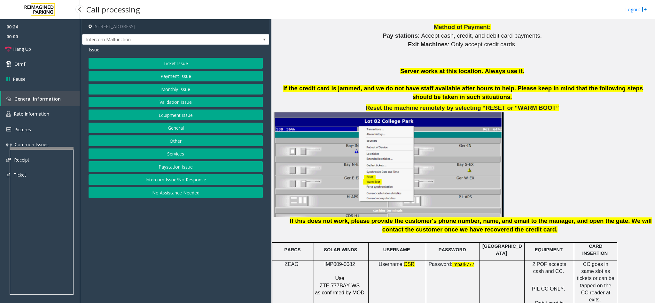
scroll to position [719, 0]
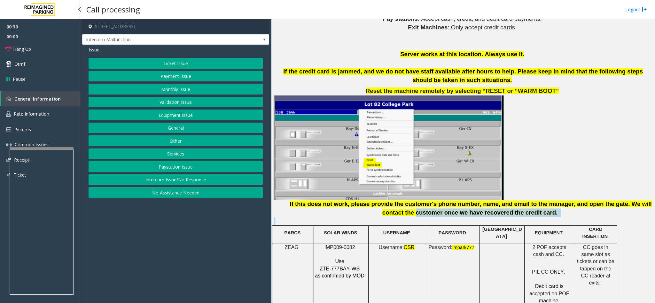
drag, startPoint x: 286, startPoint y: 201, endPoint x: 609, endPoint y: 210, distance: 322.8
click at [609, 210] on div "When ending the calls from this location PRESS ## . There should not be any mis…" at bounding box center [463, 260] width 379 height 795
click at [609, 217] on p at bounding box center [463, 221] width 379 height 8
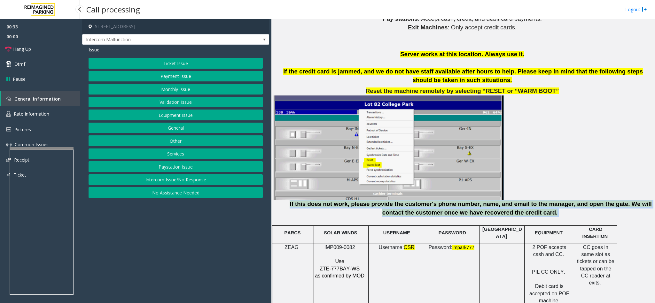
drag, startPoint x: 292, startPoint y: 196, endPoint x: 589, endPoint y: 204, distance: 296.6
click at [589, 204] on p "If this does not work, please provide the customer's phone number, name, and em…" at bounding box center [470, 208] width 363 height 17
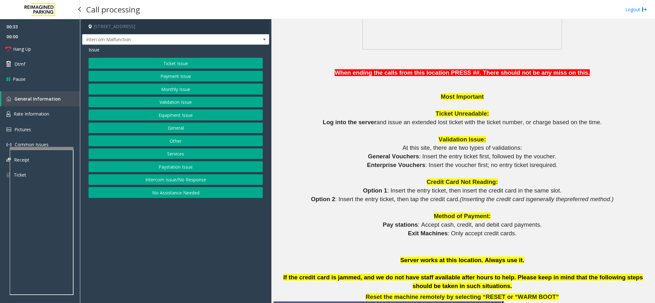
scroll to position [479, 0]
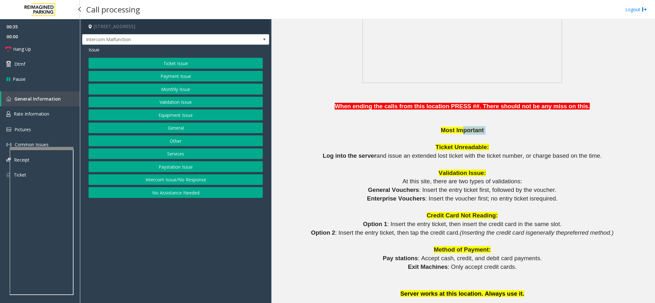
drag, startPoint x: 437, startPoint y: 128, endPoint x: 459, endPoint y: 123, distance: 22.8
click at [414, 135] on p at bounding box center [463, 139] width 379 height 9
drag, startPoint x: 433, startPoint y: 119, endPoint x: 509, endPoint y: 127, distance: 76.1
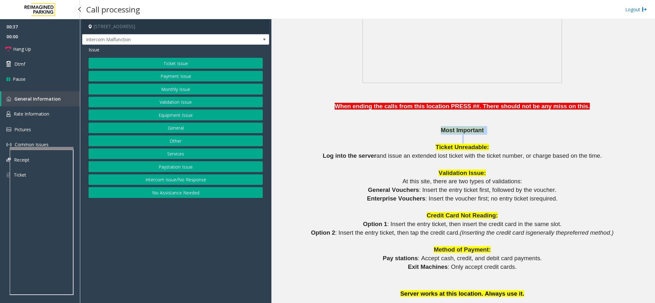
click at [482, 126] on p "Most Important" at bounding box center [463, 130] width 379 height 9
click at [189, 116] on button "Equipment Issue" at bounding box center [176, 115] width 174 height 11
click at [189, 116] on button "Gate / Door Won't Open" at bounding box center [176, 115] width 174 height 11
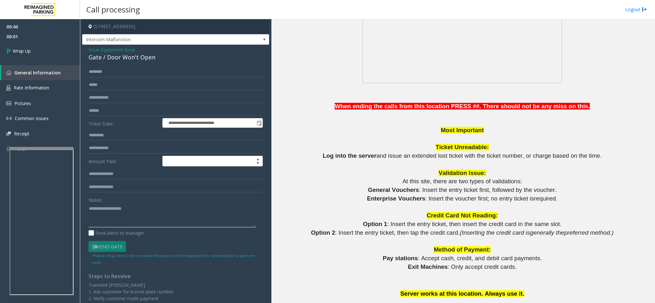
click at [132, 213] on textarea at bounding box center [172, 216] width 167 height 24
paste textarea "**********"
click at [139, 56] on div "Gate / Door Won't Open" at bounding box center [176, 57] width 174 height 9
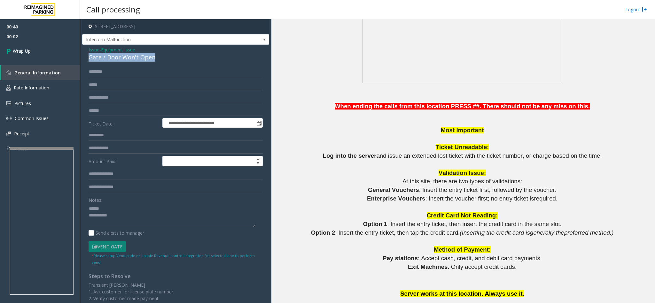
click at [139, 56] on div "Gate / Door Won't Open" at bounding box center [176, 57] width 174 height 9
click at [108, 210] on textarea at bounding box center [172, 216] width 167 height 24
paste textarea "**********"
click at [116, 221] on textarea at bounding box center [172, 216] width 167 height 24
type textarea "**********"
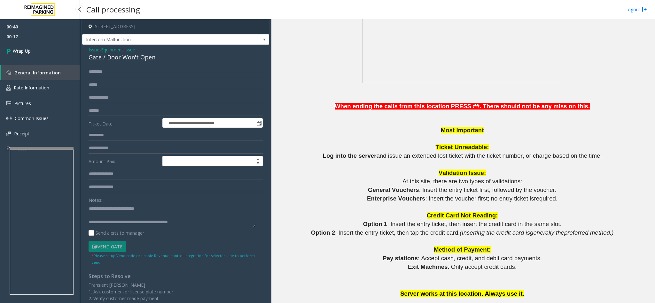
click at [26, 37] on span "00:17" at bounding box center [40, 37] width 80 height 10
click at [26, 45] on link "Wrap Up" at bounding box center [40, 51] width 80 height 19
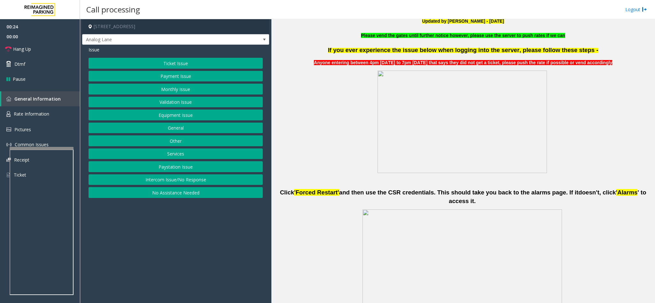
scroll to position [240, 0]
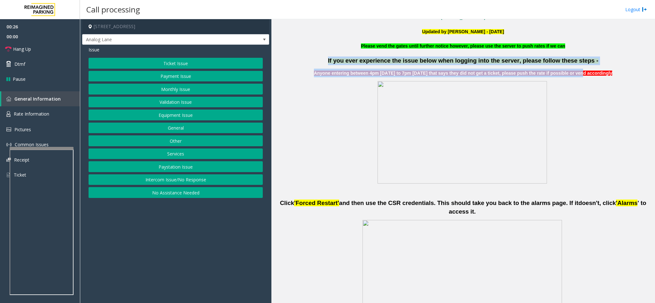
drag, startPoint x: 335, startPoint y: 61, endPoint x: 579, endPoint y: 66, distance: 243.5
click at [578, 66] on div "If you ever experience the issue below when logging into the server, please fol…" at bounding box center [463, 67] width 379 height 20
click at [581, 63] on p "If you ever experience the issue below when logging into the server, please fol…" at bounding box center [463, 61] width 379 height 9
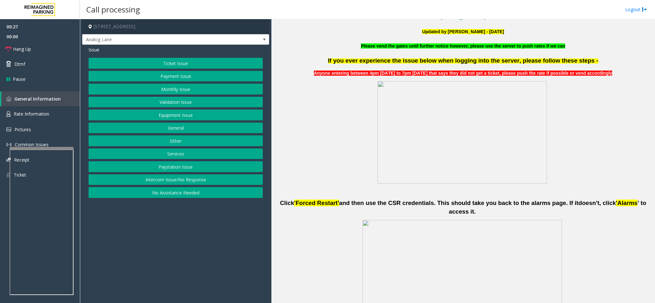
click at [148, 66] on button "Ticket Issue" at bounding box center [176, 63] width 174 height 11
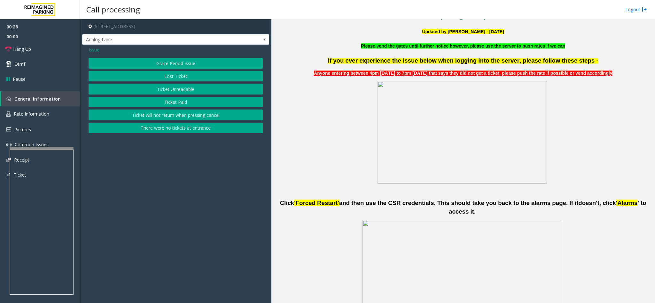
click at [163, 129] on button "There were no tickets at entrance" at bounding box center [176, 128] width 174 height 11
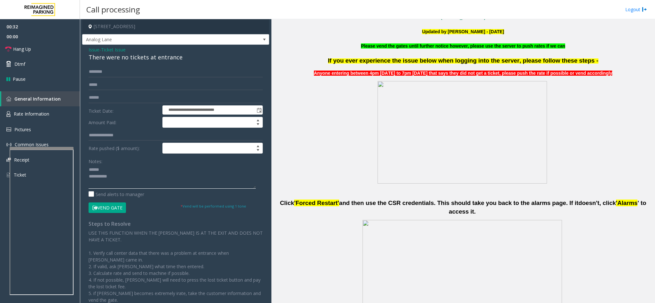
type textarea "**********"
click at [117, 48] on span "Ticket Issue" at bounding box center [113, 49] width 25 height 7
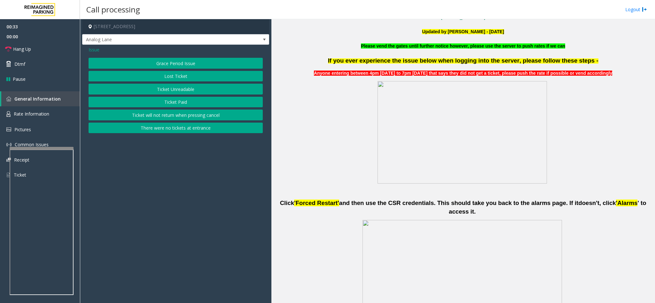
click at [94, 50] on span "Issue" at bounding box center [94, 49] width 11 height 7
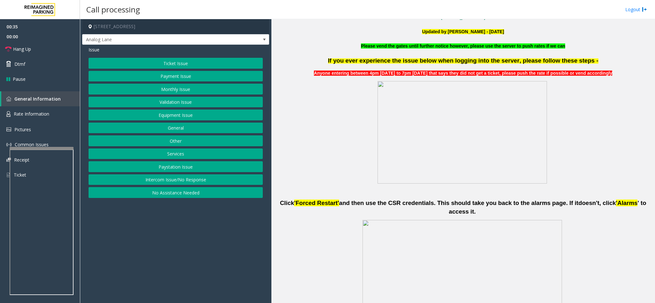
drag, startPoint x: 173, startPoint y: 130, endPoint x: 183, endPoint y: 113, distance: 18.9
click at [183, 113] on div "Ticket Issue Payment Issue Monthly Issue Validation Issue Equipment Issue Gener…" at bounding box center [176, 128] width 174 height 140
click at [183, 113] on button "Equipment Issue" at bounding box center [176, 115] width 174 height 11
click at [178, 86] on button "Out of Tickets" at bounding box center [176, 89] width 174 height 11
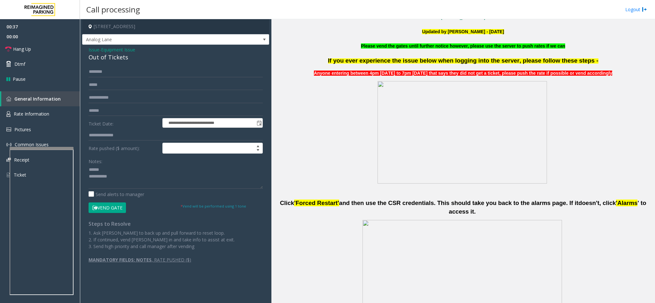
click at [110, 55] on div "Out of Tickets" at bounding box center [176, 57] width 174 height 9
click at [110, 58] on div "Out of Tickets" at bounding box center [176, 57] width 174 height 9
click at [125, 167] on textarea at bounding box center [176, 177] width 174 height 24
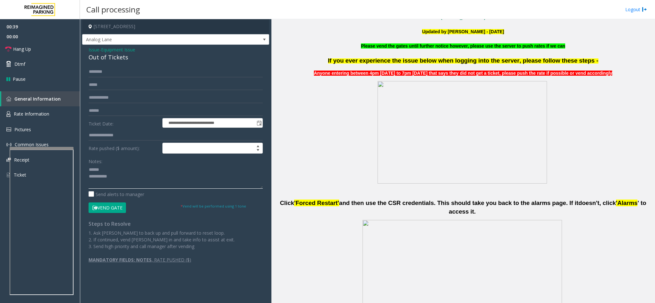
paste textarea "**********"
type textarea "**********"
click at [133, 70] on input "text" at bounding box center [176, 71] width 174 height 11
click at [130, 67] on input "text" at bounding box center [176, 71] width 174 height 11
click at [132, 72] on input "text" at bounding box center [176, 71] width 174 height 11
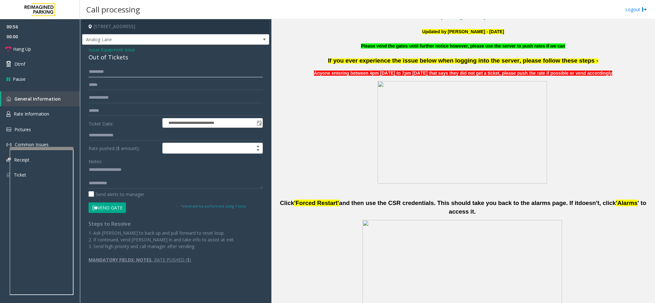
type input "*********"
click at [120, 186] on textarea at bounding box center [176, 177] width 174 height 24
click at [129, 181] on textarea at bounding box center [176, 177] width 174 height 24
paste textarea "**********"
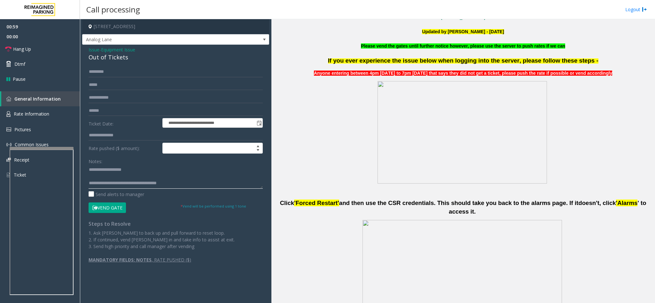
click at [127, 179] on textarea at bounding box center [176, 177] width 174 height 24
click at [111, 173] on textarea at bounding box center [176, 177] width 174 height 24
type textarea "**********"
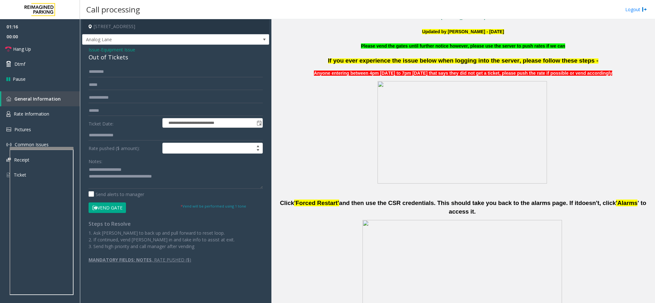
click at [110, 210] on button "Vend Gate" at bounding box center [107, 208] width 37 height 11
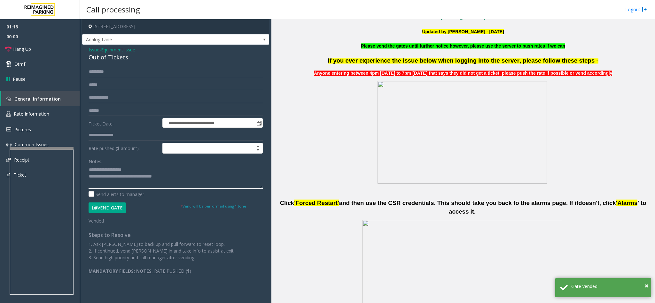
click at [175, 179] on textarea at bounding box center [176, 177] width 174 height 24
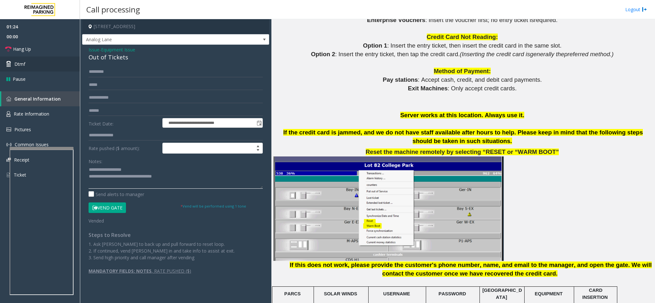
scroll to position [671, 0]
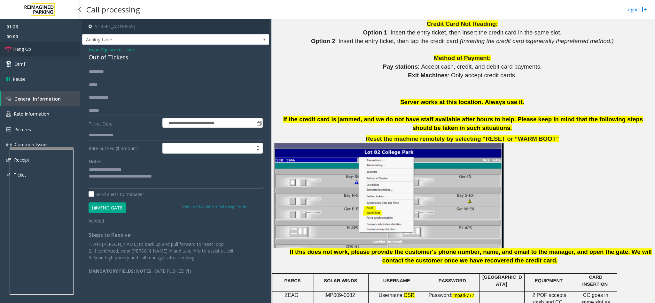
click at [17, 52] on span "Hang Up" at bounding box center [22, 49] width 18 height 7
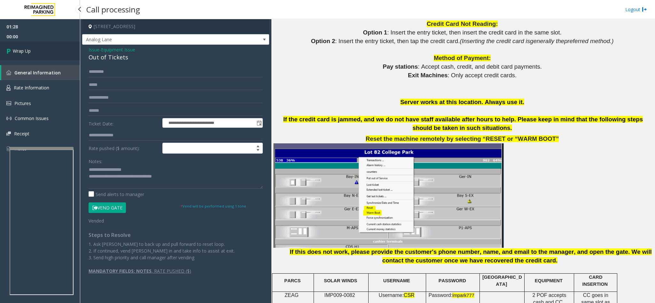
click at [17, 52] on span "Wrap Up" at bounding box center [22, 51] width 18 height 7
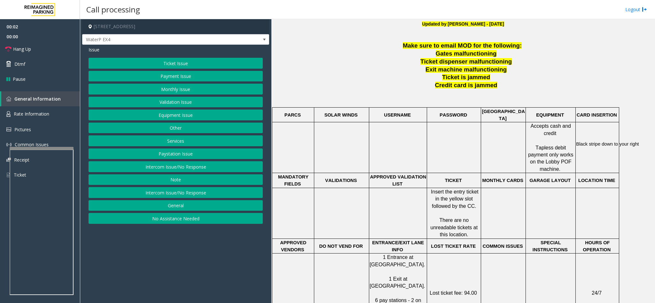
scroll to position [240, 0]
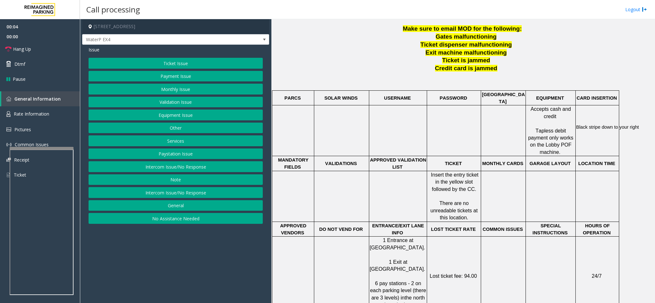
click at [180, 168] on button "Intercom Issue/No Response" at bounding box center [176, 166] width 174 height 11
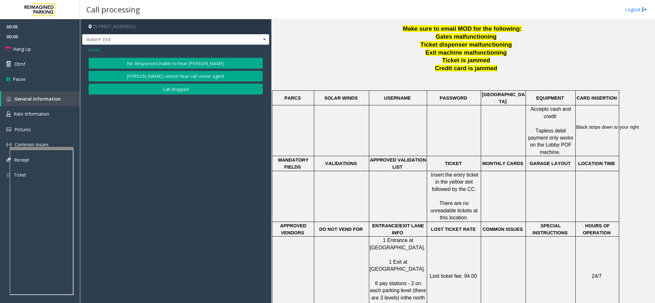
click at [182, 97] on div "Issue No Response/Unable to hear [PERSON_NAME] cannot hear call center agent Ca…" at bounding box center [175, 71] width 187 height 53
click at [182, 88] on button "Call dropped" at bounding box center [176, 89] width 174 height 11
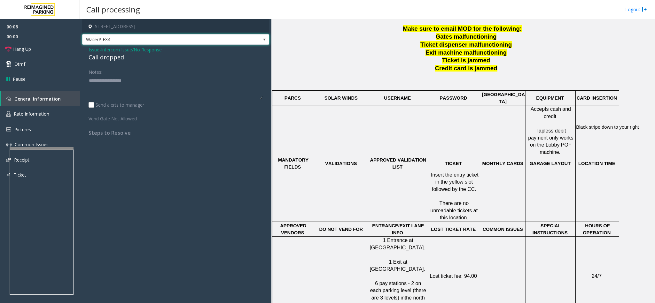
click at [124, 43] on span "WaterP EX4" at bounding box center [156, 40] width 149 height 10
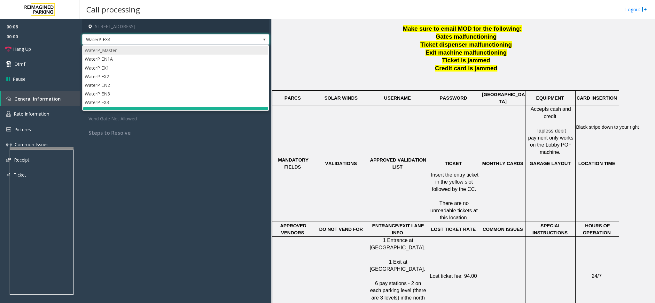
scroll to position [8, 0]
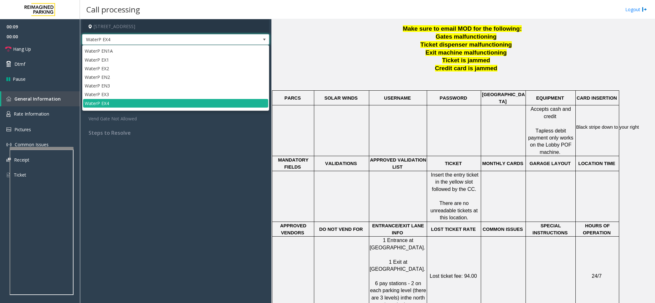
click at [130, 34] on span "WaterP EX4" at bounding box center [175, 39] width 187 height 11
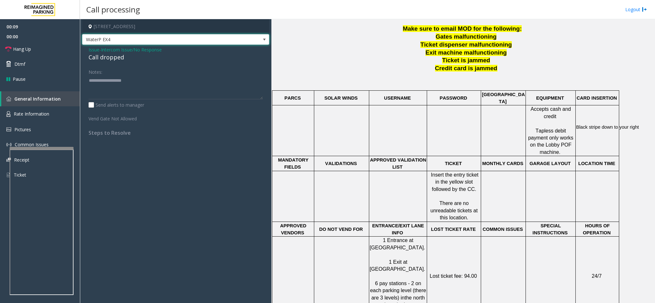
click at [126, 46] on div "Issue - Intercom Issue/No Response Call dropped Notes: Send alerts to manager V…" at bounding box center [175, 94] width 187 height 98
click at [126, 50] on span "Intercom Issue/No Response" at bounding box center [131, 49] width 61 height 7
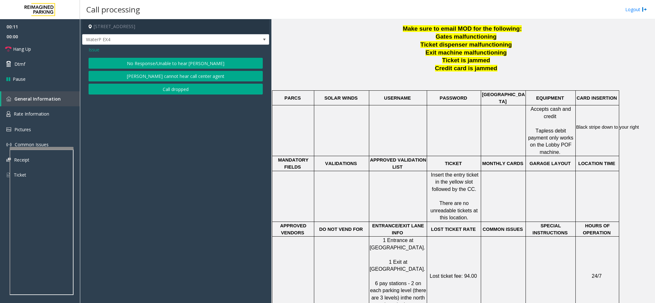
click at [167, 63] on button "No Response/Unable to hear [PERSON_NAME]" at bounding box center [176, 63] width 174 height 11
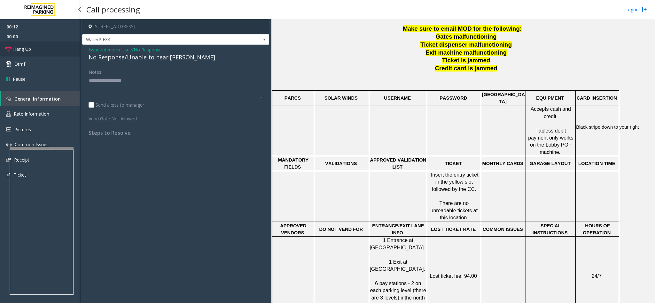
click at [51, 44] on link "Hang Up" at bounding box center [40, 49] width 80 height 15
click at [109, 62] on div "No Response/Unable to hear [PERSON_NAME]" at bounding box center [176, 57] width 174 height 9
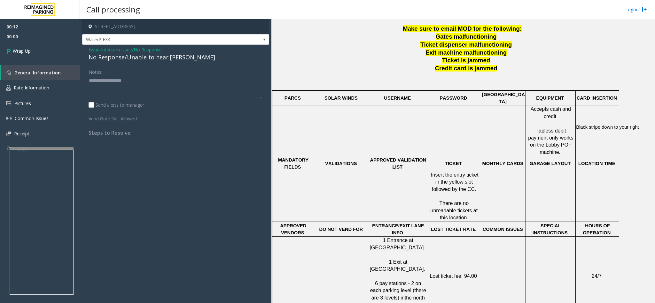
click at [112, 58] on div "No Response/Unable to hear [PERSON_NAME]" at bounding box center [176, 57] width 174 height 9
type textarea "**********"
click at [65, 50] on link "Wrap Up" at bounding box center [40, 51] width 80 height 19
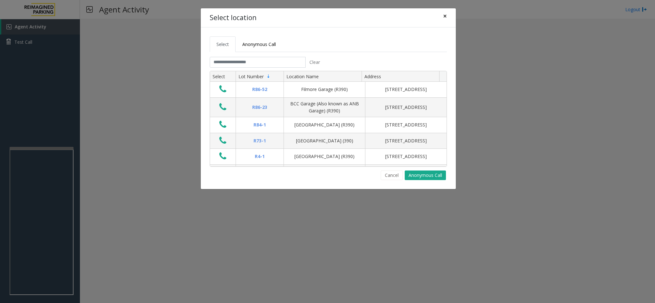
click at [445, 16] on span "×" at bounding box center [445, 16] width 4 height 9
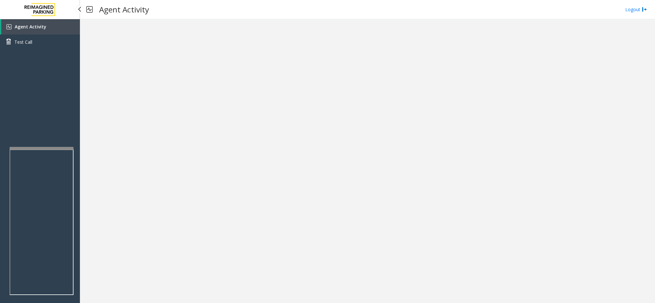
drag, startPoint x: 33, startPoint y: 28, endPoint x: 44, endPoint y: 9, distance: 22.3
click at [33, 28] on span "Agent Activity" at bounding box center [31, 27] width 32 height 6
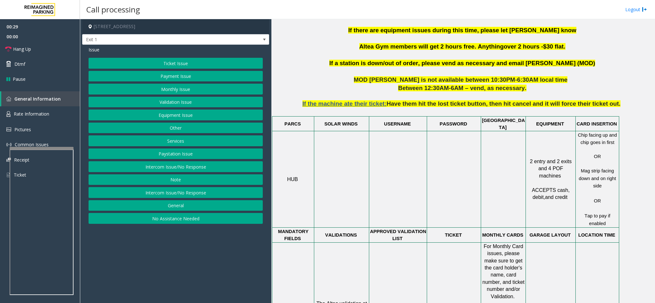
scroll to position [335, 0]
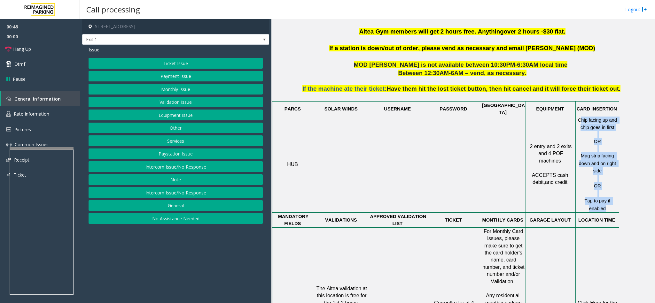
drag, startPoint x: 580, startPoint y: 113, endPoint x: 617, endPoint y: 189, distance: 84.3
click at [617, 189] on div "Chip facing up and chip goes in first OR Mag strip facing down and on right sid…" at bounding box center [597, 165] width 42 height 96
click at [604, 182] on p "OR" at bounding box center [597, 185] width 42 height 7
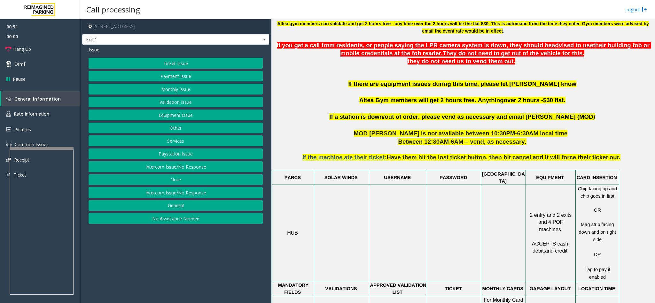
scroll to position [288, 0]
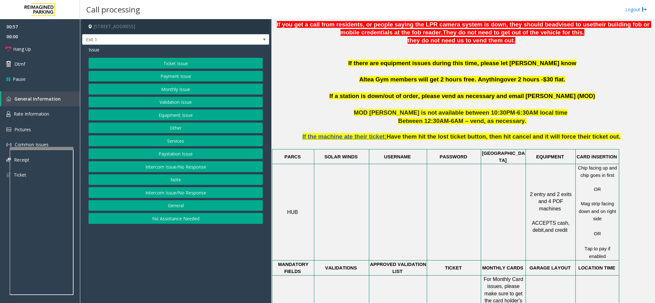
click at [181, 80] on button "Payment Issue" at bounding box center [176, 76] width 174 height 11
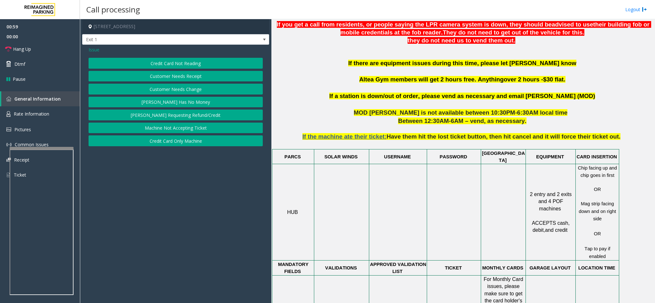
click at [182, 64] on button "Credit Card Not Reading" at bounding box center [176, 63] width 174 height 11
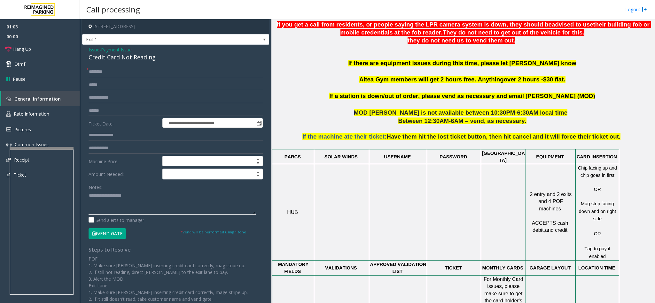
drag, startPoint x: 114, startPoint y: 200, endPoint x: 118, endPoint y: 172, distance: 28.7
click at [114, 200] on textarea at bounding box center [172, 203] width 167 height 24
paste textarea "**********"
click at [153, 54] on div "Credit Card Not Reading" at bounding box center [176, 57] width 174 height 9
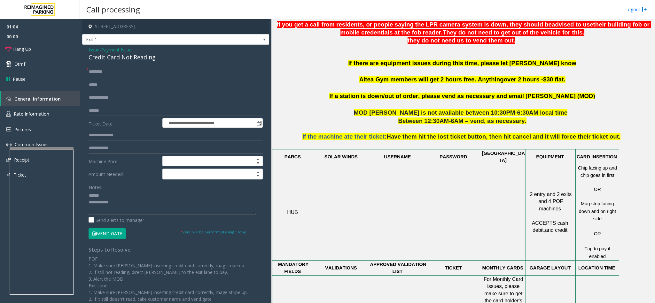
click at [150, 56] on div "Credit Card Not Reading" at bounding box center [176, 57] width 174 height 9
click at [114, 201] on textarea at bounding box center [172, 203] width 167 height 24
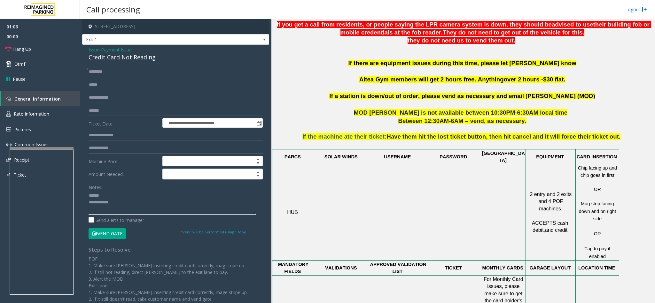
click at [115, 196] on textarea at bounding box center [172, 203] width 167 height 24
paste textarea "**********"
click at [127, 66] on input "text" at bounding box center [176, 71] width 174 height 11
click at [134, 105] on input "text" at bounding box center [176, 110] width 174 height 11
click at [135, 110] on input "text" at bounding box center [176, 110] width 174 height 11
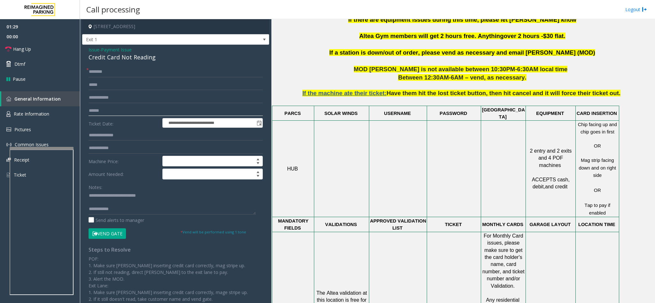
scroll to position [335, 0]
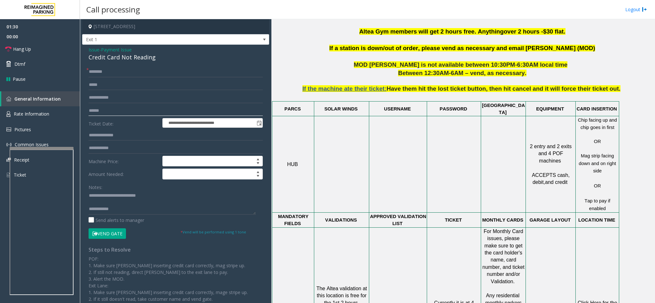
click at [159, 109] on input "text" at bounding box center [176, 110] width 174 height 11
click at [121, 207] on textarea at bounding box center [172, 203] width 167 height 24
click at [122, 203] on textarea at bounding box center [172, 203] width 167 height 24
type textarea "**********"
click at [126, 119] on label "Ticket Date:" at bounding box center [124, 123] width 74 height 10
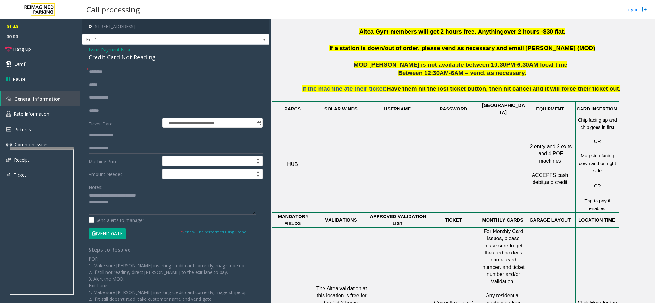
click at [122, 110] on input "text" at bounding box center [176, 110] width 174 height 11
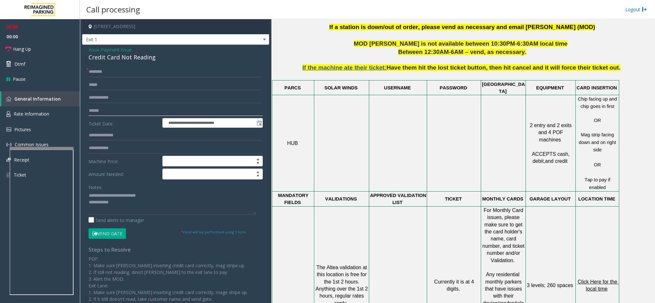
type input "******"
click at [124, 75] on input "text" at bounding box center [176, 71] width 174 height 11
click at [124, 72] on input "text" at bounding box center [176, 71] width 174 height 11
click at [138, 195] on textarea at bounding box center [172, 203] width 167 height 24
click at [137, 205] on textarea at bounding box center [172, 203] width 167 height 24
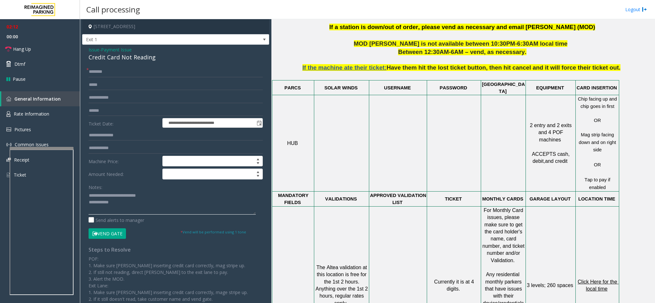
paste textarea "**********"
type textarea "**********"
click at [166, 71] on input "text" at bounding box center [176, 71] width 174 height 11
type input "*"
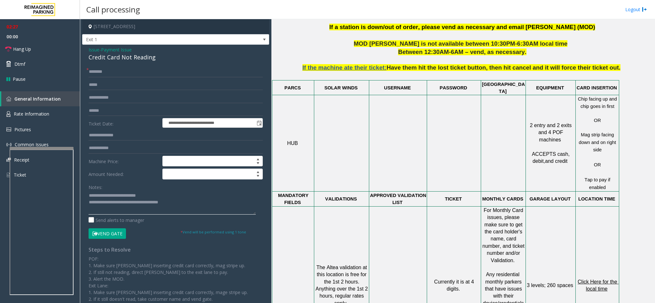
drag, startPoint x: 192, startPoint y: 205, endPoint x: 112, endPoint y: 204, distance: 80.2
click at [112, 204] on textarea at bounding box center [172, 203] width 167 height 24
click at [150, 68] on input "text" at bounding box center [176, 71] width 174 height 11
type input "*"
click at [122, 75] on input "text" at bounding box center [176, 71] width 174 height 11
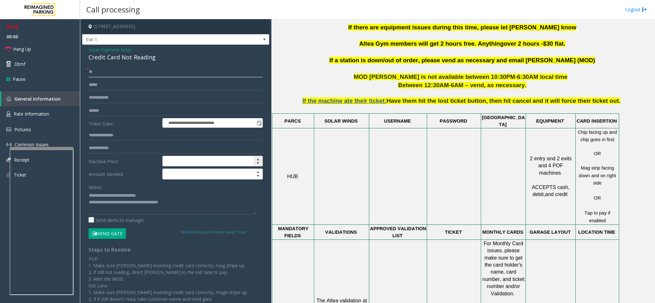
scroll to position [335, 0]
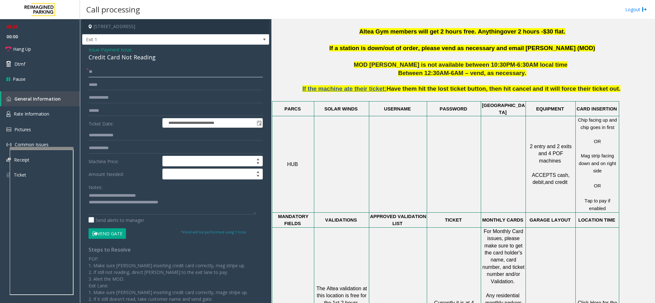
click at [147, 67] on input "**" at bounding box center [176, 71] width 174 height 11
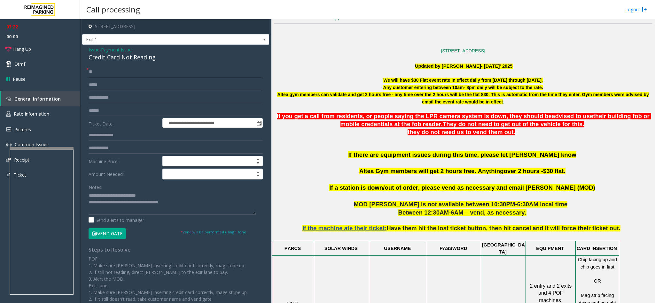
scroll to position [288, 0]
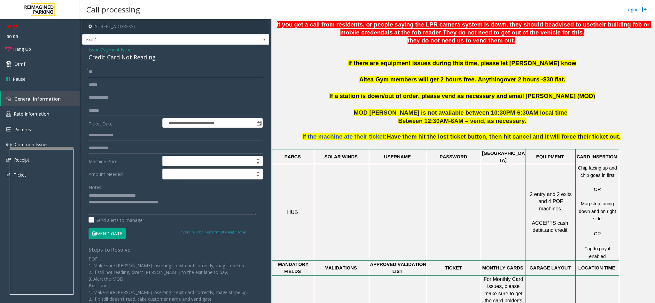
type input "**"
click at [112, 233] on button "Vend Gate" at bounding box center [107, 233] width 37 height 11
click at [186, 197] on textarea at bounding box center [172, 203] width 167 height 24
click at [191, 208] on textarea at bounding box center [172, 203] width 167 height 24
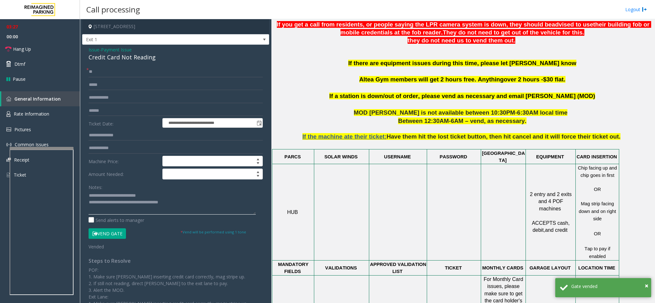
click at [185, 201] on textarea at bounding box center [172, 203] width 167 height 24
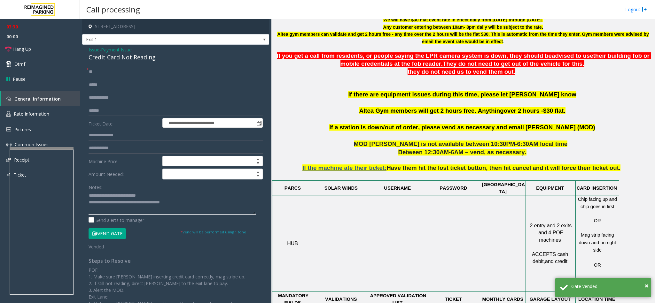
scroll to position [240, 0]
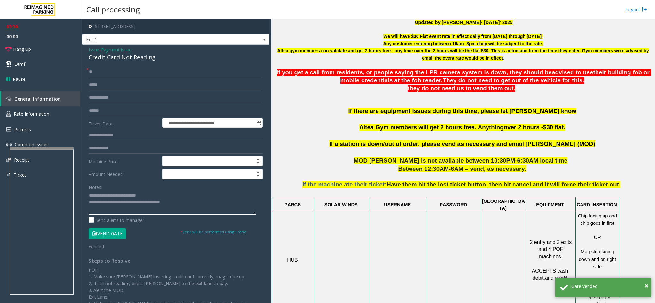
click at [196, 210] on textarea at bounding box center [172, 203] width 167 height 24
click at [196, 201] on textarea at bounding box center [172, 203] width 167 height 24
click at [193, 207] on textarea at bounding box center [172, 203] width 167 height 24
click at [206, 206] on textarea at bounding box center [172, 203] width 167 height 24
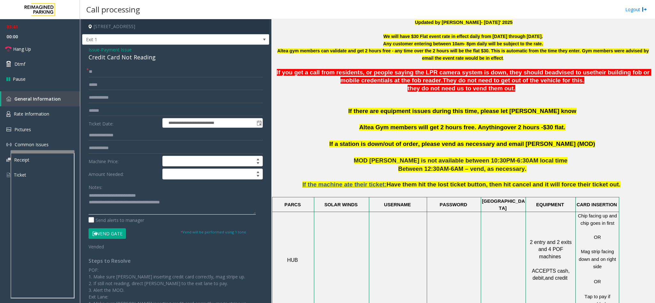
click at [70, 151] on div at bounding box center [43, 151] width 64 height 3
click at [187, 208] on textarea at bounding box center [172, 203] width 167 height 24
click at [168, 192] on textarea at bounding box center [172, 203] width 167 height 24
click at [181, 205] on textarea at bounding box center [172, 203] width 167 height 24
click at [171, 197] on textarea at bounding box center [172, 203] width 167 height 24
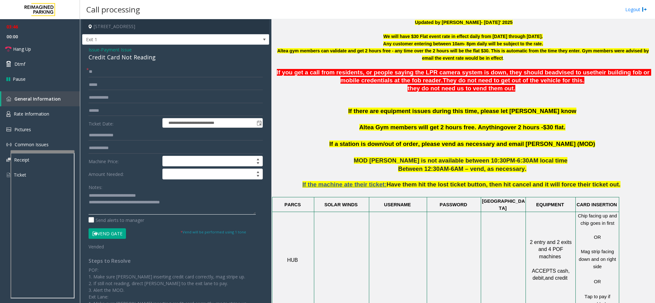
click at [199, 209] on textarea at bounding box center [172, 203] width 167 height 24
click at [165, 192] on textarea at bounding box center [172, 203] width 167 height 24
click at [188, 207] on textarea at bounding box center [172, 203] width 167 height 24
click at [173, 195] on textarea at bounding box center [172, 203] width 167 height 24
click at [181, 205] on textarea at bounding box center [172, 203] width 167 height 24
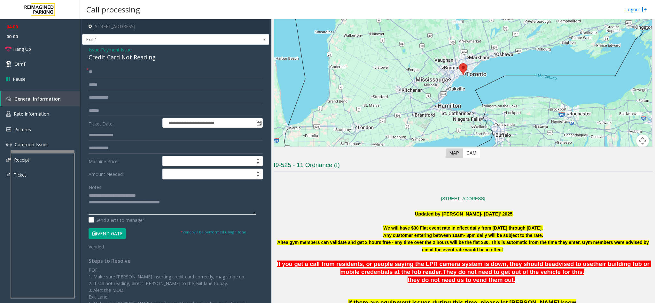
scroll to position [144, 0]
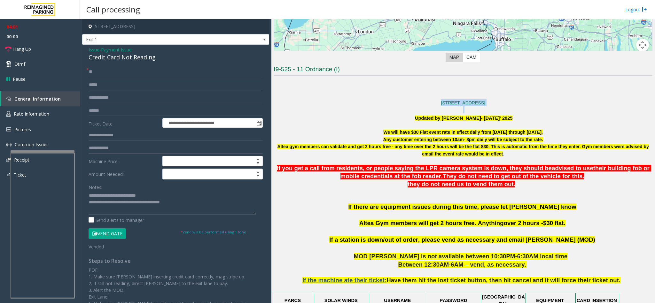
drag, startPoint x: 409, startPoint y: 104, endPoint x: 516, endPoint y: 108, distance: 107.1
click at [516, 108] on p at bounding box center [463, 109] width 379 height 7
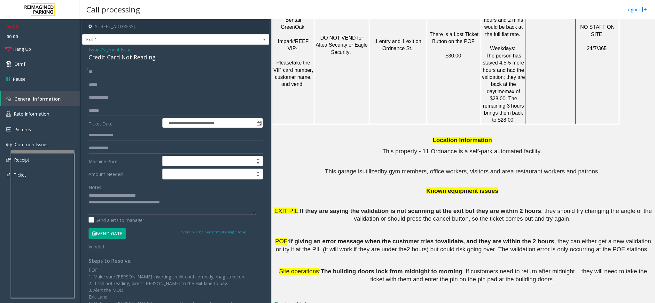
scroll to position [863, 0]
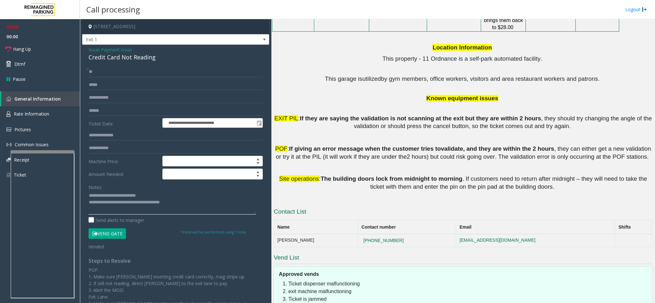
click at [174, 203] on textarea at bounding box center [172, 203] width 167 height 24
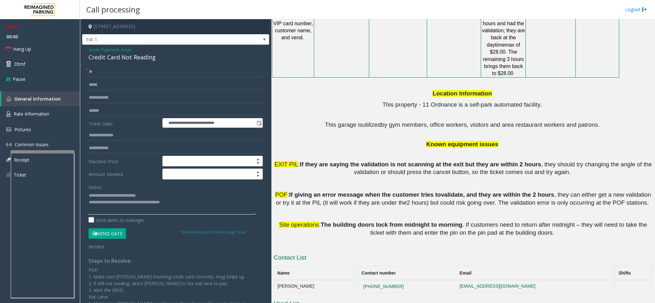
scroll to position [897, 0]
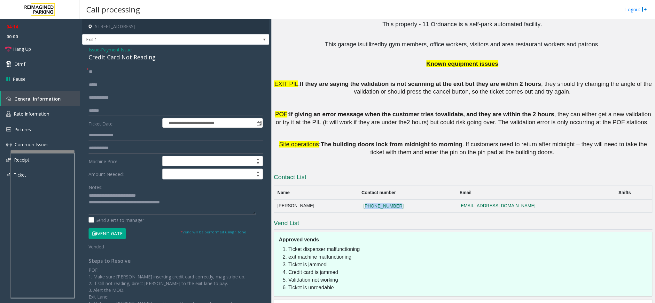
drag, startPoint x: 345, startPoint y: 165, endPoint x: 378, endPoint y: 165, distance: 32.6
click at [378, 200] on td "[PHONE_NUMBER]" at bounding box center [407, 206] width 98 height 13
drag, startPoint x: 383, startPoint y: 173, endPoint x: 338, endPoint y: 171, distance: 45.7
click at [338, 200] on tr "[PERSON_NAME] [PHONE_NUMBER] [EMAIL_ADDRESS][DOMAIN_NAME]" at bounding box center [463, 206] width 378 height 13
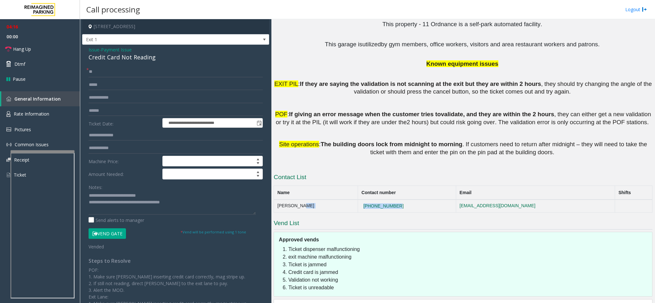
click at [338, 200] on td "[PERSON_NAME]" at bounding box center [316, 206] width 84 height 13
click at [187, 210] on textarea at bounding box center [172, 203] width 167 height 24
click at [191, 196] on textarea at bounding box center [172, 203] width 167 height 24
click at [190, 201] on textarea at bounding box center [172, 203] width 167 height 24
click at [183, 200] on textarea at bounding box center [172, 203] width 167 height 24
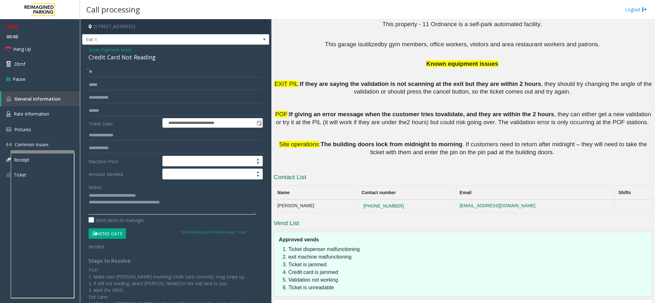
click at [185, 206] on textarea at bounding box center [172, 203] width 167 height 24
click at [182, 202] on textarea at bounding box center [172, 203] width 167 height 24
click at [178, 197] on textarea at bounding box center [172, 203] width 167 height 24
click at [185, 205] on textarea at bounding box center [172, 203] width 167 height 24
click at [182, 202] on textarea at bounding box center [172, 203] width 167 height 24
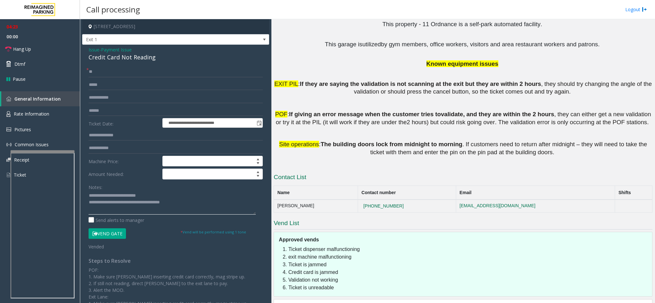
click at [181, 199] on textarea at bounding box center [172, 203] width 167 height 24
click at [187, 205] on textarea at bounding box center [172, 203] width 167 height 24
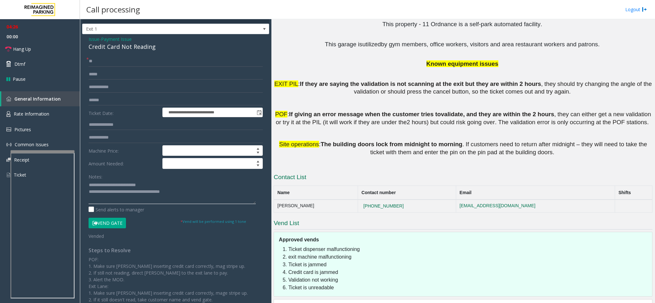
scroll to position [0, 0]
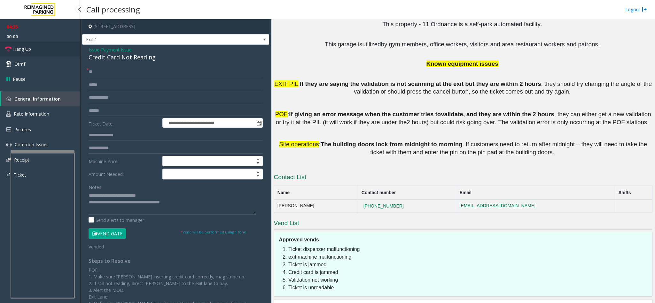
click at [25, 47] on span "Hang Up" at bounding box center [22, 49] width 18 height 7
drag, startPoint x: 177, startPoint y: 205, endPoint x: 182, endPoint y: 206, distance: 5.8
click at [177, 205] on textarea at bounding box center [172, 203] width 167 height 24
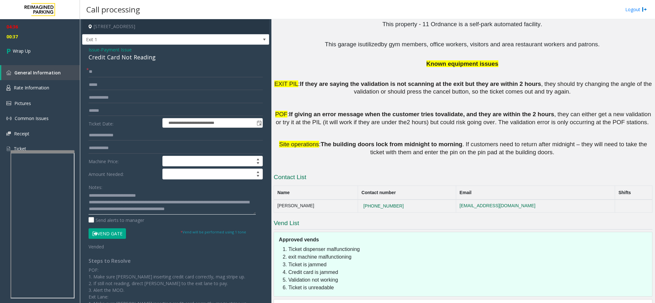
scroll to position [5, 0]
click at [225, 212] on textarea at bounding box center [172, 203] width 167 height 24
click at [226, 213] on textarea at bounding box center [172, 203] width 167 height 24
click at [126, 204] on textarea at bounding box center [172, 203] width 167 height 24
drag, startPoint x: 162, startPoint y: 204, endPoint x: 165, endPoint y: 209, distance: 5.3
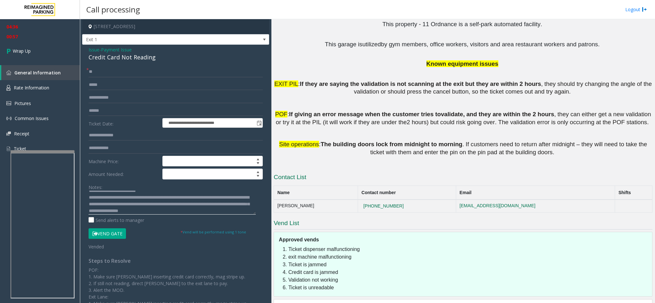
click at [161, 204] on textarea at bounding box center [172, 203] width 167 height 24
click at [187, 197] on textarea at bounding box center [172, 203] width 167 height 24
type textarea "**********"
click at [29, 44] on link "Wrap Up" at bounding box center [40, 51] width 80 height 19
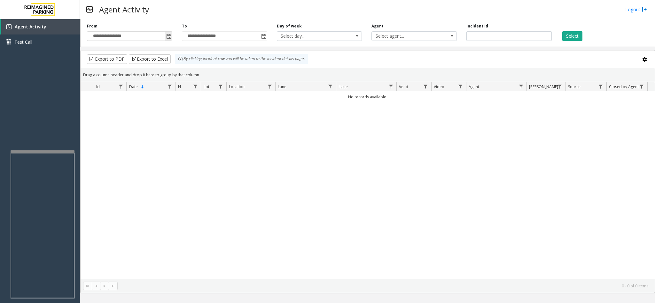
click at [169, 38] on span "Toggle popup" at bounding box center [168, 36] width 5 height 5
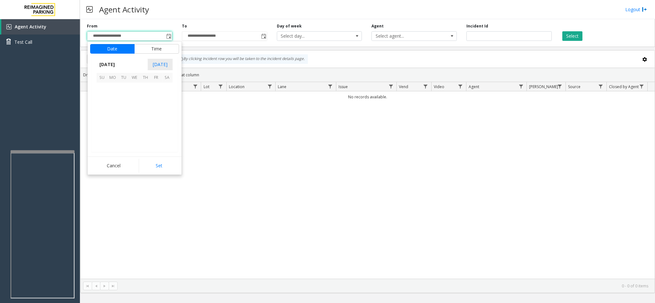
scroll to position [114545, 0]
click at [101, 131] on span "24" at bounding box center [101, 132] width 11 height 11
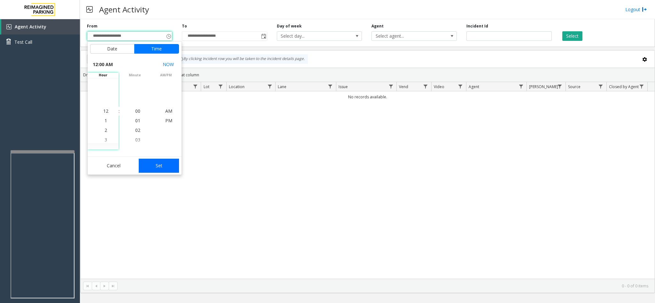
click at [159, 169] on button "Set" at bounding box center [159, 166] width 40 height 14
type input "**********"
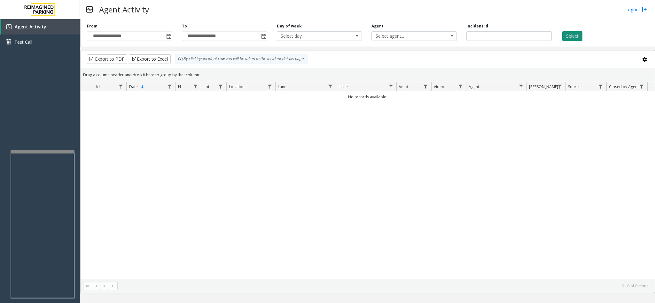
click at [569, 33] on button "Select" at bounding box center [572, 36] width 20 height 10
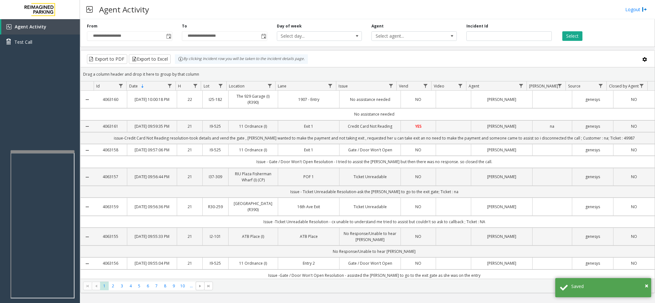
click at [380, 132] on td "Credit Card Not Reading" at bounding box center [369, 126] width 61 height 12
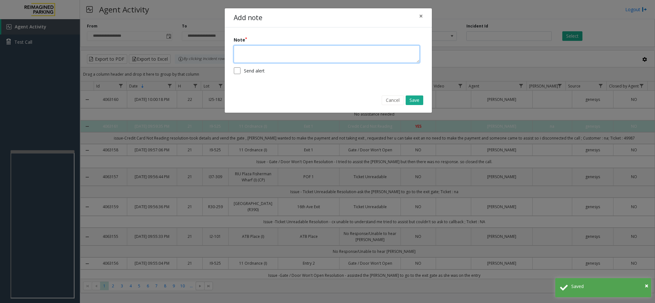
click at [321, 52] on textarea at bounding box center [327, 54] width 186 height 18
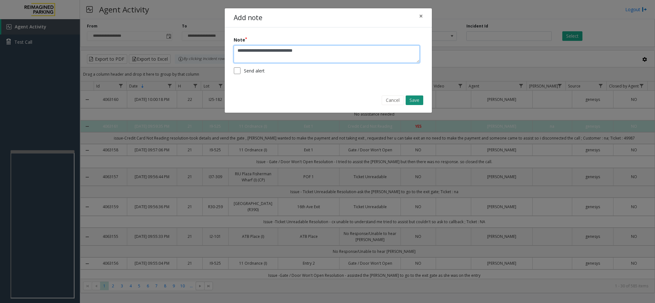
type textarea "**********"
click at [409, 105] on button "Save" at bounding box center [414, 101] width 18 height 10
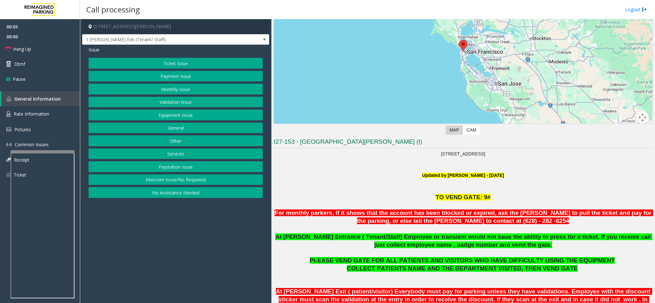
scroll to position [192, 0]
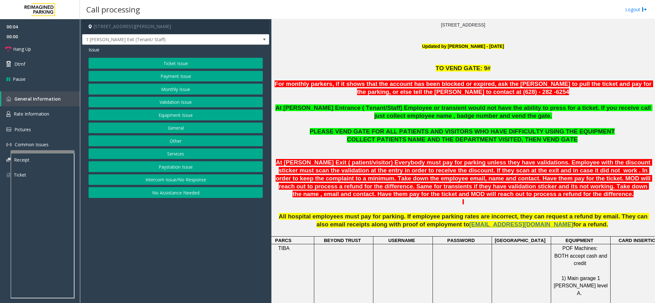
click at [251, 88] on button "Monthly Issue" at bounding box center [176, 89] width 174 height 11
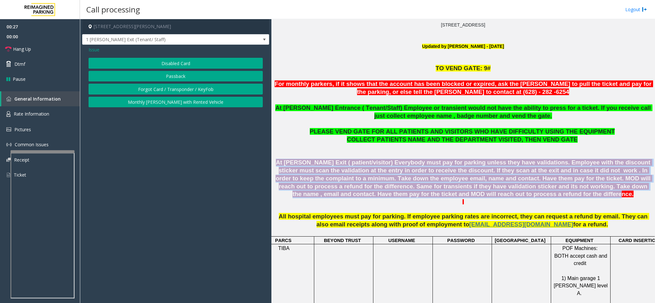
drag, startPoint x: 277, startPoint y: 160, endPoint x: 553, endPoint y: 198, distance: 278.9
click at [553, 198] on p "At [PERSON_NAME] Exit ( patient/visitor) Everybody must pay for parking unless …" at bounding box center [463, 179] width 379 height 40
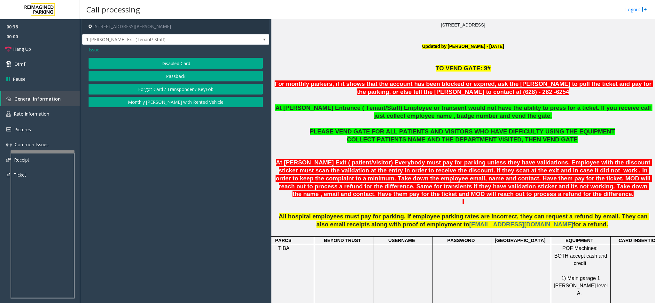
click at [93, 47] on span "Issue" at bounding box center [94, 49] width 11 height 7
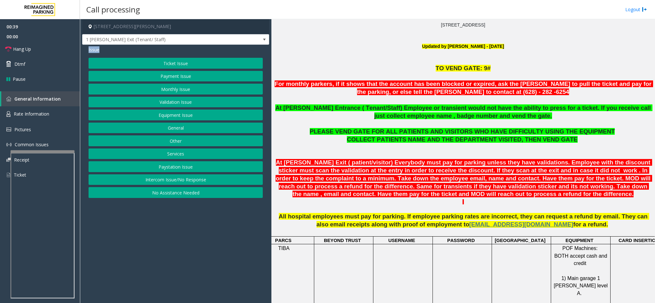
click at [93, 47] on span "Issue" at bounding box center [94, 49] width 11 height 7
click at [165, 89] on button "Monthly Issue" at bounding box center [176, 89] width 174 height 11
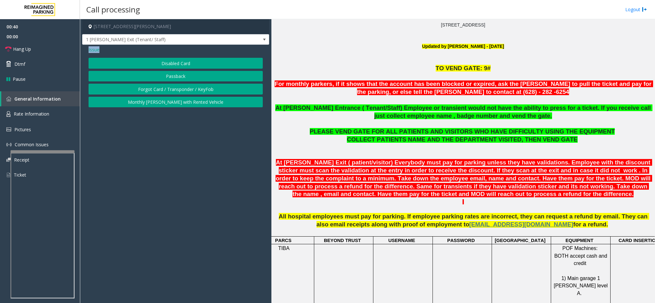
click at [160, 63] on button "Disabled Card" at bounding box center [176, 63] width 174 height 11
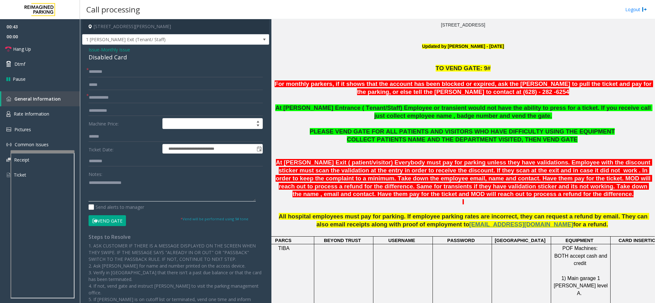
click at [230, 181] on textarea at bounding box center [172, 190] width 167 height 24
paste textarea "**********"
click at [58, 53] on link "Hang Up" at bounding box center [40, 49] width 80 height 15
click at [124, 61] on div "Disabled Card" at bounding box center [176, 57] width 174 height 9
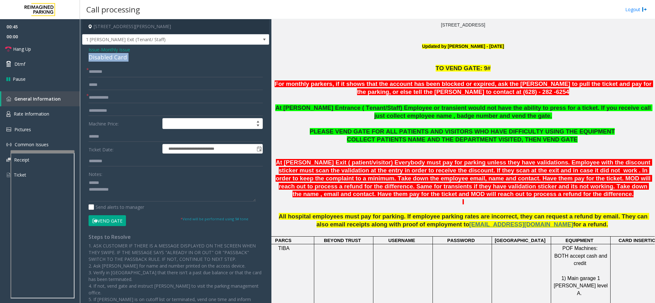
click at [124, 61] on div "Disabled Card" at bounding box center [176, 57] width 174 height 9
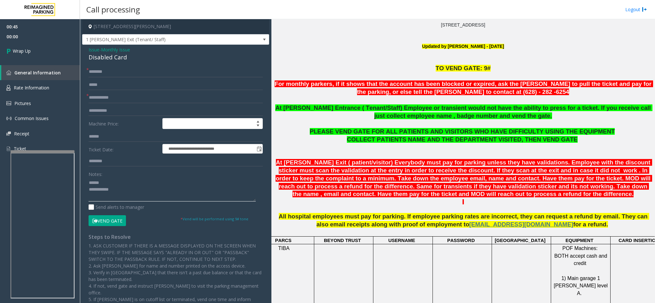
click at [135, 185] on textarea at bounding box center [172, 190] width 167 height 24
paste textarea "**********"
type textarea "**********"
click at [121, 70] on input "text" at bounding box center [176, 71] width 174 height 11
type input "**"
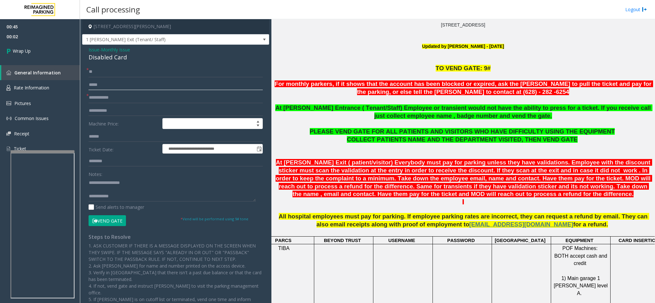
drag, startPoint x: 118, startPoint y: 89, endPoint x: 117, endPoint y: 97, distance: 7.8
click at [117, 93] on form "**********" at bounding box center [176, 146] width 174 height 160
click at [115, 100] on input "text" at bounding box center [176, 97] width 174 height 11
type input "**"
click at [135, 198] on textarea at bounding box center [172, 190] width 167 height 24
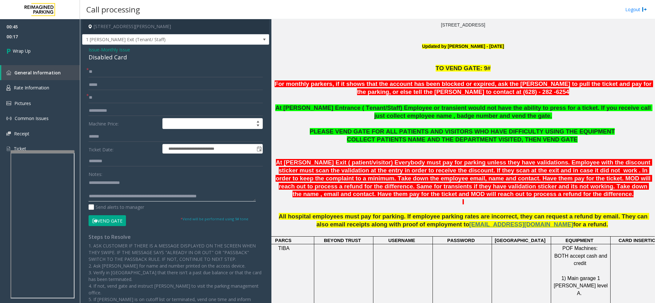
click at [130, 196] on textarea at bounding box center [172, 190] width 167 height 24
type textarea "**********"
click at [44, 50] on link "Wrap Up" at bounding box center [40, 51] width 80 height 19
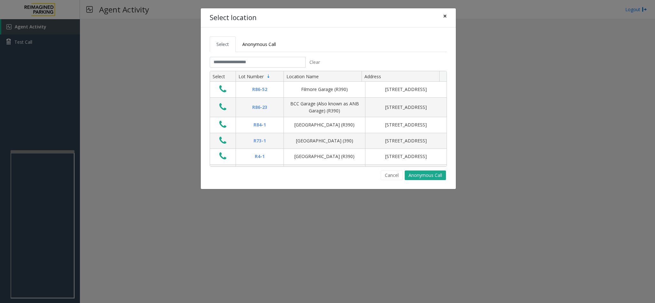
click at [445, 14] on span "×" at bounding box center [445, 16] width 4 height 9
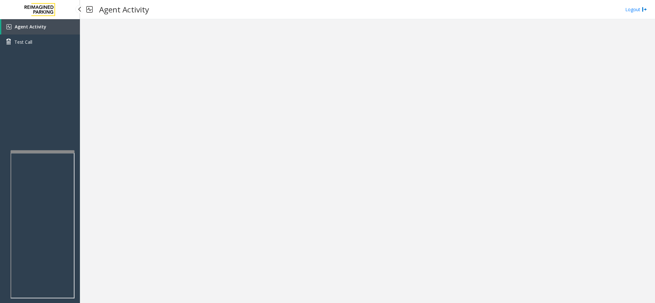
click at [64, 28] on link "Agent Activity" at bounding box center [40, 26] width 79 height 15
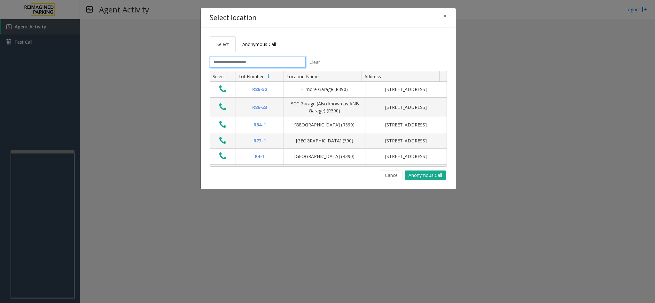
click at [300, 61] on input "text" at bounding box center [258, 62] width 96 height 11
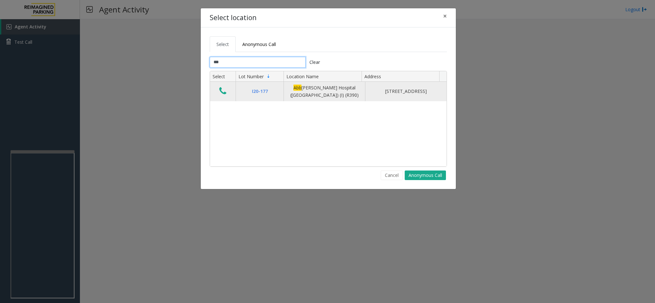
type input "***"
click at [226, 91] on icon "Data table" at bounding box center [222, 91] width 7 height 9
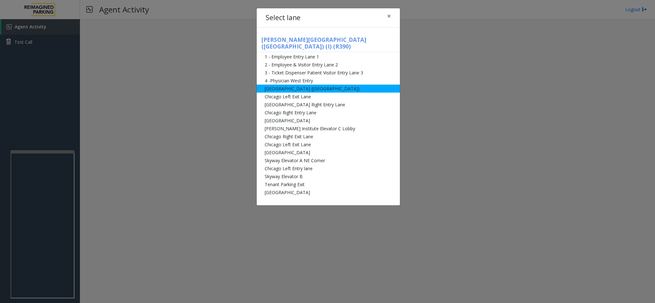
click at [312, 85] on li "[GEOGRAPHIC_DATA] ([GEOGRAPHIC_DATA])" at bounding box center [328, 89] width 143 height 8
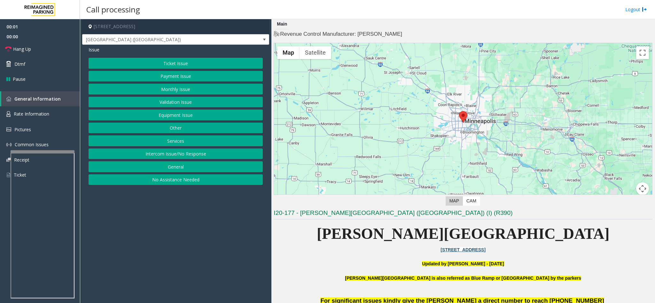
click at [205, 85] on button "Monthly Issue" at bounding box center [176, 89] width 174 height 11
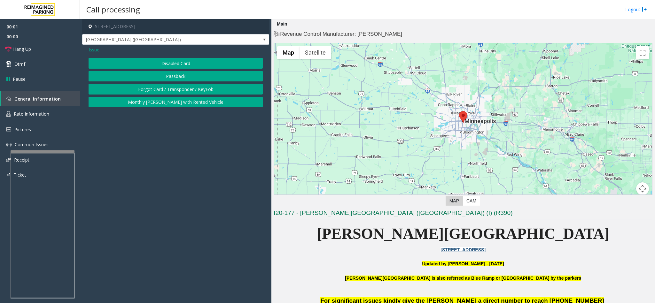
click at [198, 62] on button "Disabled Card" at bounding box center [176, 63] width 174 height 11
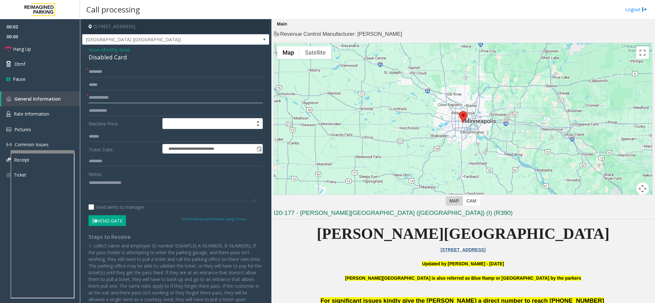
click at [156, 94] on input "text" at bounding box center [176, 97] width 174 height 11
type input "****"
click at [121, 78] on form "**********" at bounding box center [176, 146] width 174 height 160
click at [127, 67] on input "text" at bounding box center [176, 71] width 174 height 11
type input "***"
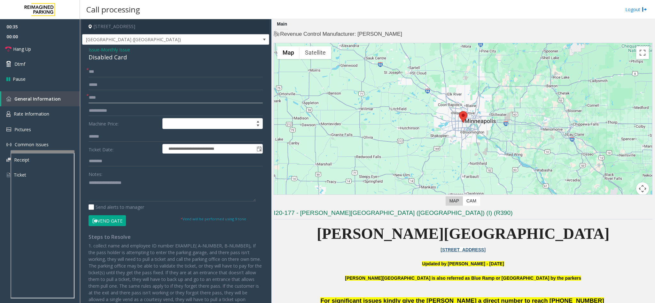
click at [108, 94] on input "****" at bounding box center [176, 97] width 174 height 11
type input "****"
click at [116, 220] on button "Vend Gate" at bounding box center [107, 220] width 37 height 11
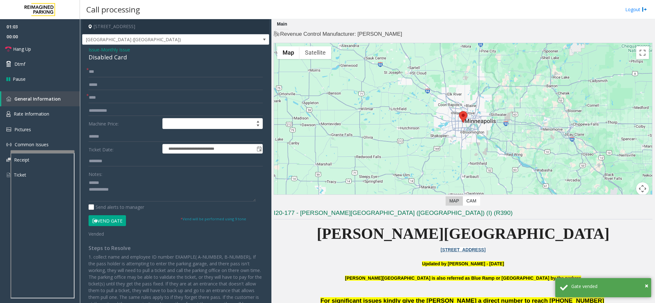
click at [123, 62] on div "**********" at bounding box center [175, 193] width 187 height 296
click at [122, 62] on div "Disabled Card" at bounding box center [176, 57] width 174 height 9
click at [121, 60] on div "Disabled Card" at bounding box center [176, 57] width 174 height 9
click at [120, 60] on div "Disabled Card" at bounding box center [176, 57] width 174 height 9
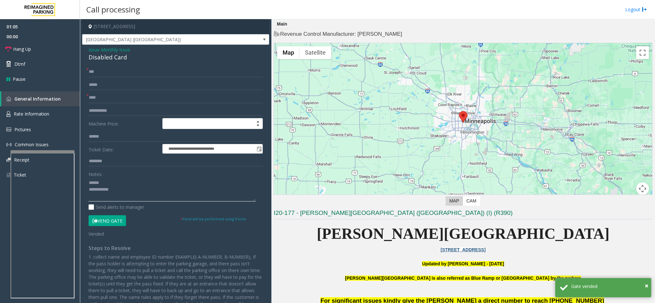
click at [135, 182] on textarea at bounding box center [172, 190] width 167 height 24
paste textarea "**********"
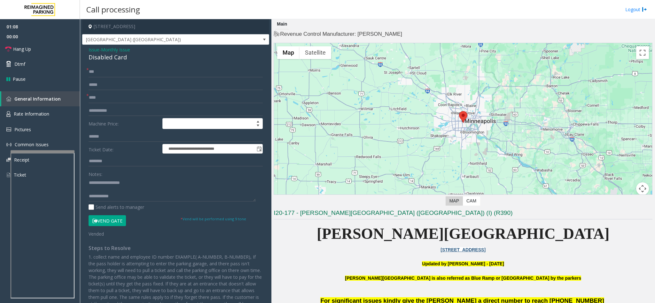
click at [146, 204] on div "Notes: Send alerts to manager" at bounding box center [176, 190] width 174 height 42
click at [158, 194] on textarea at bounding box center [172, 190] width 167 height 24
click at [120, 192] on textarea at bounding box center [172, 190] width 167 height 24
click at [127, 196] on textarea at bounding box center [172, 190] width 167 height 24
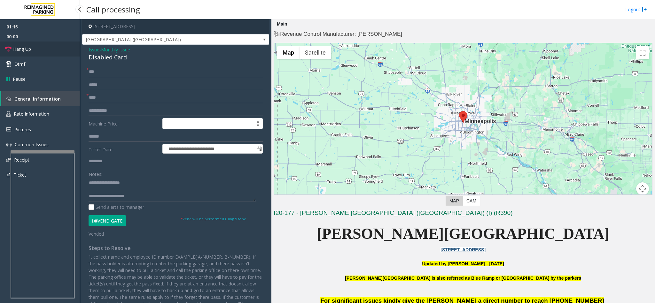
click at [65, 50] on link "Hang Up" at bounding box center [40, 49] width 80 height 15
click at [158, 199] on textarea at bounding box center [172, 190] width 167 height 24
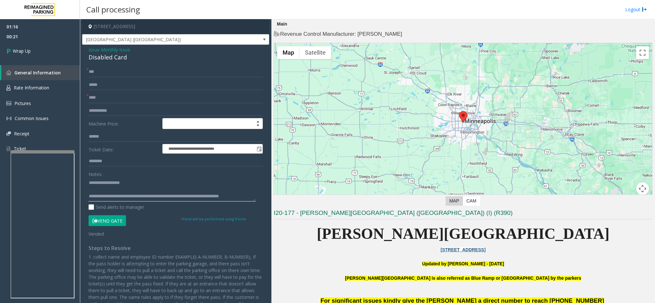
scroll to position [5, 0]
click at [236, 191] on textarea at bounding box center [172, 190] width 167 height 24
click at [135, 193] on textarea at bounding box center [172, 190] width 167 height 24
type textarea "**********"
click at [69, 50] on link "Wrap Up" at bounding box center [40, 51] width 80 height 19
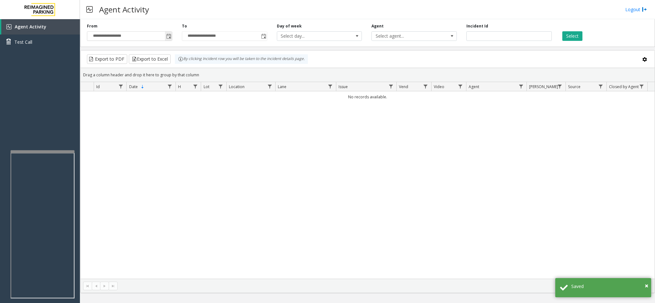
click at [167, 40] on span "Toggle popup" at bounding box center [168, 36] width 7 height 10
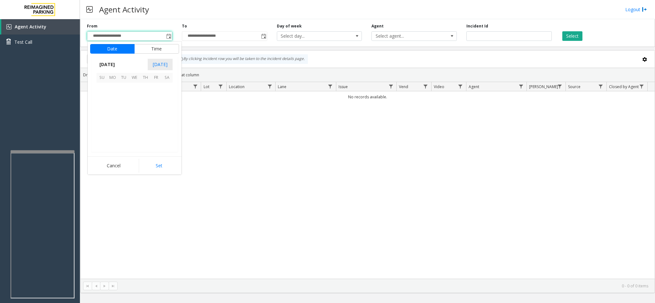
scroll to position [114545, 0]
click at [99, 131] on span "24" at bounding box center [101, 132] width 11 height 11
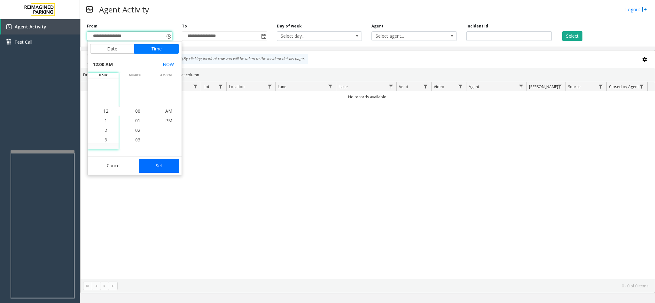
click at [169, 166] on button "Set" at bounding box center [159, 166] width 40 height 14
type input "**********"
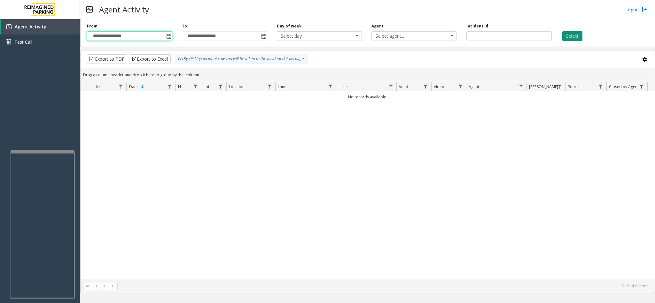
click at [565, 33] on button "Select" at bounding box center [572, 36] width 20 height 10
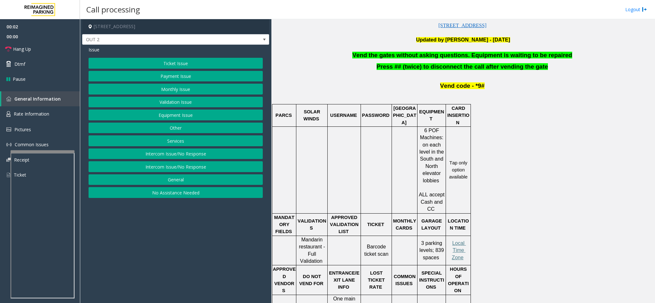
scroll to position [240, 0]
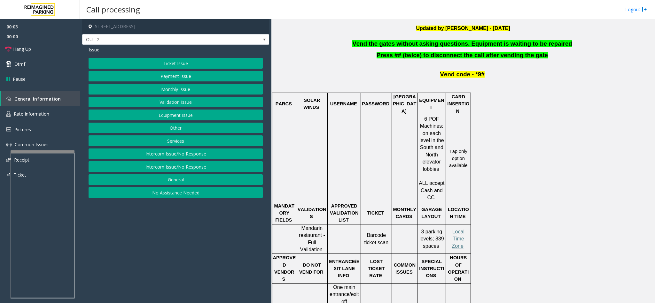
click at [454, 41] on span "Vend the gates without asking questions. Equipment is waiting to be repaired" at bounding box center [462, 43] width 220 height 7
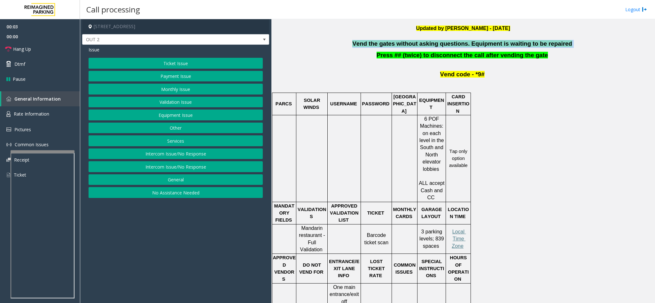
click at [454, 41] on span "Vend the gates without asking questions. Equipment is waiting to be repaired" at bounding box center [462, 43] width 220 height 7
click at [78, 60] on link "Dtmf" at bounding box center [40, 64] width 80 height 15
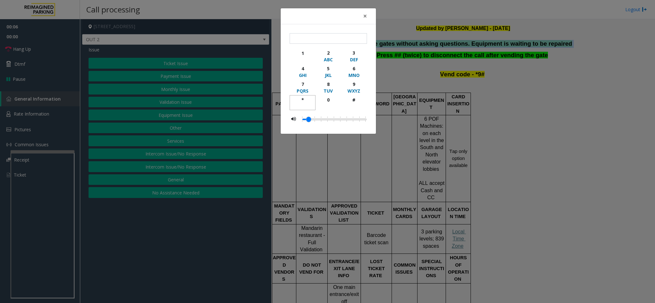
click at [295, 102] on div "*" at bounding box center [303, 99] width 18 height 7
click at [355, 83] on div "9" at bounding box center [354, 84] width 18 height 7
click at [355, 102] on div "#" at bounding box center [354, 99] width 18 height 7
type input "***"
click at [364, 19] on span "×" at bounding box center [365, 16] width 4 height 9
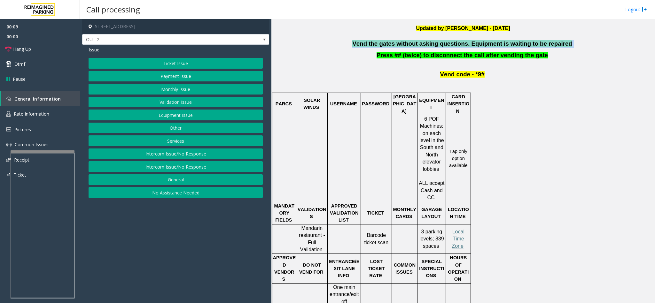
click at [229, 117] on button "Equipment Issue" at bounding box center [176, 115] width 174 height 11
click at [229, 117] on button "Gate / Door Won't Open" at bounding box center [176, 115] width 174 height 11
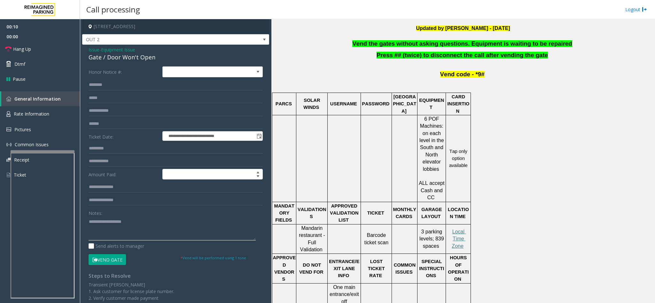
click at [160, 237] on textarea at bounding box center [172, 229] width 167 height 24
paste textarea "**********"
type textarea "**********"
click at [51, 46] on link "Hang Up" at bounding box center [40, 49] width 80 height 15
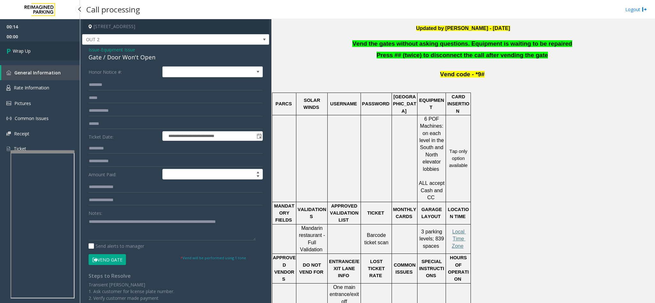
click at [50, 44] on link "Wrap Up" at bounding box center [40, 51] width 80 height 19
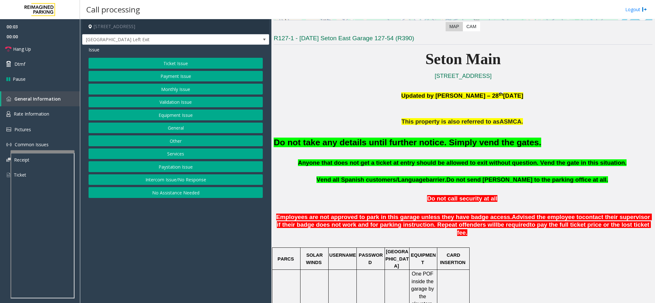
scroll to position [240, 0]
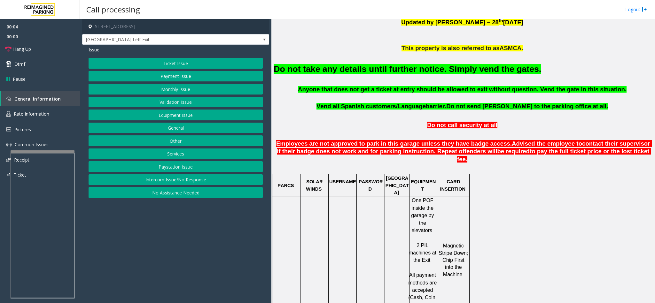
click at [444, 66] on font "Do not take any details until further notice. Simply vend the gates." at bounding box center [407, 69] width 267 height 10
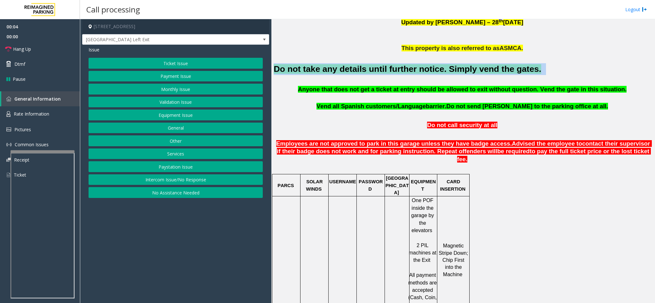
click at [444, 66] on font "Do not take any details until further notice. Simply vend the gates." at bounding box center [407, 69] width 267 height 10
click at [194, 101] on button "Validation Issue" at bounding box center [176, 102] width 174 height 11
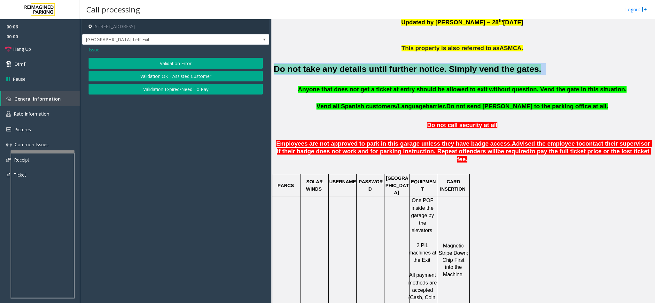
click at [194, 101] on app-call-processing-form "[STREET_ADDRESS][GEOGRAPHIC_DATA] Left Exit Issue Validation Error Validation O…" at bounding box center [175, 161] width 191 height 284
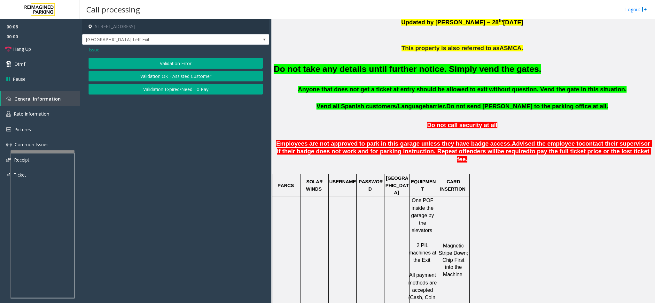
click at [96, 51] on span "Issue" at bounding box center [94, 49] width 11 height 7
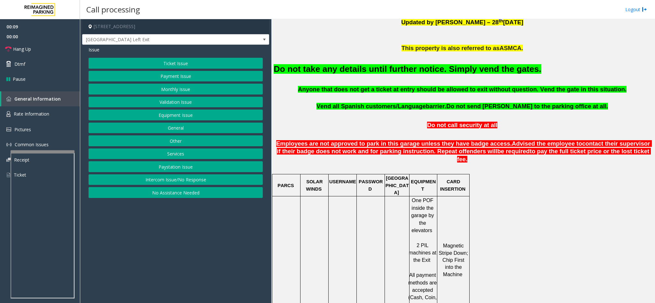
click at [178, 120] on button "Equipment Issue" at bounding box center [176, 115] width 174 height 11
click at [178, 118] on button "Gate / Door Won't Open" at bounding box center [176, 115] width 174 height 11
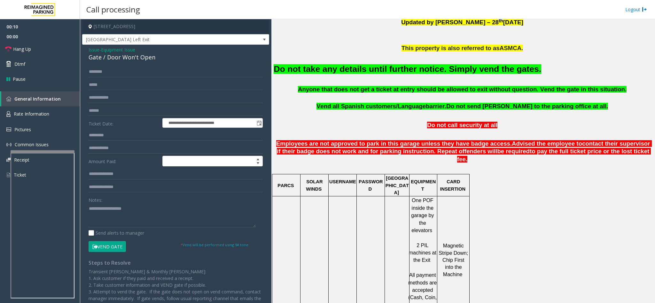
drag, startPoint x: 114, startPoint y: 249, endPoint x: 134, endPoint y: 227, distance: 29.7
click at [114, 250] on button "Vend Gate" at bounding box center [107, 246] width 37 height 11
click at [324, 75] on h2 "Do not take any details until further notice. Simply vend the gates." at bounding box center [463, 69] width 379 height 12
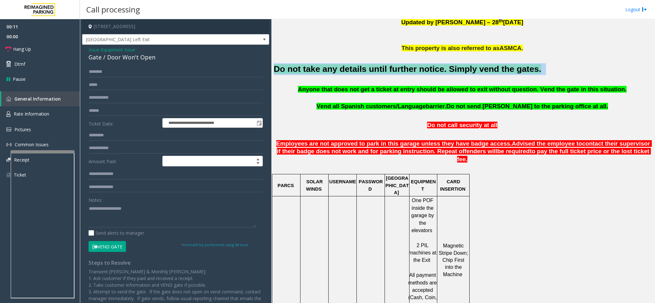
click at [324, 75] on h2 "Do not take any details until further notice. Simply vend the gates." at bounding box center [463, 69] width 379 height 12
drag, startPoint x: 324, startPoint y: 76, endPoint x: 324, endPoint y: 83, distance: 7.0
click at [325, 75] on h2 "Do not take any details until further notice. Simply vend the gates." at bounding box center [463, 69] width 379 height 12
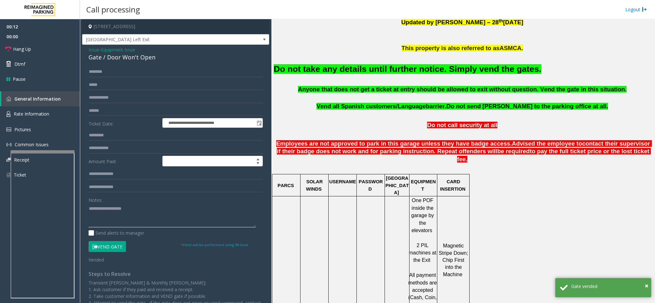
click at [194, 209] on textarea at bounding box center [172, 216] width 167 height 24
paste textarea "**********"
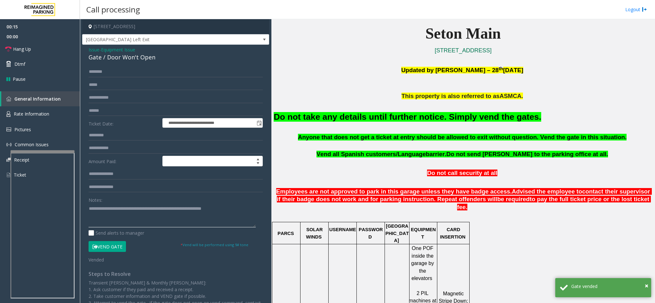
scroll to position [335, 0]
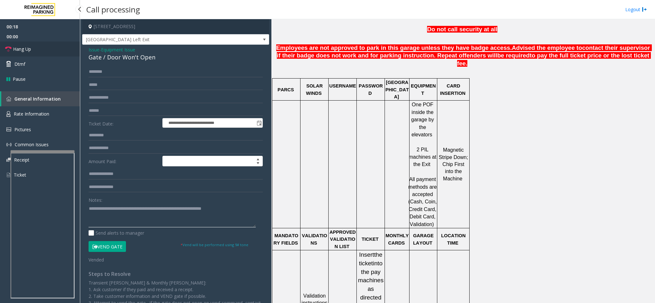
type textarea "**********"
click at [44, 46] on link "Hang Up" at bounding box center [40, 49] width 80 height 15
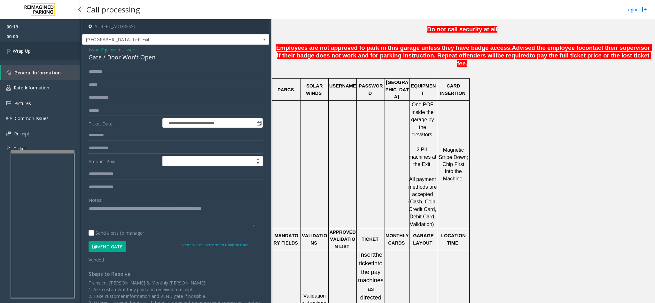
click at [46, 45] on link "Wrap Up" at bounding box center [40, 51] width 80 height 19
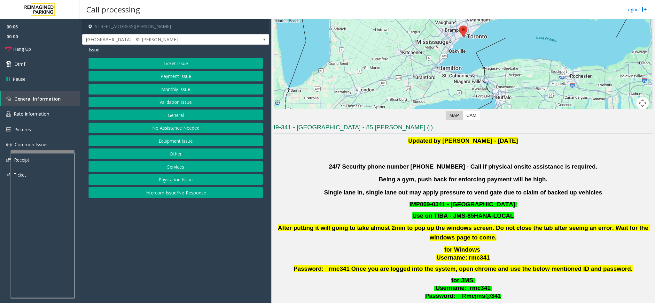
scroll to position [96, 0]
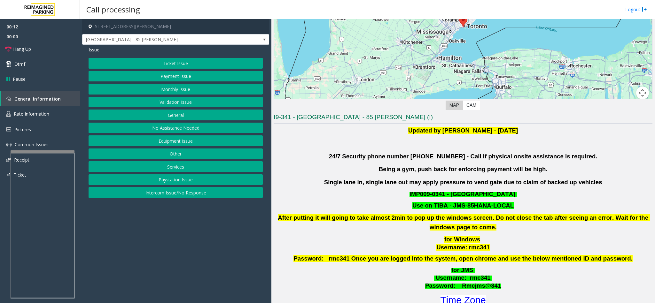
click at [202, 167] on button "Services" at bounding box center [176, 166] width 174 height 11
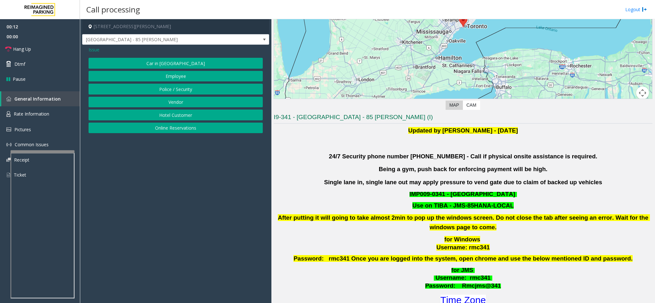
click at [189, 128] on button "Online Reservations" at bounding box center [176, 128] width 174 height 11
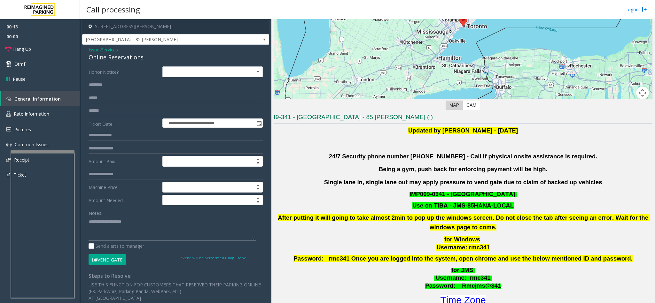
click at [133, 233] on textarea at bounding box center [172, 229] width 167 height 24
paste textarea "**********"
type textarea "**********"
click at [129, 60] on div "Online Reservations" at bounding box center [176, 57] width 174 height 9
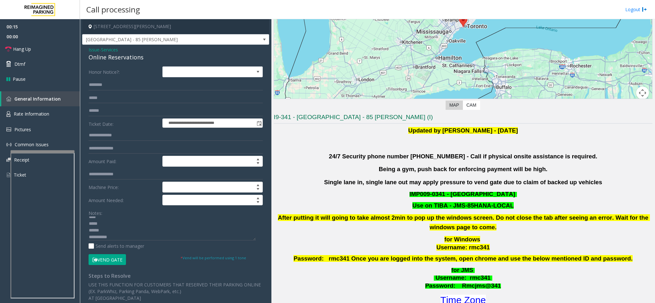
click at [129, 60] on div "Online Reservations" at bounding box center [176, 57] width 174 height 9
copy div "Online Reservations"
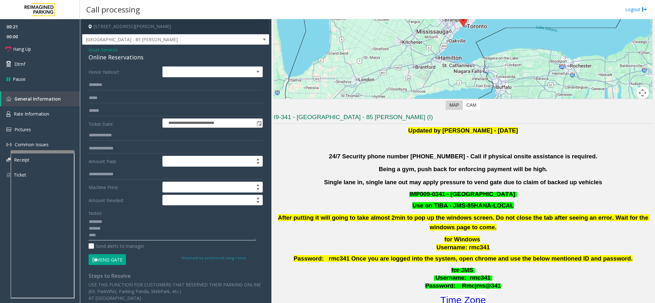
click at [117, 226] on textarea at bounding box center [172, 229] width 167 height 24
click at [120, 233] on textarea at bounding box center [172, 229] width 167 height 24
drag, startPoint x: 121, startPoint y: 237, endPoint x: 86, endPoint y: 199, distance: 51.5
click at [86, 199] on div "**********" at bounding box center [176, 234] width 184 height 336
type textarea "**********"
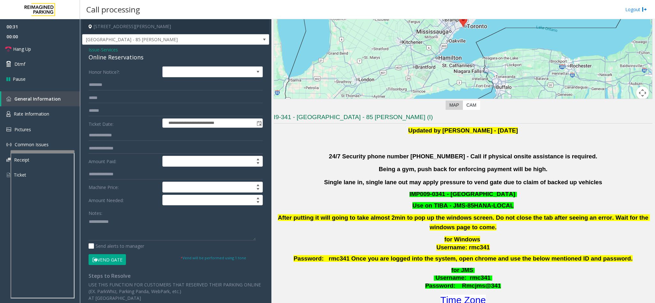
click at [115, 217] on div "Notes:" at bounding box center [176, 224] width 174 height 33
drag, startPoint x: 121, startPoint y: 221, endPoint x: 73, endPoint y: 220, distance: 48.0
click at [62, 66] on app-root "**********" at bounding box center [327, 151] width 655 height 303
click at [121, 113] on input "text" at bounding box center [176, 110] width 174 height 11
paste input "**********"
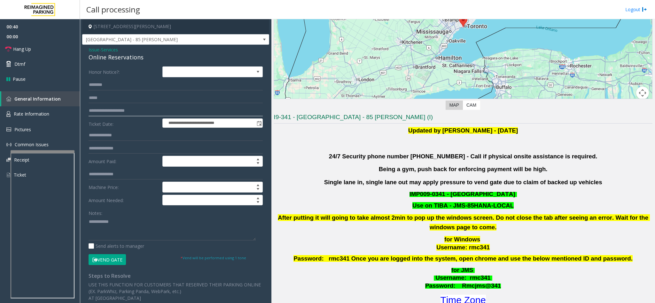
type input "**********"
click at [121, 223] on textarea at bounding box center [172, 229] width 167 height 24
click at [131, 81] on input "text" at bounding box center [176, 85] width 174 height 11
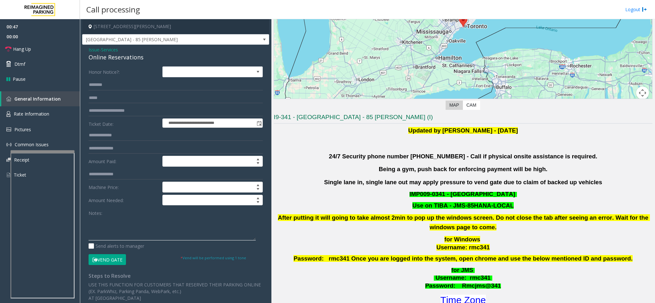
click at [100, 241] on textarea at bounding box center [172, 229] width 167 height 24
paste textarea "**********"
type textarea "**********"
click at [90, 246] on label "Send alerts to manager" at bounding box center [117, 246] width 56 height 7
click at [124, 81] on input "text" at bounding box center [176, 85] width 174 height 11
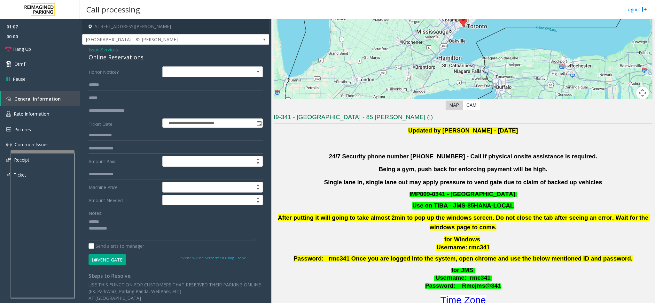
type input "*****"
type input "*******"
click at [120, 62] on div "**********" at bounding box center [175, 227] width 187 height 364
click at [123, 61] on div "Online Reservations" at bounding box center [176, 57] width 174 height 9
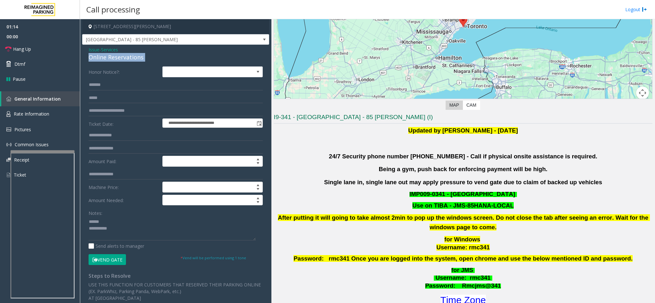
click at [123, 61] on div "Online Reservations" at bounding box center [176, 57] width 174 height 9
click at [119, 58] on div "Online Reservations" at bounding box center [176, 57] width 174 height 9
click at [106, 219] on textarea at bounding box center [172, 229] width 167 height 24
paste textarea "**********"
type textarea "**********"
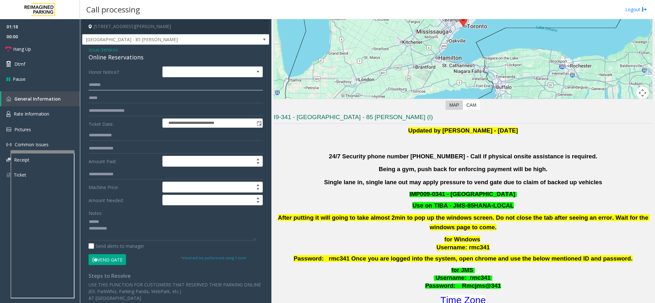
click at [138, 88] on input "*******" at bounding box center [176, 85] width 174 height 11
type input "*******"
click at [124, 265] on button "Vend Gate" at bounding box center [107, 259] width 37 height 11
click at [117, 56] on div "Online Reservations" at bounding box center [176, 57] width 174 height 9
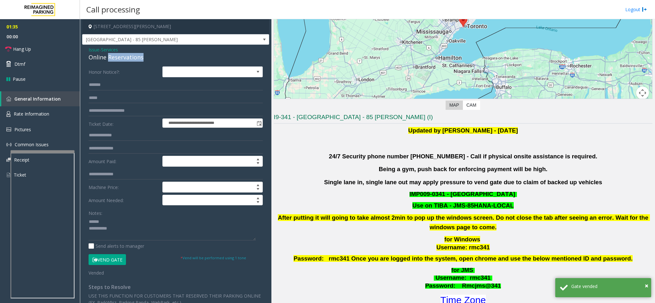
click at [118, 55] on div "Online Reservations" at bounding box center [176, 57] width 174 height 9
click at [136, 53] on div "Issue - Services Online Reservations" at bounding box center [176, 53] width 174 height 15
click at [134, 56] on div "Online Reservations" at bounding box center [176, 57] width 174 height 9
click at [134, 59] on div "Online Reservations" at bounding box center [176, 57] width 174 height 9
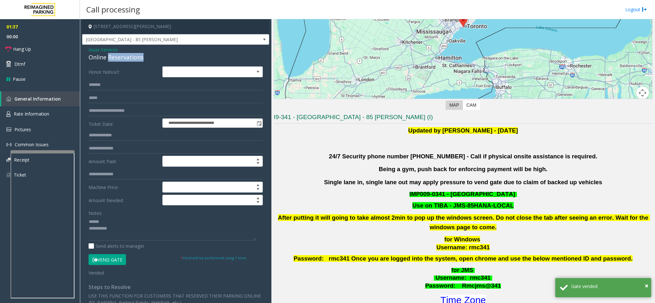
click at [134, 59] on div "Online Reservations" at bounding box center [176, 57] width 174 height 9
click at [133, 59] on div "Online Reservations" at bounding box center [176, 57] width 174 height 9
click at [125, 226] on textarea at bounding box center [172, 229] width 167 height 24
paste textarea "**********"
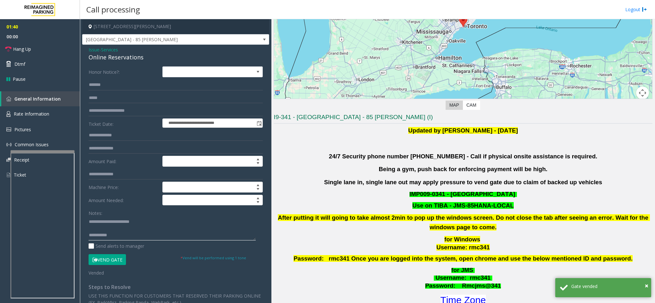
type textarea "**********"
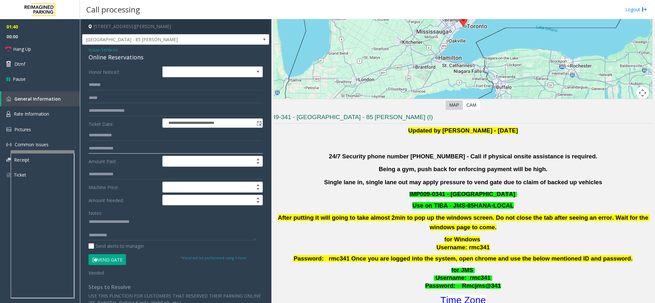
click at [121, 149] on input "text" at bounding box center [176, 148] width 174 height 11
type input "*********"
click at [21, 46] on span "Hang Up" at bounding box center [22, 49] width 18 height 7
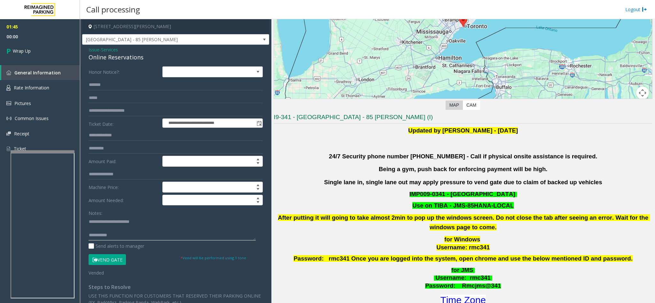
click at [130, 238] on textarea at bounding box center [172, 229] width 167 height 24
paste textarea "**********"
type textarea "**********"
click at [66, 52] on link "Wrap Up" at bounding box center [40, 51] width 80 height 19
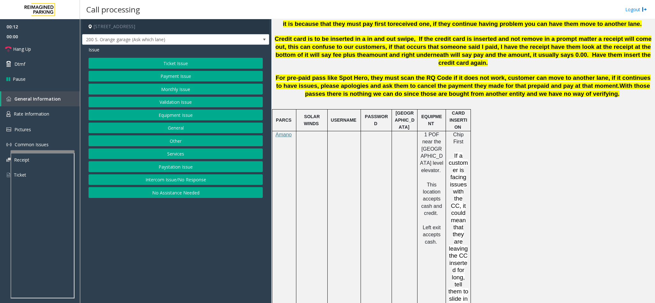
scroll to position [431, 0]
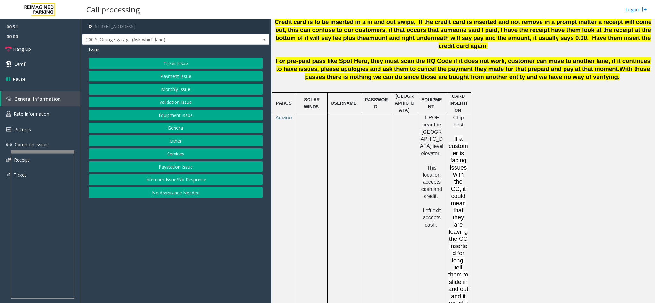
click at [181, 75] on button "Payment Issue" at bounding box center [176, 76] width 174 height 11
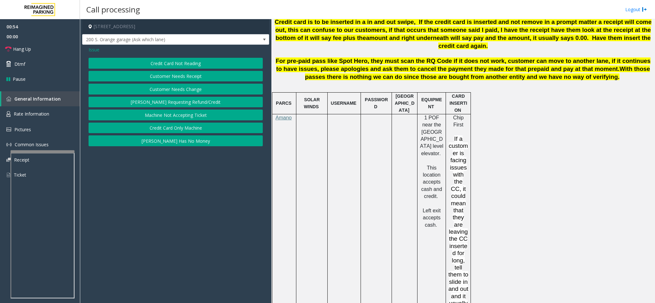
click at [175, 124] on button "Credit Card Only Machine" at bounding box center [176, 128] width 174 height 11
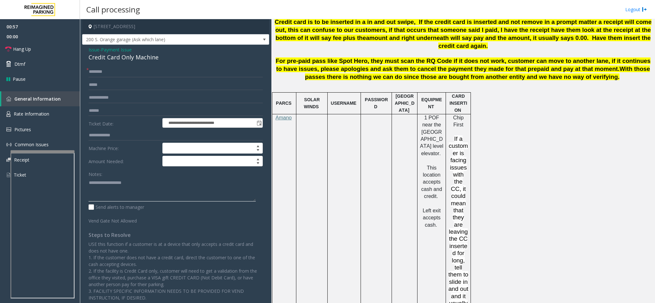
click at [199, 187] on textarea at bounding box center [172, 190] width 167 height 24
paste textarea "**********"
click at [140, 60] on div "Credit Card Only Machine" at bounding box center [176, 57] width 174 height 9
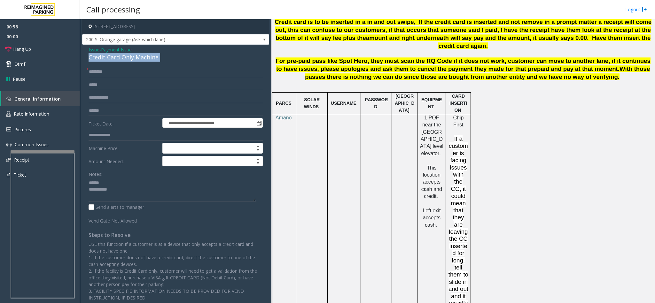
click at [140, 60] on div "Credit Card Only Machine" at bounding box center [176, 57] width 174 height 9
copy div "Credit Card Only Machine"
click at [146, 174] on div "Notes:" at bounding box center [176, 185] width 174 height 33
click at [147, 183] on textarea at bounding box center [172, 190] width 167 height 24
paste textarea "**********"
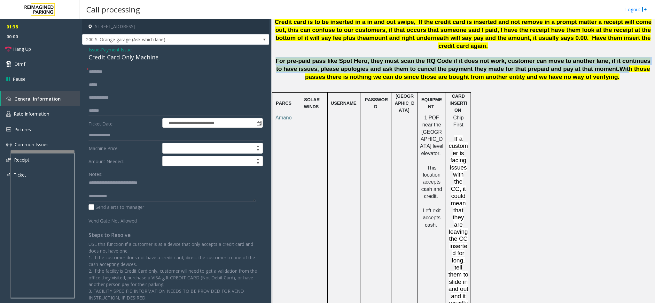
drag, startPoint x: 287, startPoint y: 51, endPoint x: 589, endPoint y: 39, distance: 301.9
click at [575, 59] on span "For pre-paid pass like Spot Hero, they must scan the RQ Code if it does not wor…" at bounding box center [462, 69] width 374 height 23
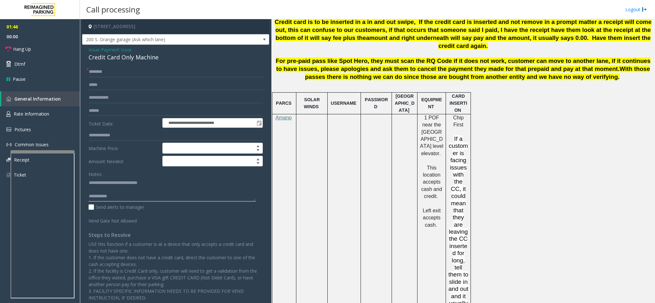
click at [121, 187] on textarea at bounding box center [172, 190] width 167 height 24
click at [37, 52] on link "Hang Up" at bounding box center [40, 49] width 80 height 15
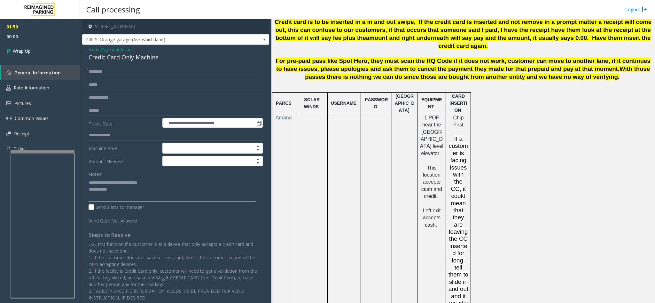
click at [174, 194] on textarea at bounding box center [172, 190] width 167 height 24
type textarea "**********"
click at [65, 49] on link "Wrap Up" at bounding box center [40, 51] width 80 height 19
click at [16, 49] on span "Wrap Up" at bounding box center [22, 51] width 18 height 7
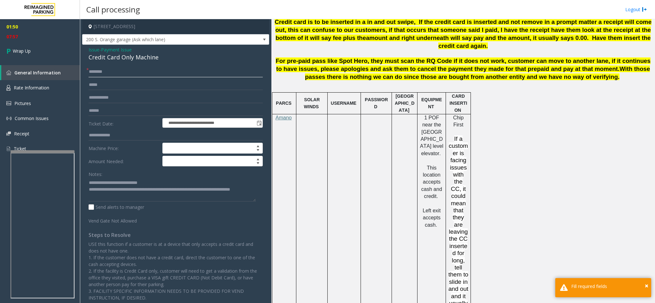
click at [138, 71] on input "text" at bounding box center [176, 71] width 174 height 11
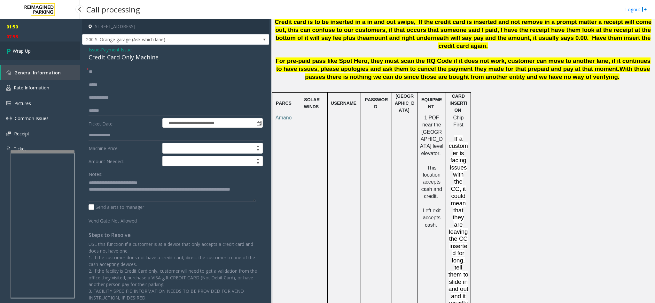
type input "**"
click at [33, 53] on link "Wrap Up" at bounding box center [40, 51] width 80 height 19
